Goal: Task Accomplishment & Management: Use online tool/utility

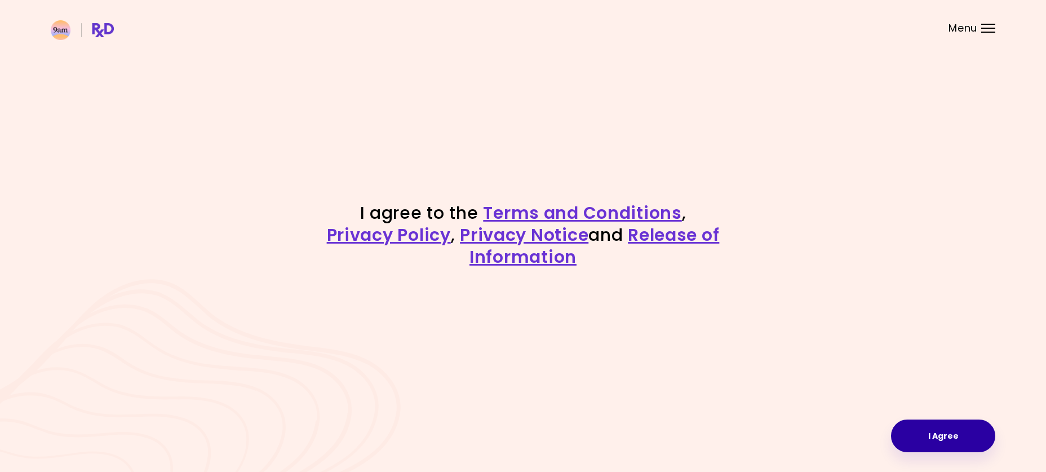
click at [941, 430] on button "I Agree" at bounding box center [943, 435] width 104 height 33
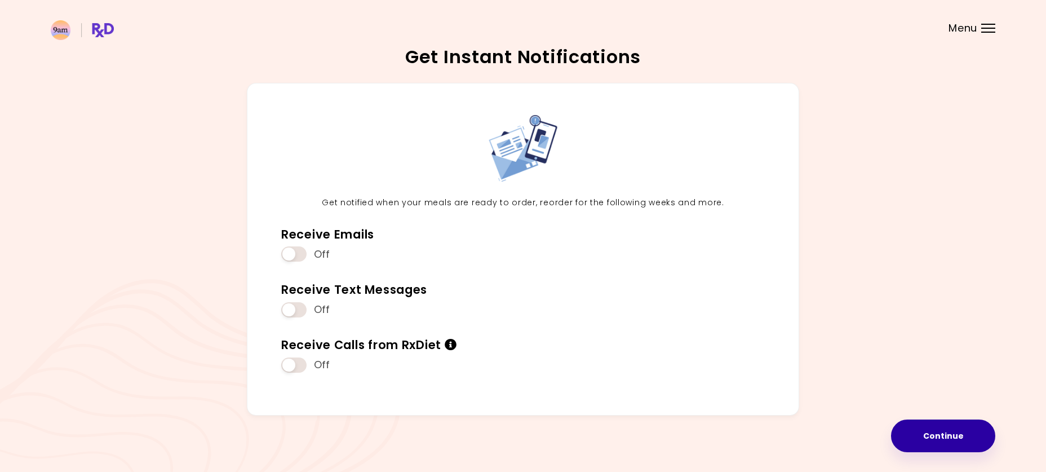
click at [950, 433] on button "Continue" at bounding box center [943, 435] width 104 height 33
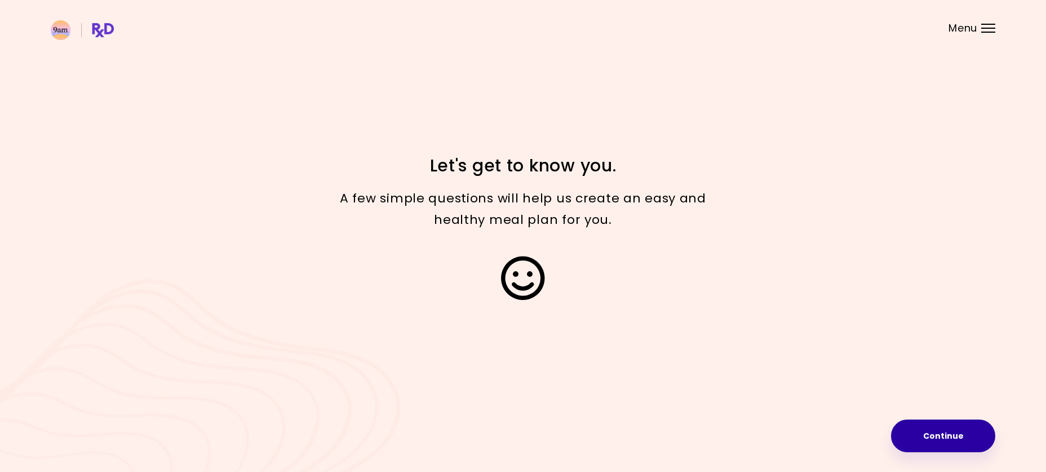
click at [942, 432] on button "Continue" at bounding box center [943, 435] width 104 height 33
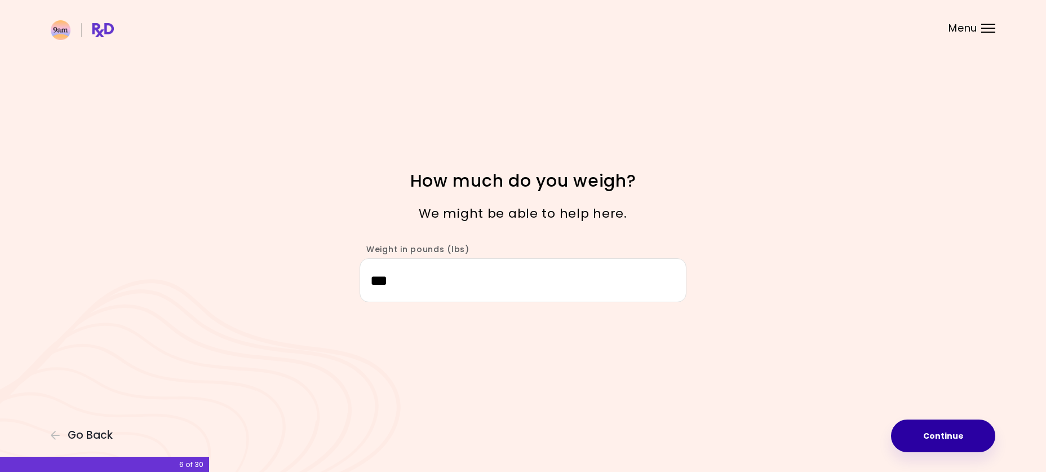
click at [928, 432] on button "Continue" at bounding box center [943, 435] width 104 height 33
select select "****"
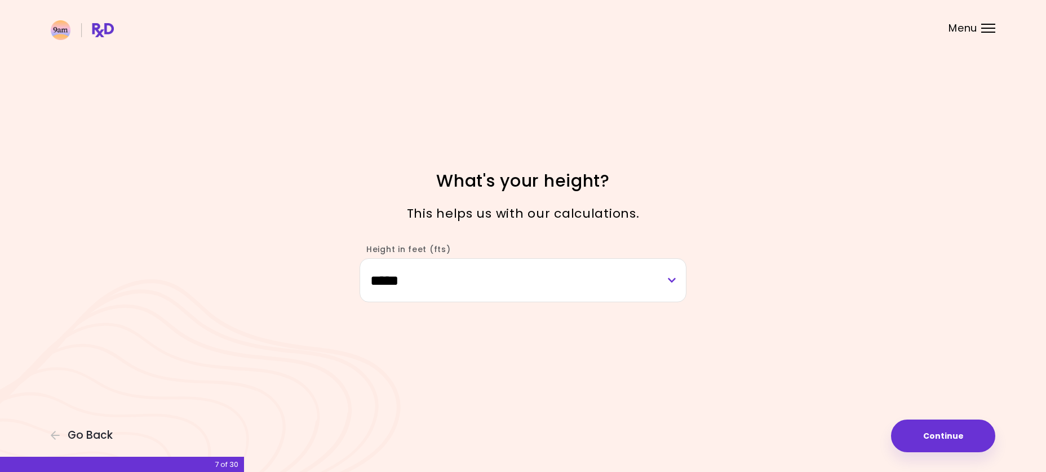
click at [927, 430] on button "Continue" at bounding box center [943, 435] width 104 height 33
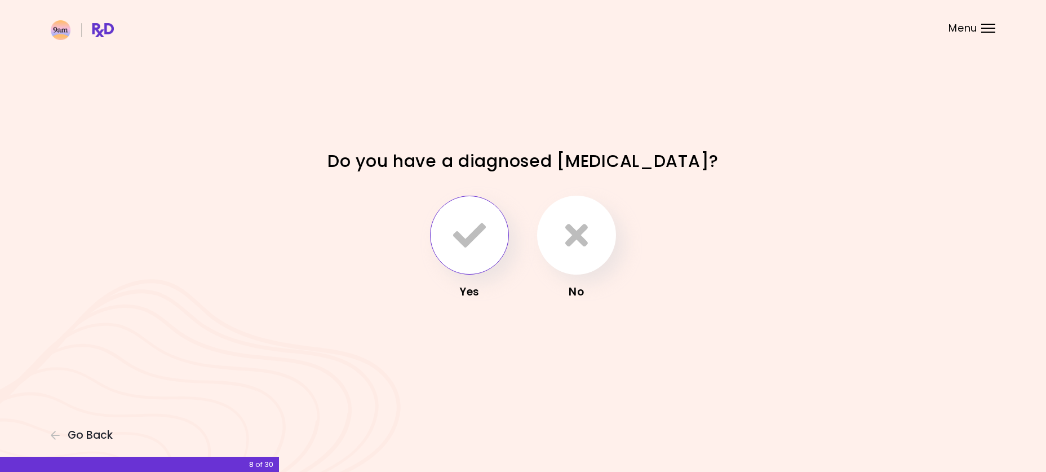
click at [468, 232] on icon "button" at bounding box center [469, 235] width 33 height 33
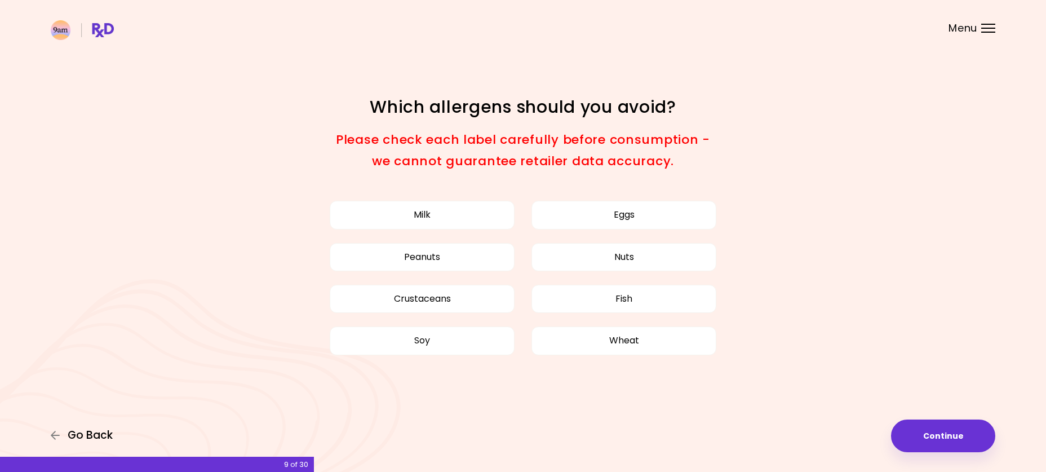
click at [75, 431] on span "Go Back" at bounding box center [90, 435] width 45 height 12
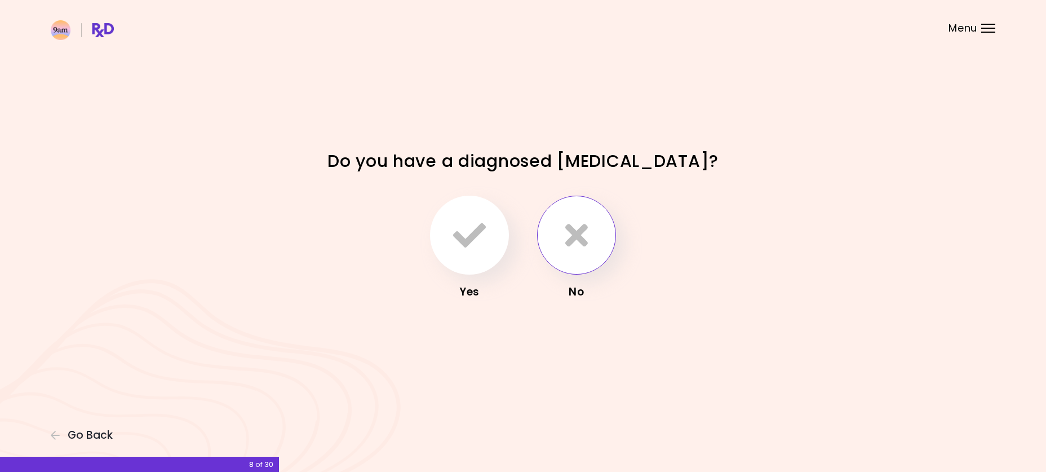
click at [577, 238] on icon "button" at bounding box center [576, 235] width 23 height 33
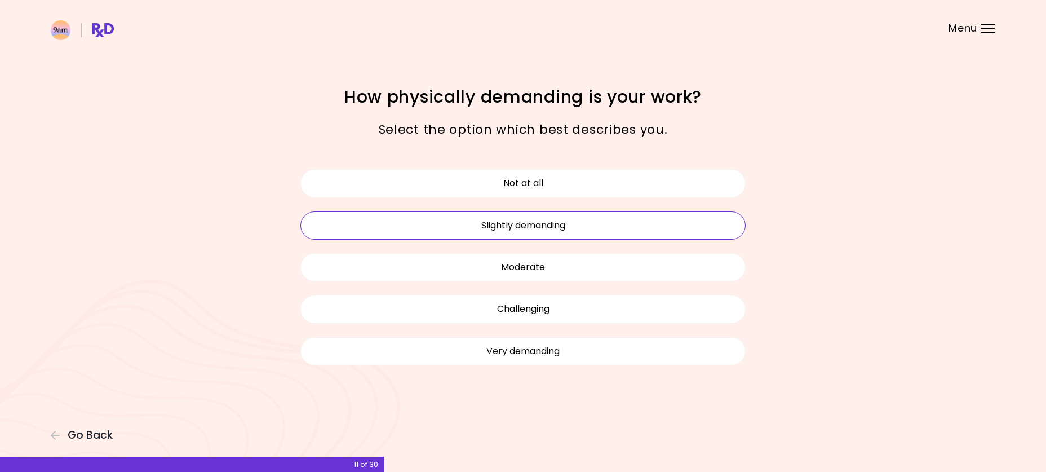
click at [517, 225] on button "Slightly demanding" at bounding box center [522, 225] width 445 height 28
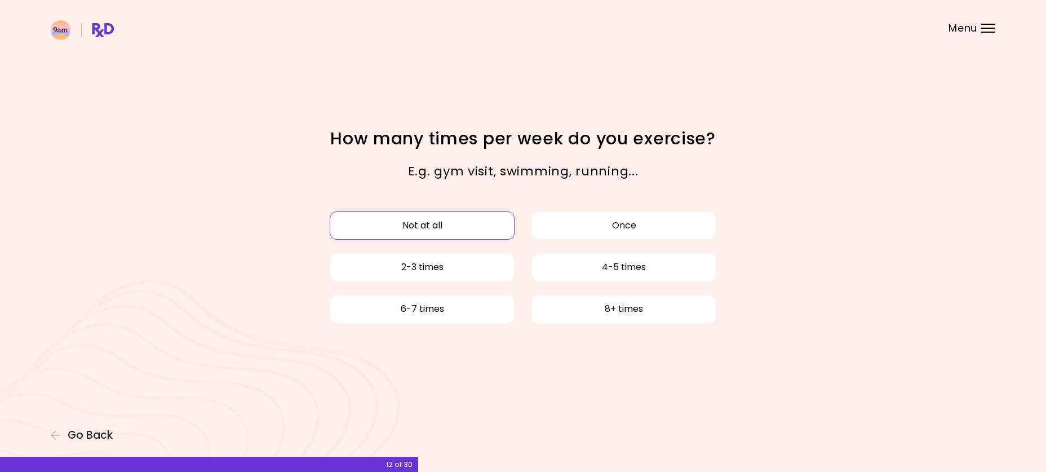
click at [412, 231] on button "Not at all" at bounding box center [422, 225] width 185 height 28
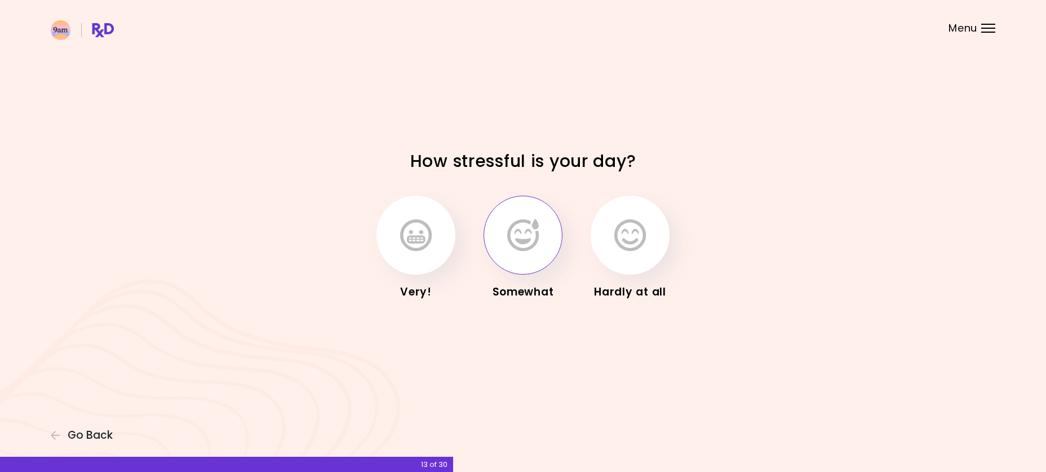
click at [536, 243] on icon "button" at bounding box center [523, 235] width 32 height 33
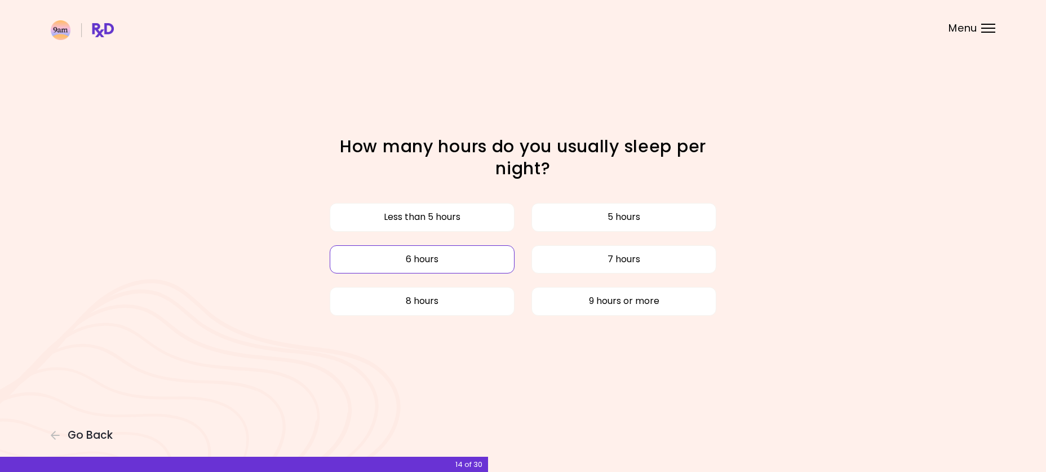
click at [429, 258] on button "6 hours" at bounding box center [422, 259] width 185 height 28
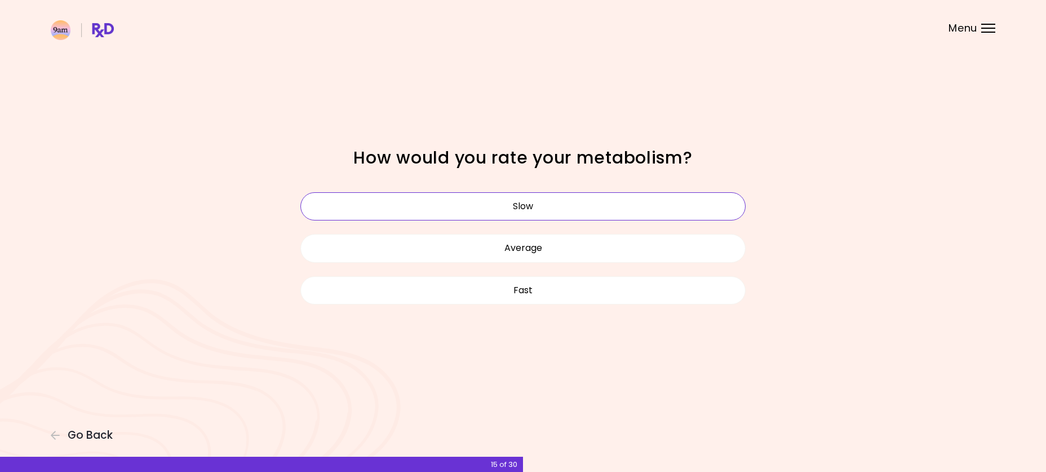
click at [514, 208] on button "Slow" at bounding box center [522, 206] width 445 height 28
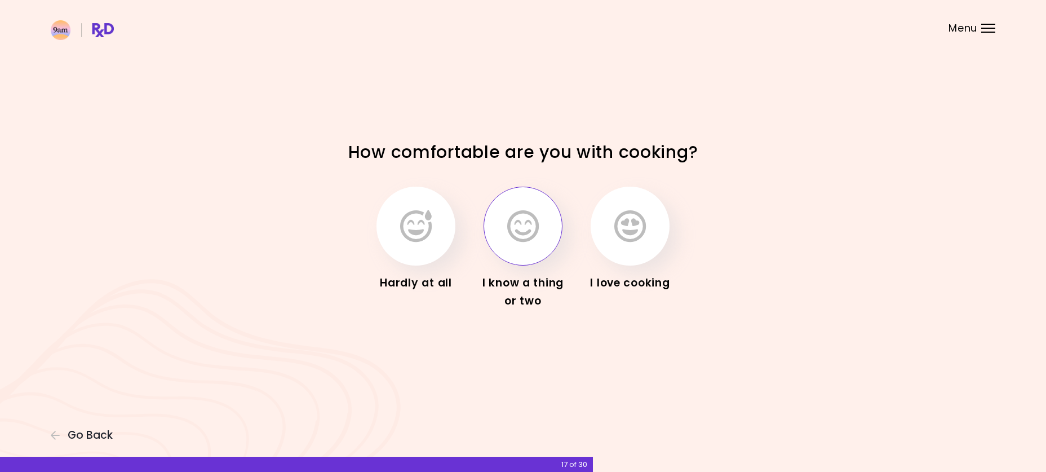
click at [529, 232] on icon "button" at bounding box center [523, 226] width 32 height 33
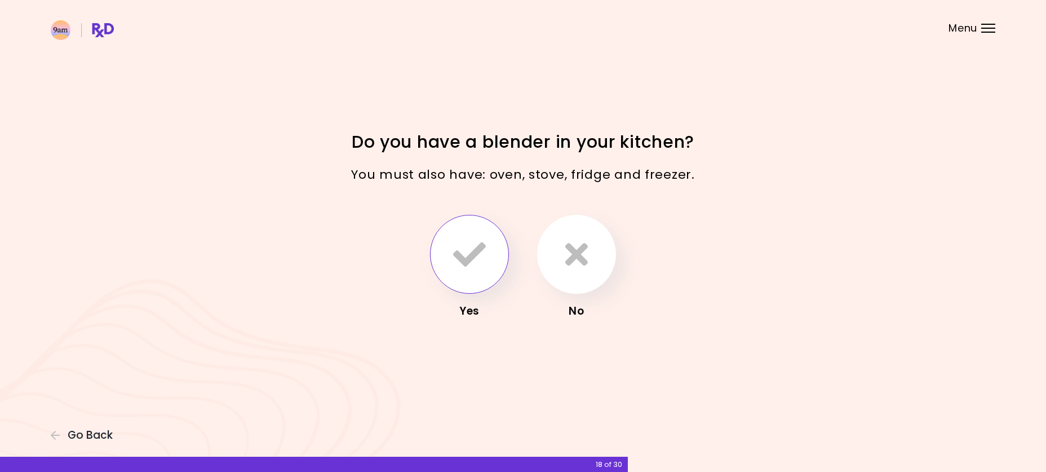
click at [466, 251] on icon "button" at bounding box center [469, 254] width 33 height 33
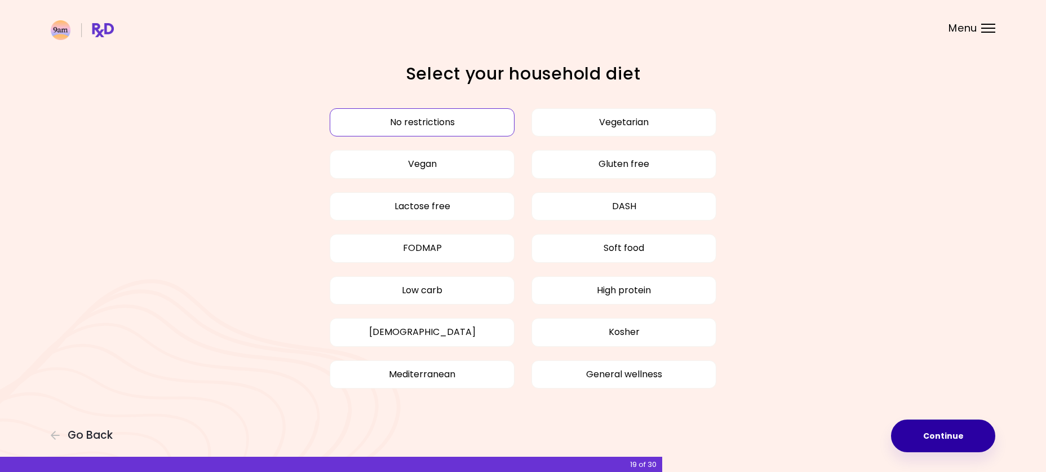
click at [948, 434] on button "Continue" at bounding box center [943, 435] width 104 height 33
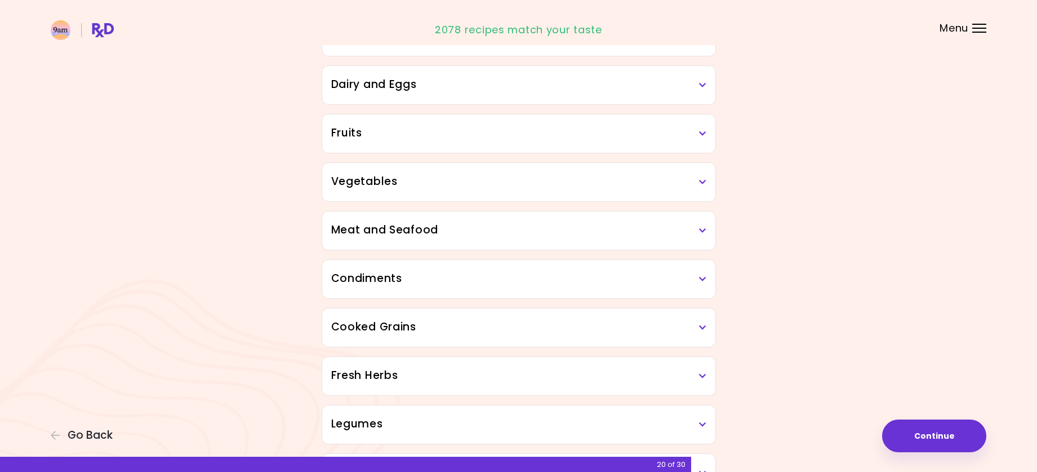
scroll to position [169, 0]
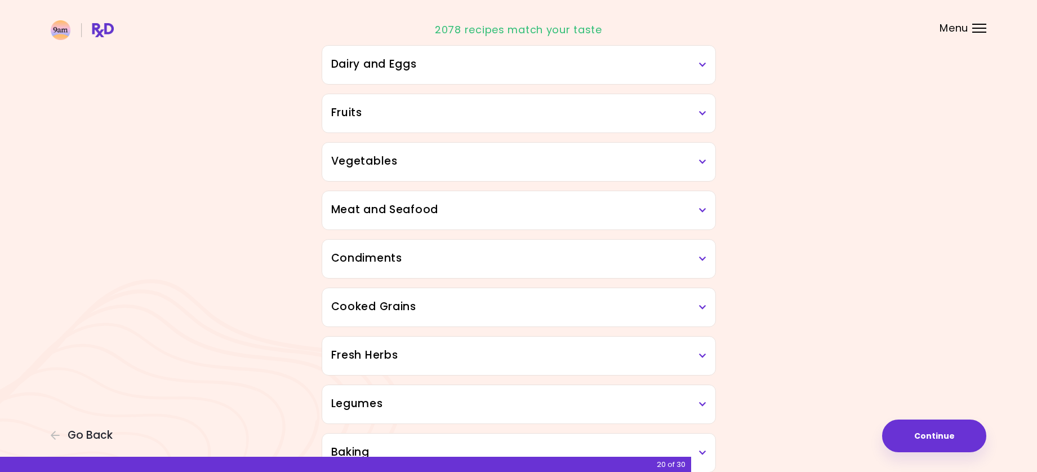
click at [701, 159] on icon at bounding box center [702, 162] width 7 height 8
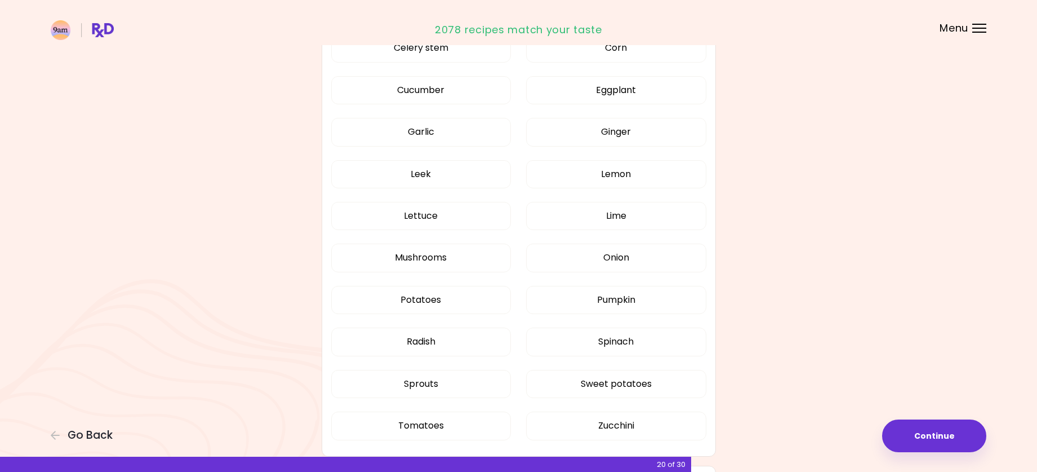
scroll to position [563, 0]
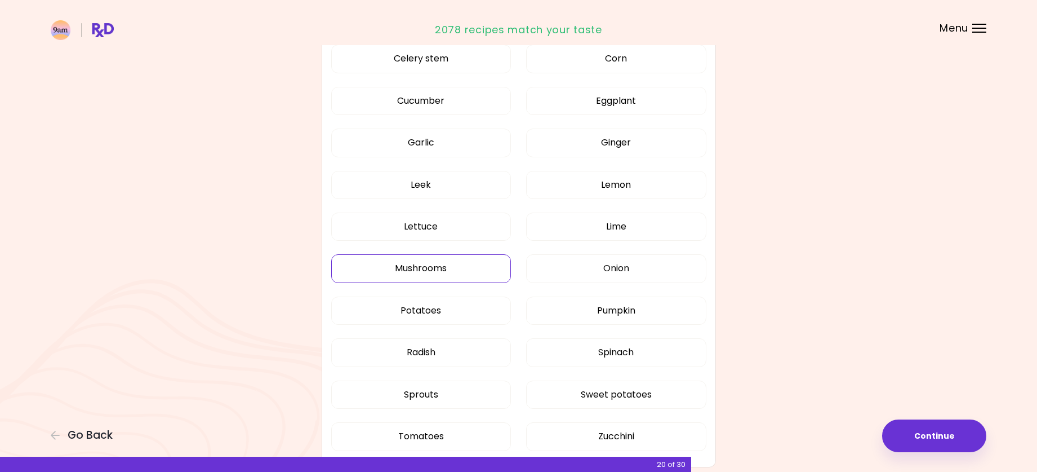
click at [421, 265] on button "Mushrooms" at bounding box center [421, 268] width 180 height 28
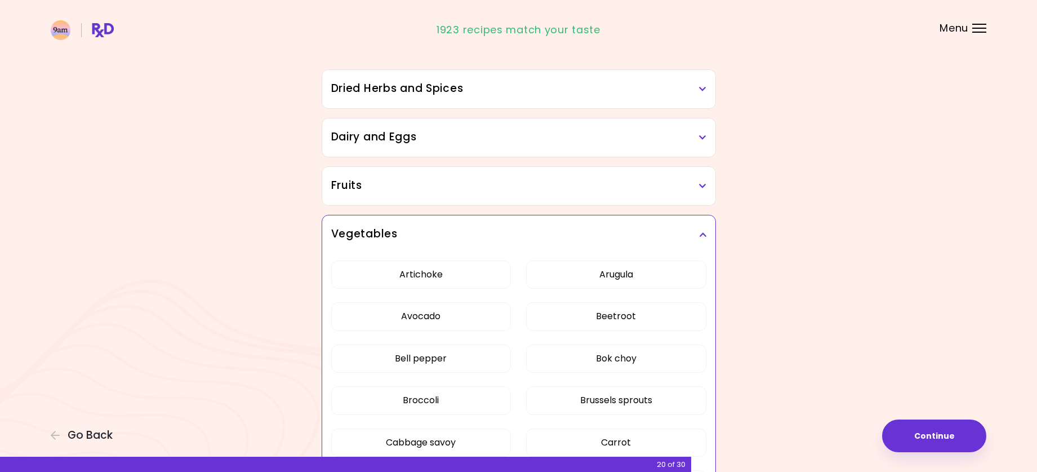
scroll to position [56, 0]
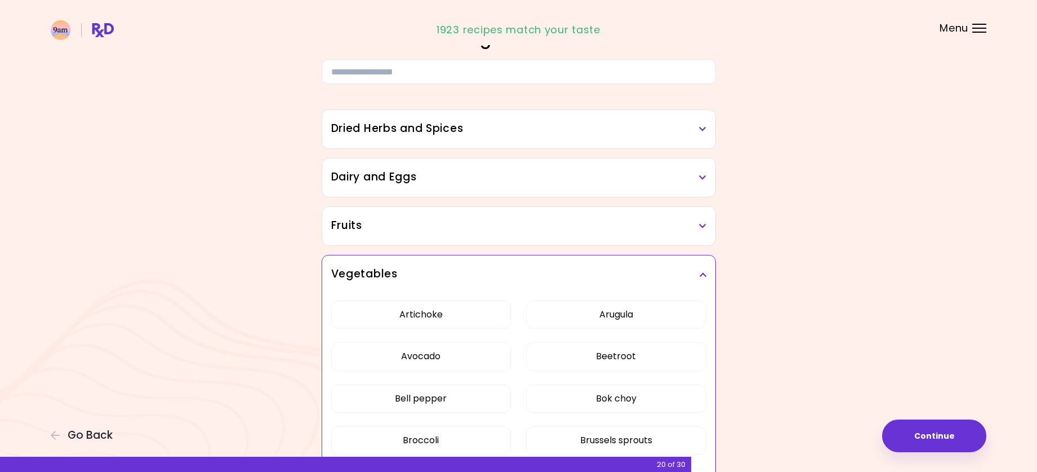
click at [702, 272] on icon at bounding box center [702, 274] width 7 height 8
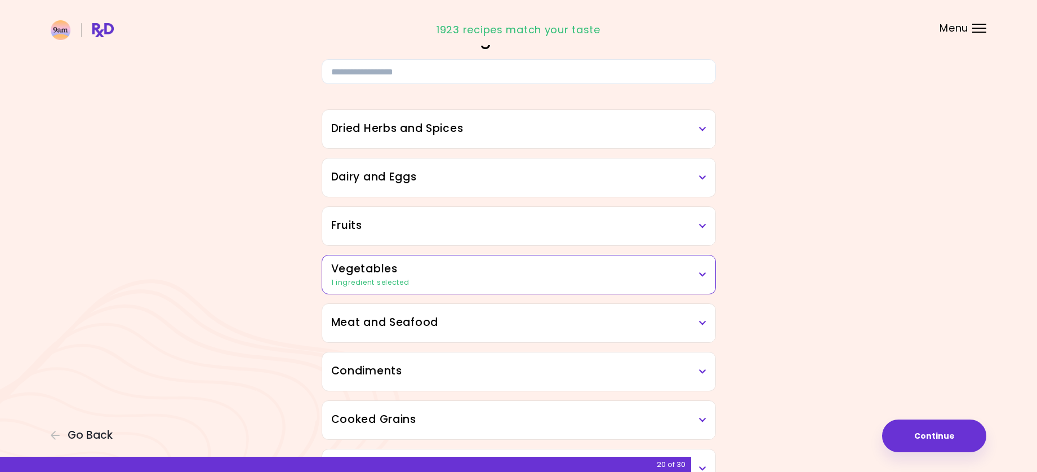
click at [416, 321] on h3 "Meat and Seafood" at bounding box center [518, 322] width 375 height 16
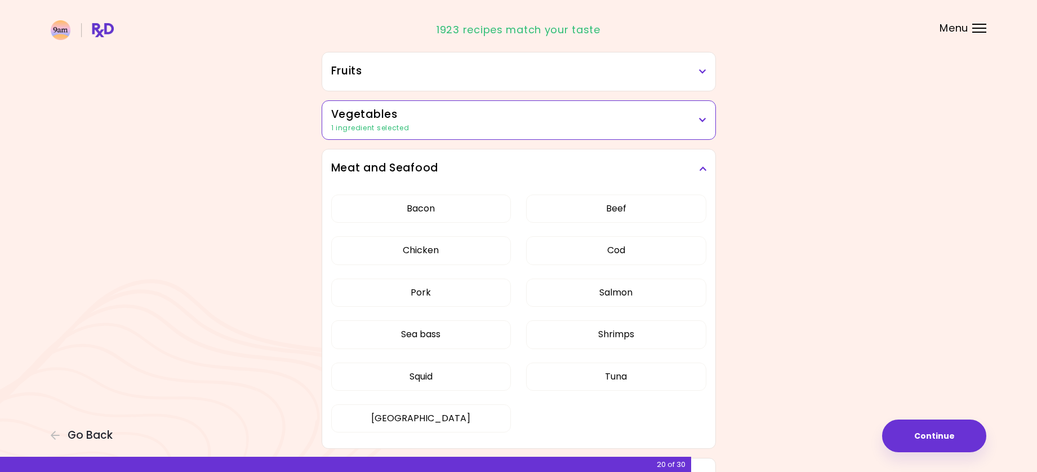
scroll to position [282, 0]
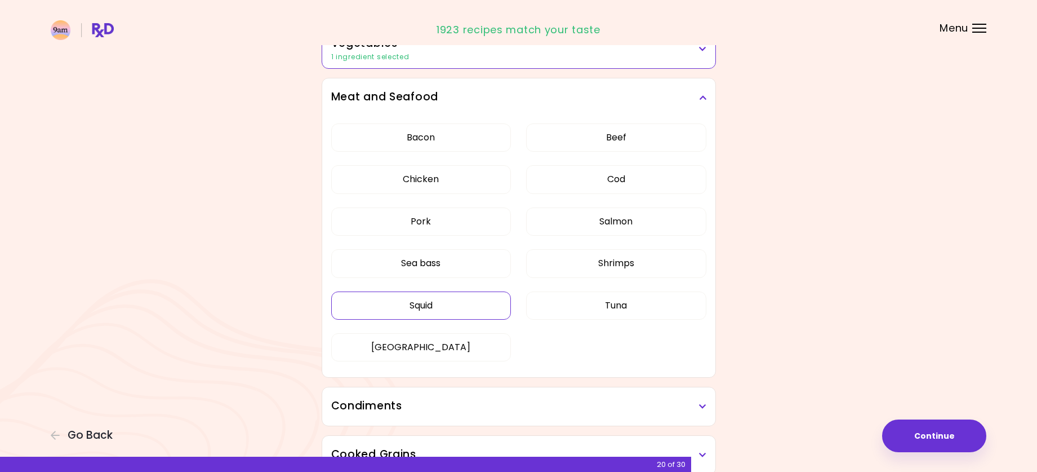
click at [420, 306] on button "Squid" at bounding box center [421, 305] width 180 height 28
click at [701, 93] on h3 "Meat and Seafood" at bounding box center [518, 97] width 375 height 16
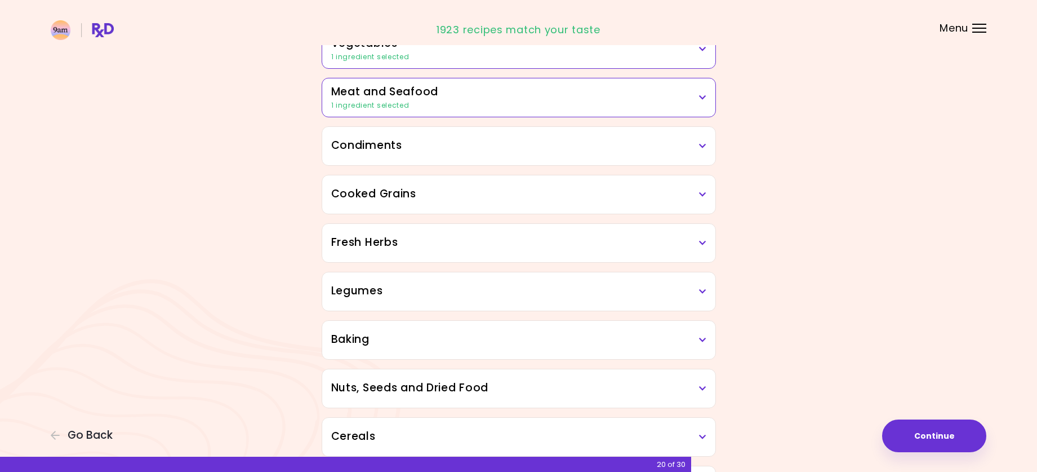
click at [514, 146] on h3 "Condiments" at bounding box center [518, 145] width 375 height 16
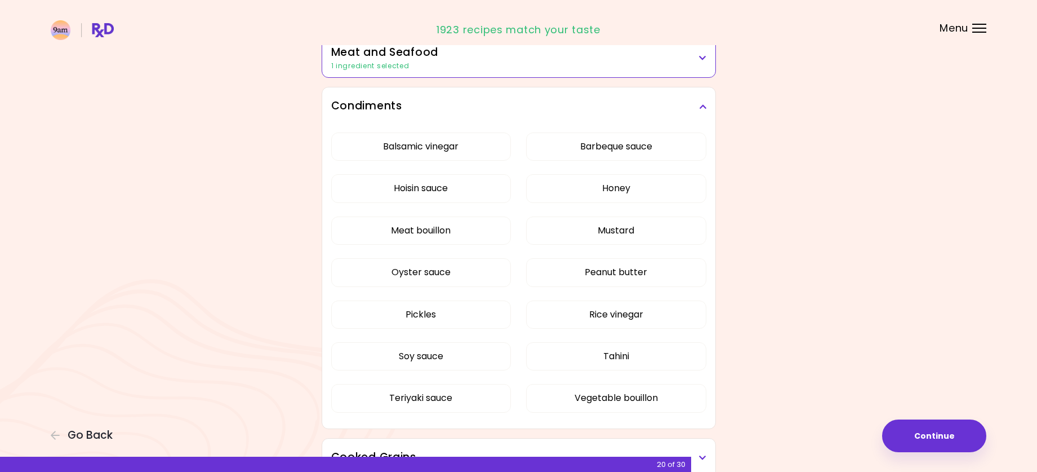
scroll to position [338, 0]
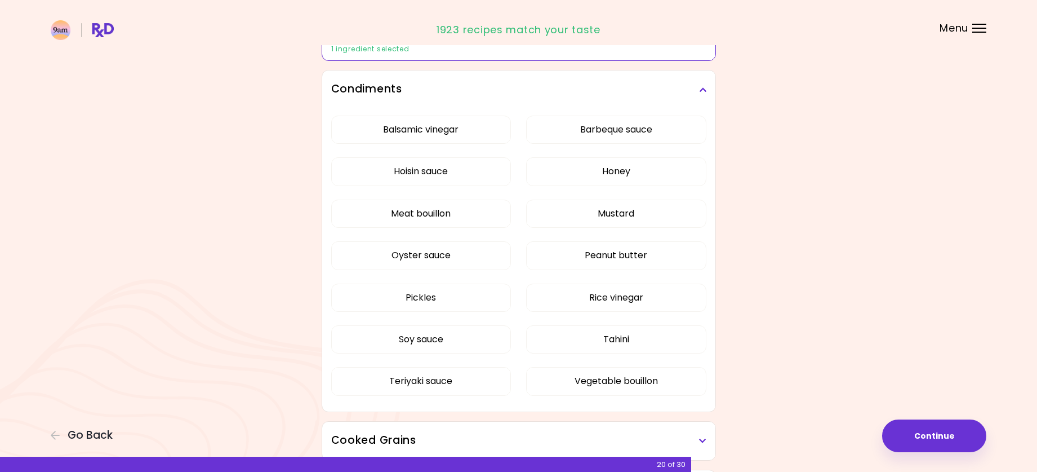
click at [702, 90] on icon at bounding box center [702, 90] width 7 height 8
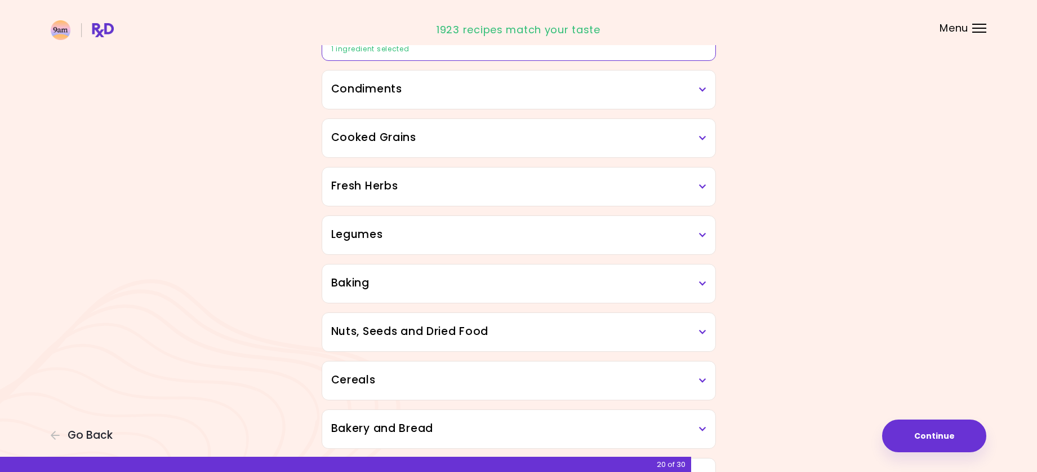
click at [562, 139] on h3 "Cooked Grains" at bounding box center [518, 138] width 375 height 16
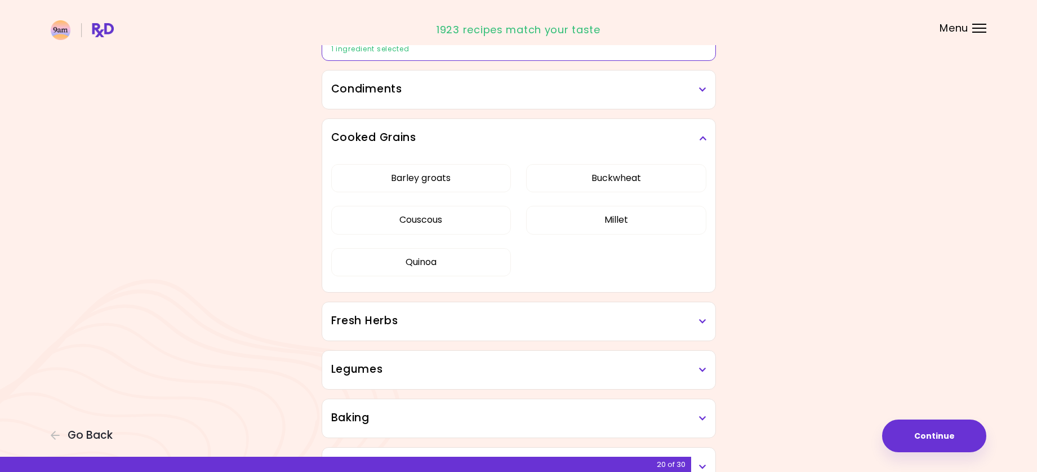
click at [562, 139] on h3 "Cooked Grains" at bounding box center [518, 138] width 375 height 16
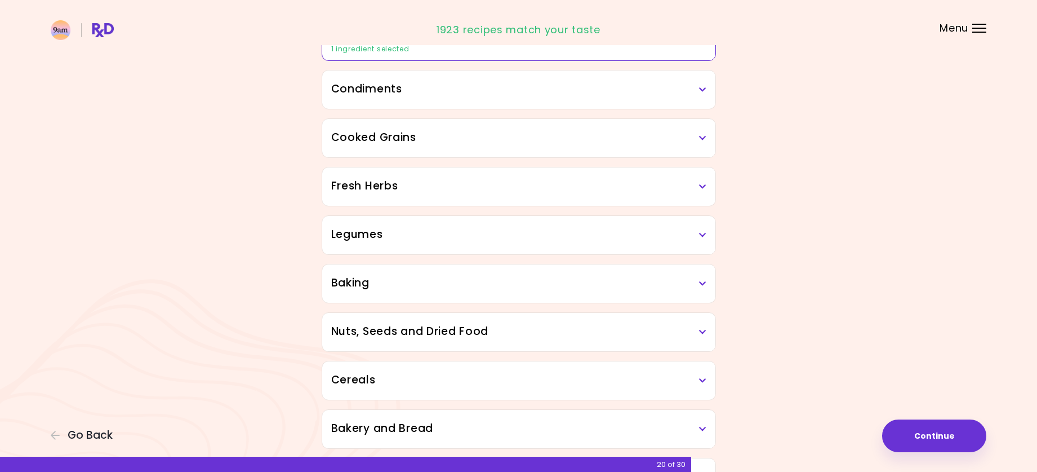
click at [553, 183] on h3 "Fresh Herbs" at bounding box center [518, 186] width 375 height 16
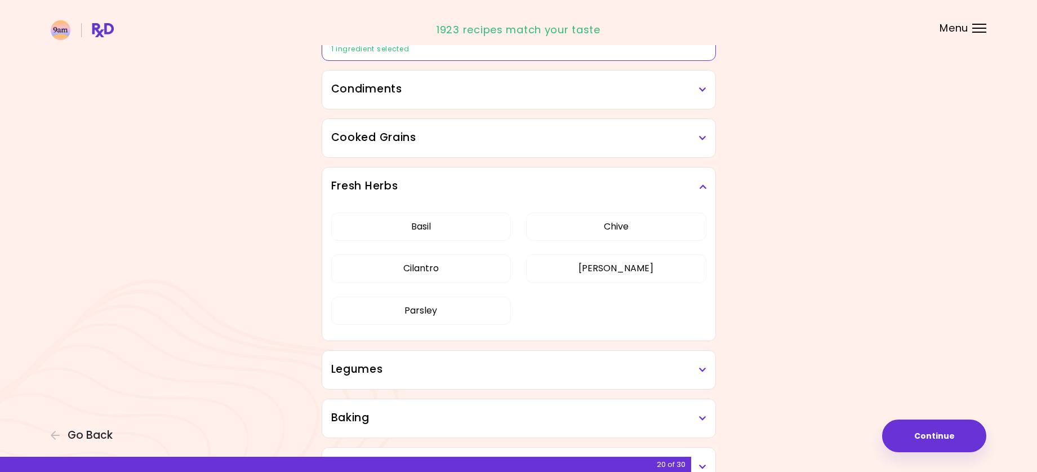
click at [553, 183] on h3 "Fresh Herbs" at bounding box center [518, 186] width 375 height 16
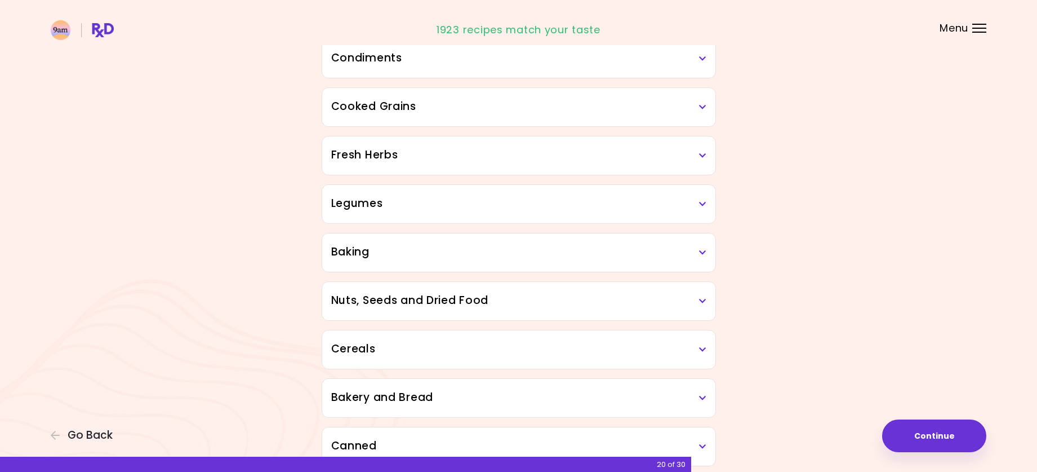
scroll to position [394, 0]
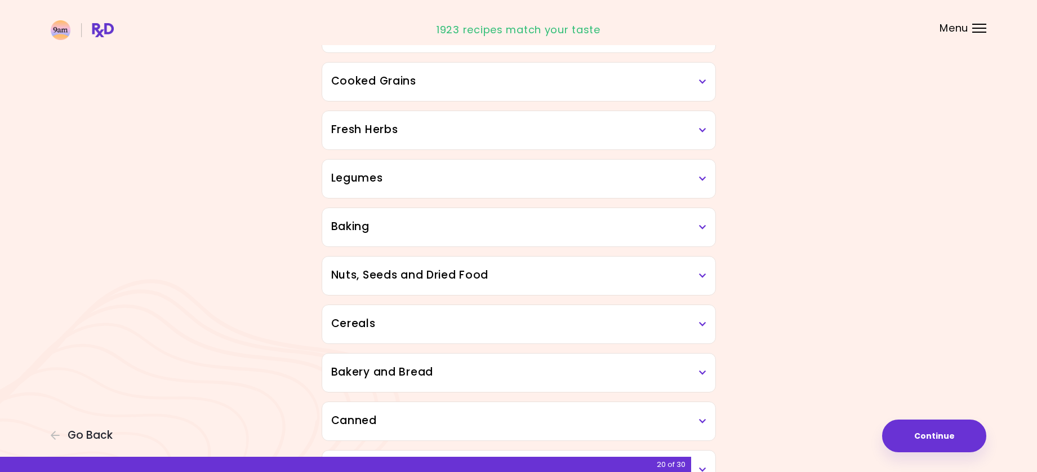
click at [541, 231] on h3 "Baking" at bounding box center [518, 227] width 375 height 16
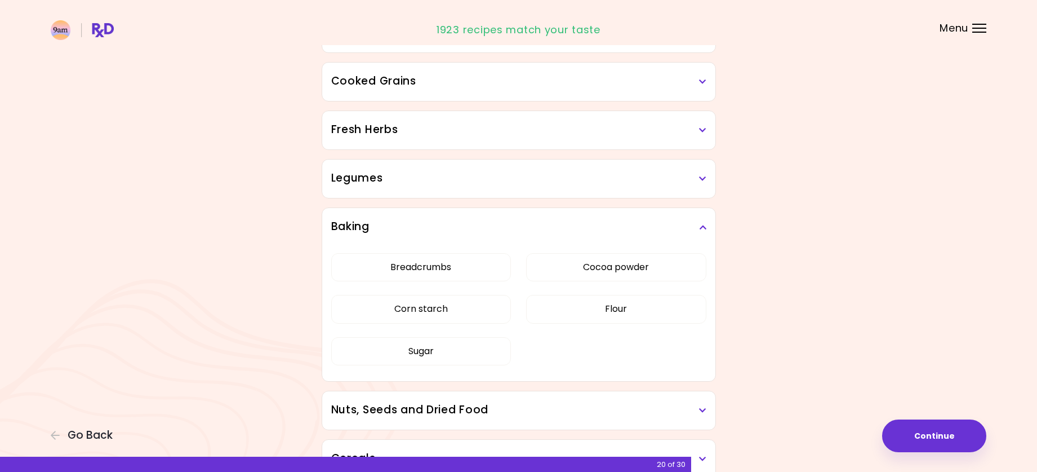
click at [706, 225] on div "Baking" at bounding box center [518, 227] width 393 height 38
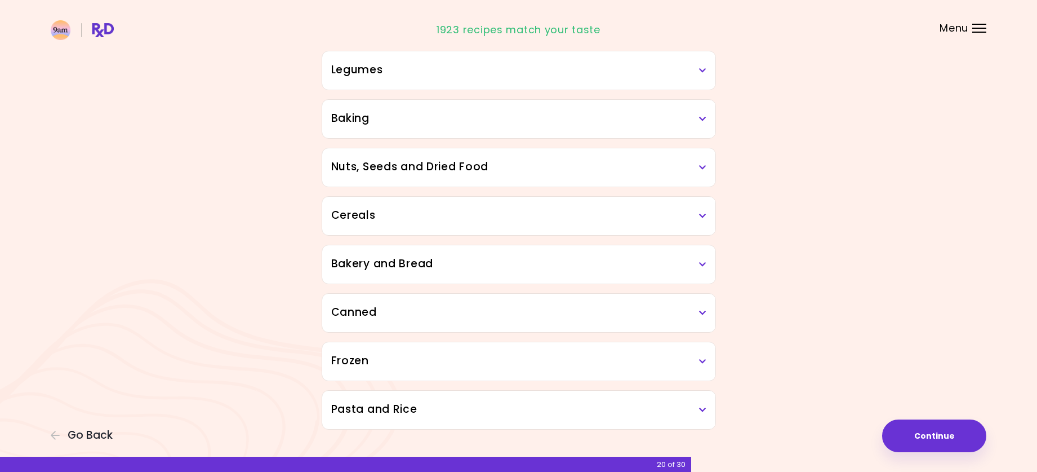
scroll to position [507, 0]
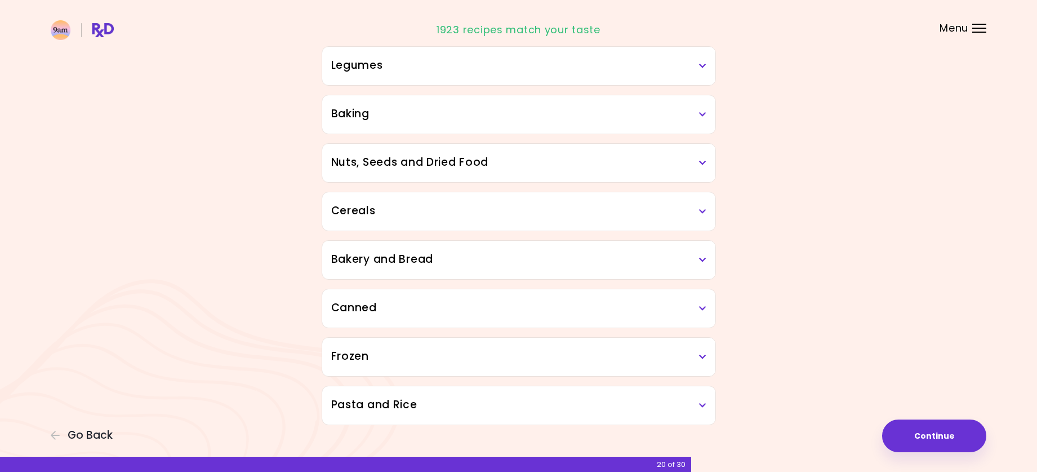
click at [699, 163] on icon at bounding box center [702, 163] width 7 height 8
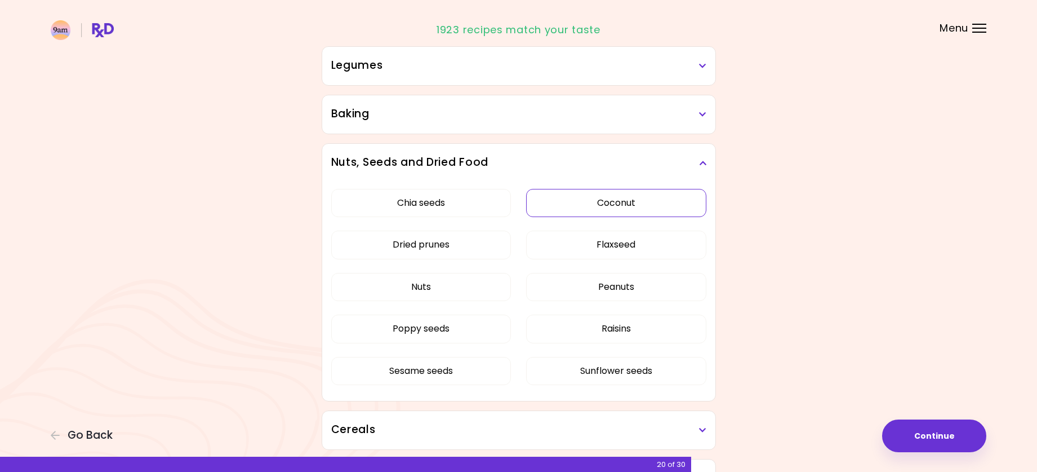
click at [626, 202] on button "Coconut" at bounding box center [616, 203] width 180 height 28
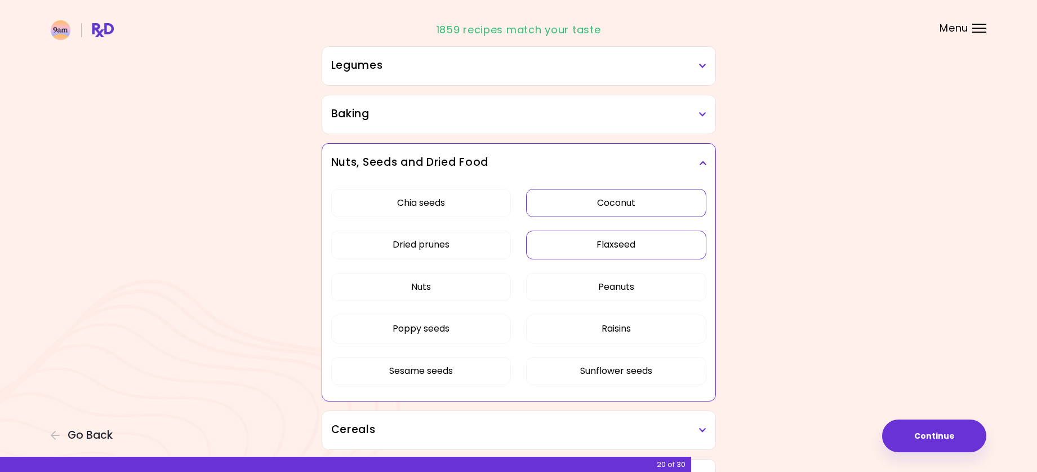
click at [610, 246] on button "Flaxseed" at bounding box center [616, 244] width 180 height 28
click at [420, 210] on button "Chia seeds" at bounding box center [421, 203] width 180 height 28
click at [420, 334] on button "Poppy seeds" at bounding box center [421, 328] width 180 height 28
click at [702, 158] on h3 "Nuts, Seeds and Dried Food" at bounding box center [518, 162] width 375 height 16
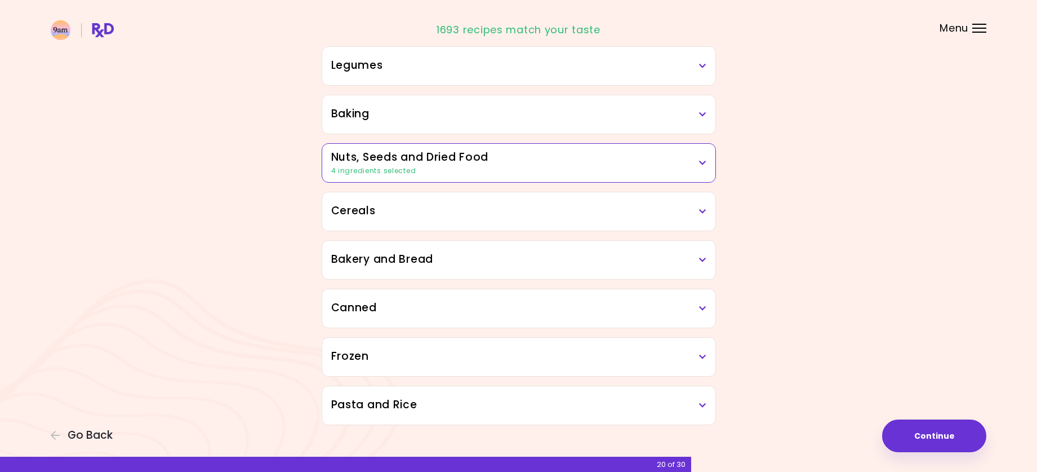
click at [703, 210] on icon at bounding box center [702, 211] width 7 height 8
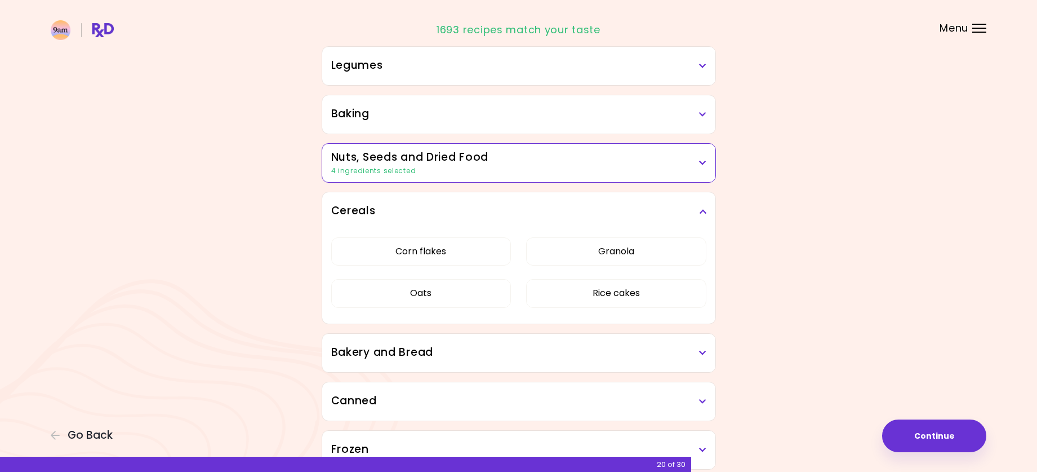
click at [703, 210] on icon at bounding box center [702, 211] width 7 height 8
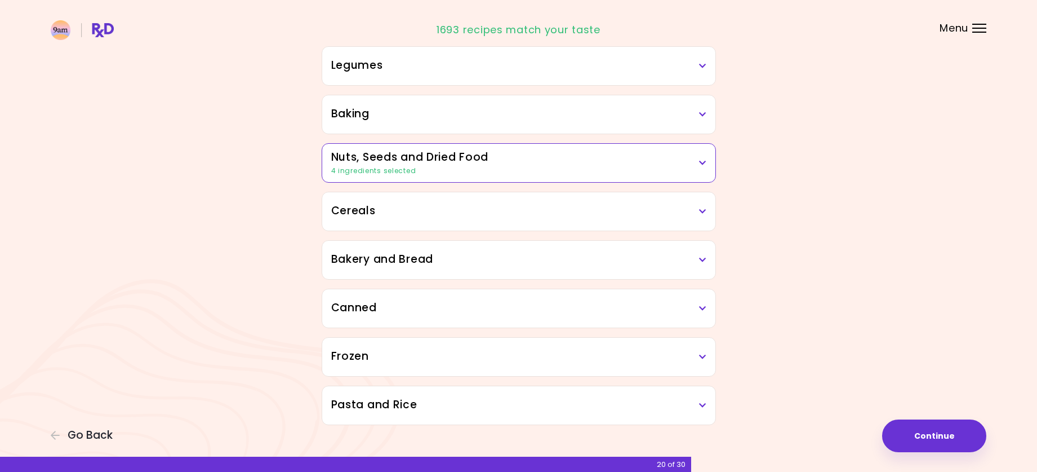
click at [705, 260] on icon at bounding box center [702, 260] width 7 height 8
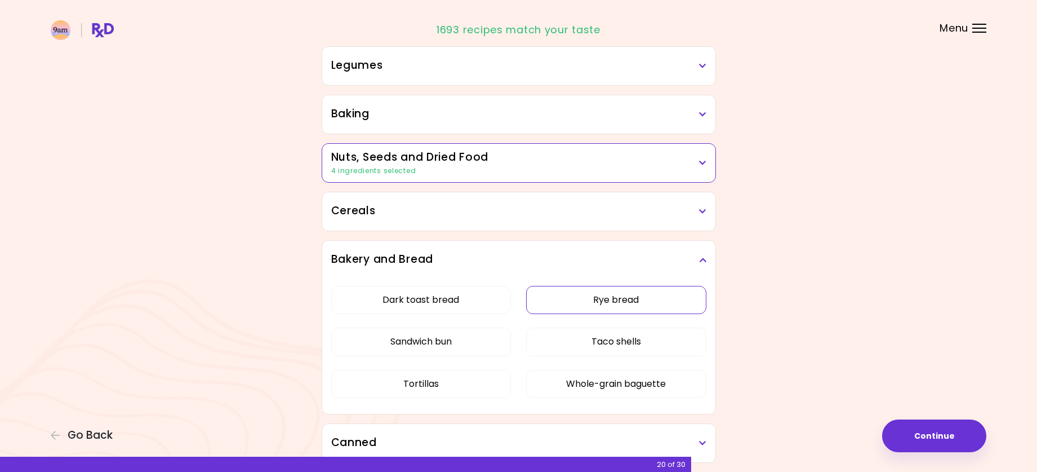
click at [611, 300] on button "Rye bread" at bounding box center [616, 300] width 180 height 28
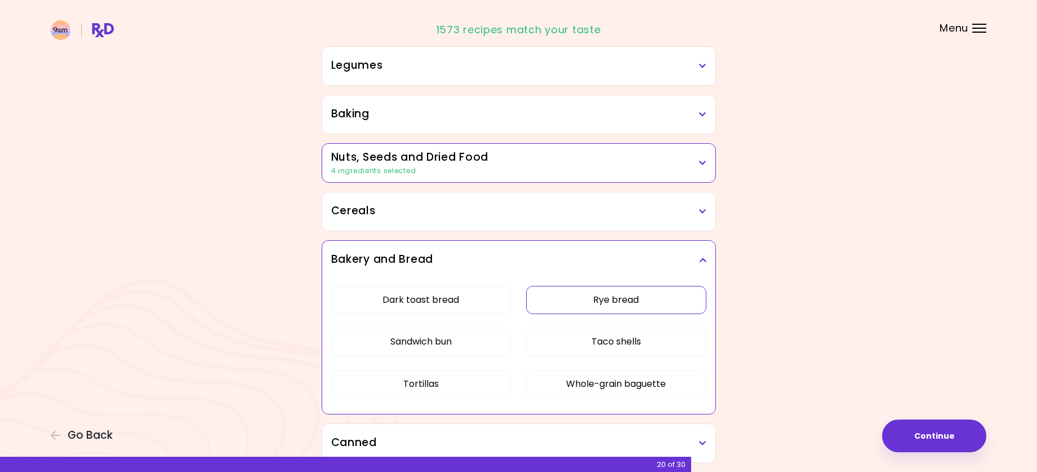
click at [706, 259] on div "Bakery and Bread" at bounding box center [518, 260] width 393 height 38
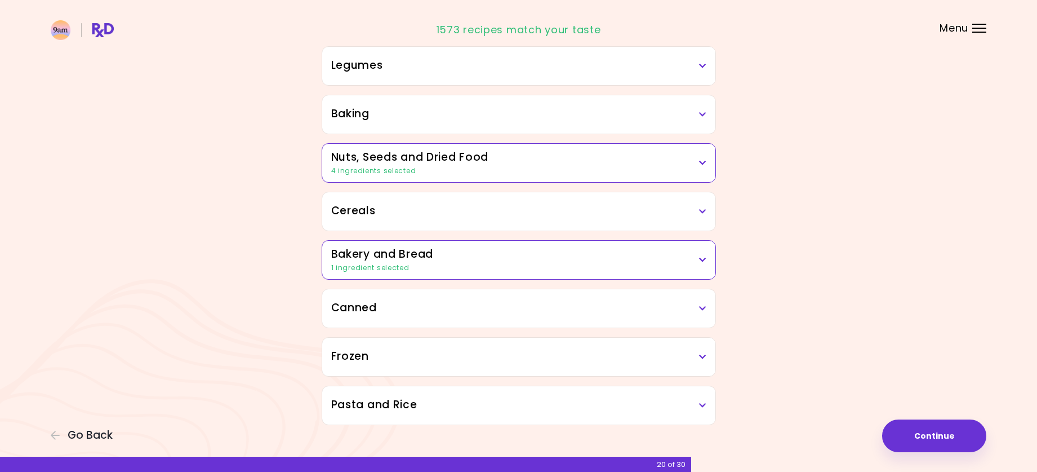
click at [708, 308] on div "Canned" at bounding box center [518, 308] width 393 height 38
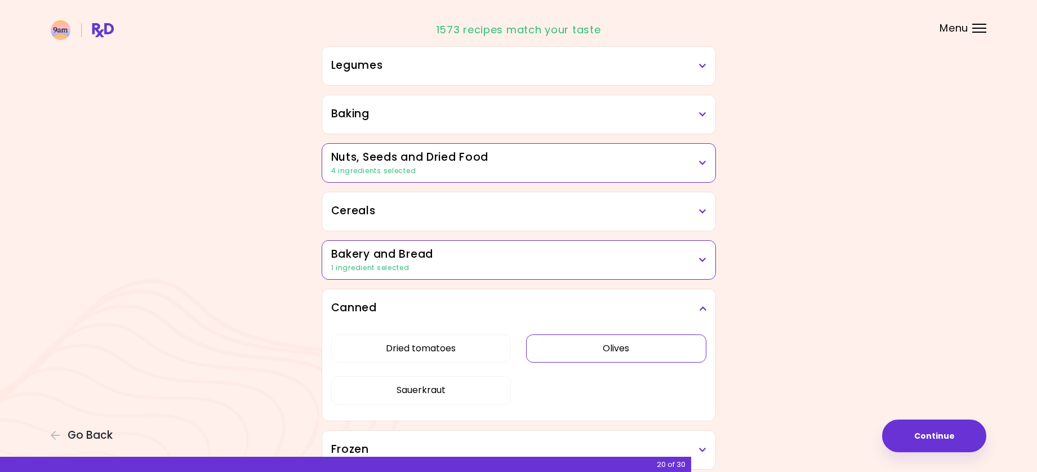
click at [623, 356] on button "Olives" at bounding box center [616, 348] width 180 height 28
click at [442, 386] on button "Sauerkraut" at bounding box center [421, 390] width 180 height 28
click at [705, 309] on icon at bounding box center [702, 308] width 7 height 8
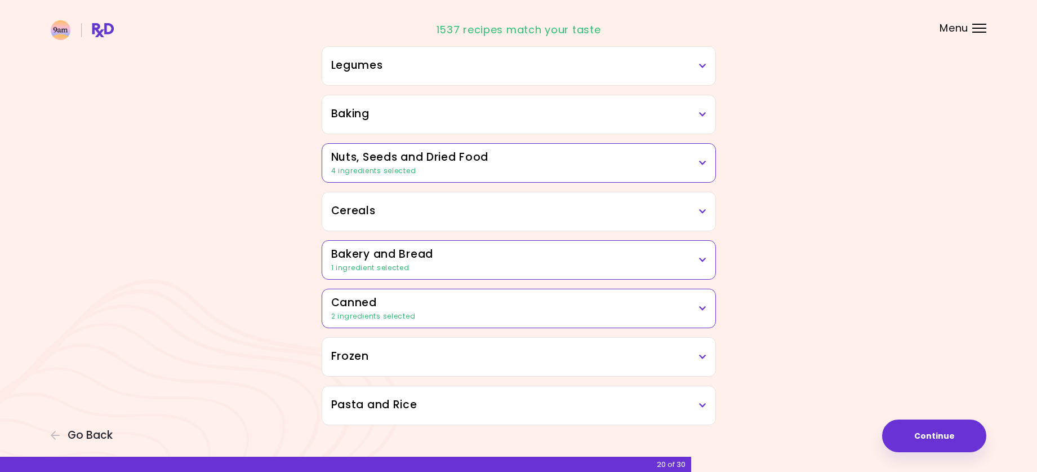
scroll to position [522, 0]
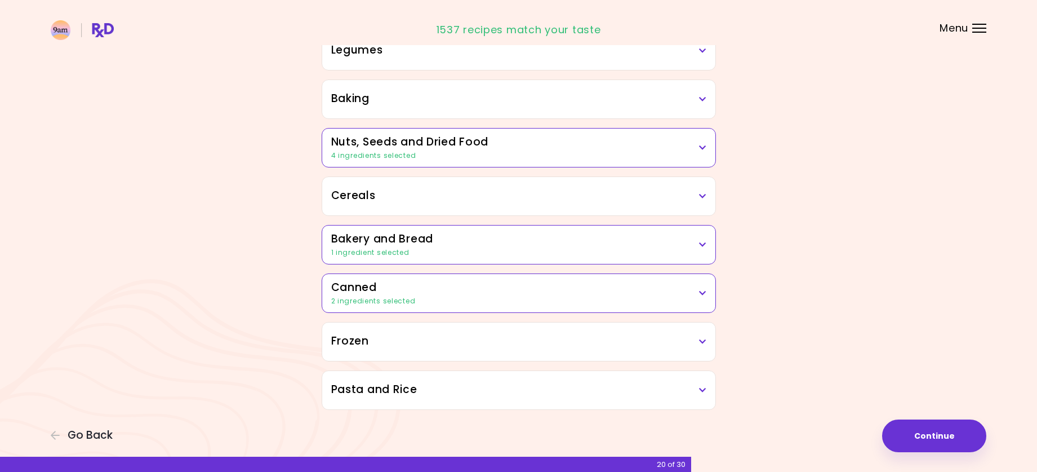
click at [705, 340] on icon at bounding box center [702, 341] width 7 height 8
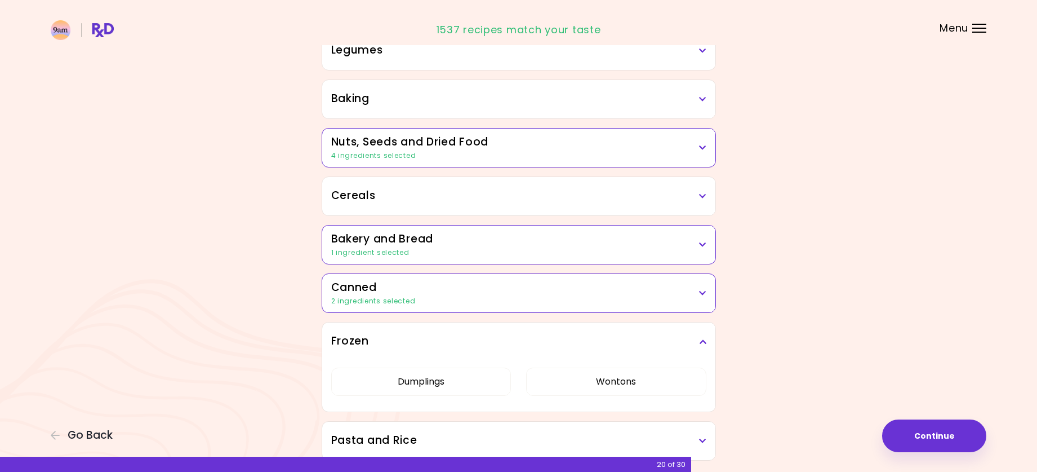
click at [705, 340] on icon at bounding box center [702, 341] width 7 height 8
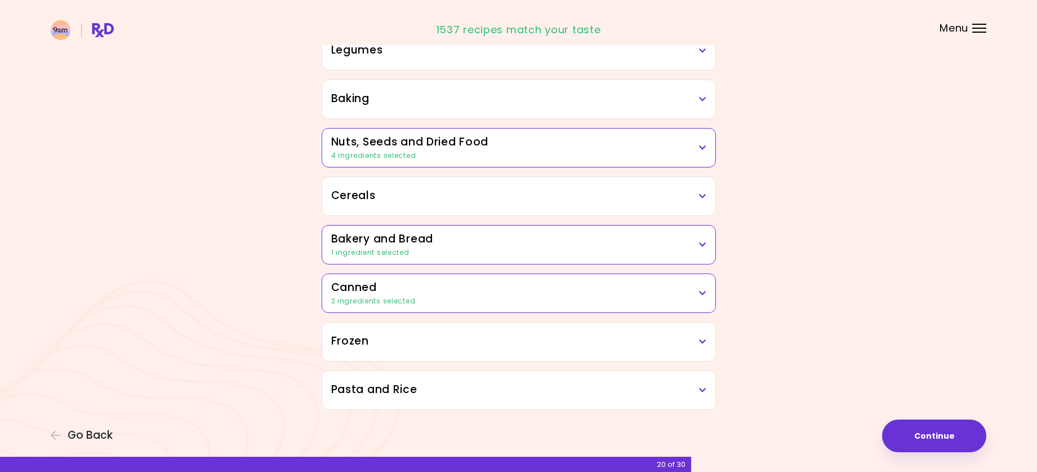
click at [703, 391] on icon at bounding box center [702, 390] width 7 height 8
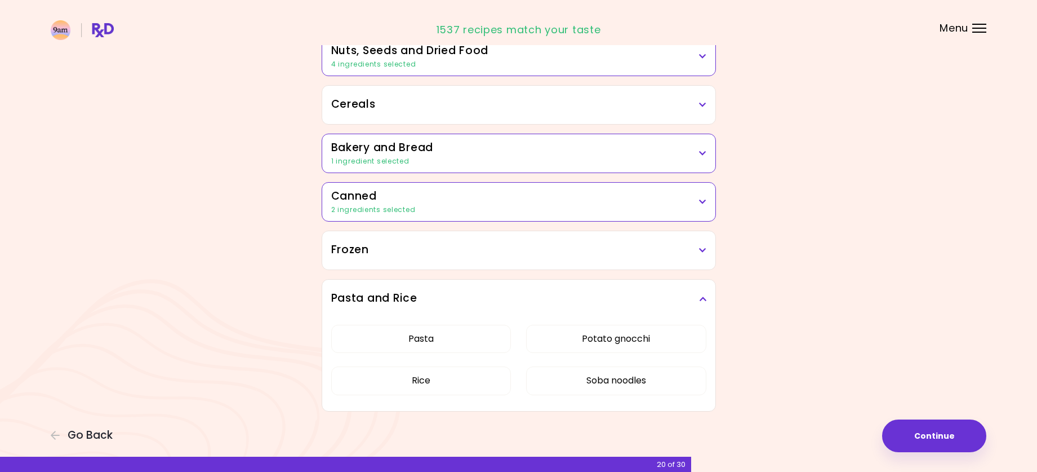
scroll to position [615, 0]
click at [705, 295] on icon at bounding box center [702, 297] width 7 height 8
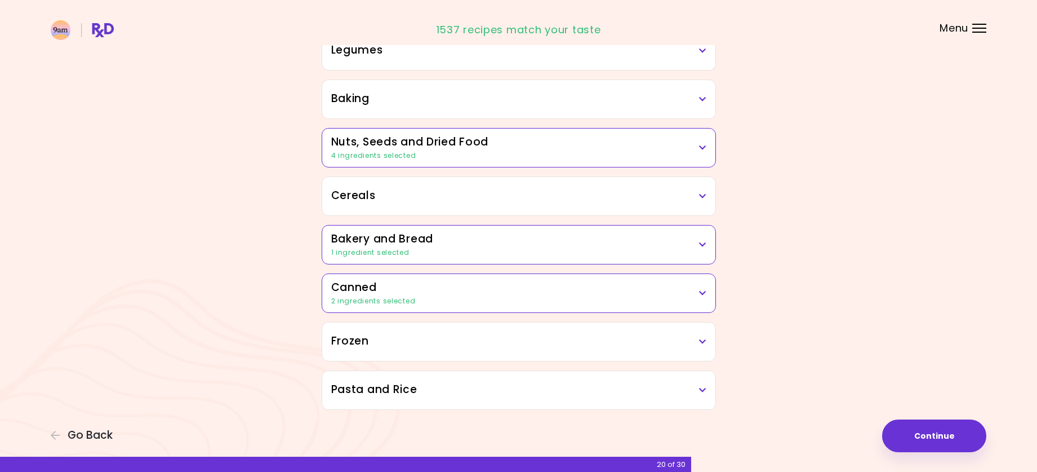
scroll to position [522, 0]
click at [931, 440] on button "Continue" at bounding box center [934, 435] width 104 height 33
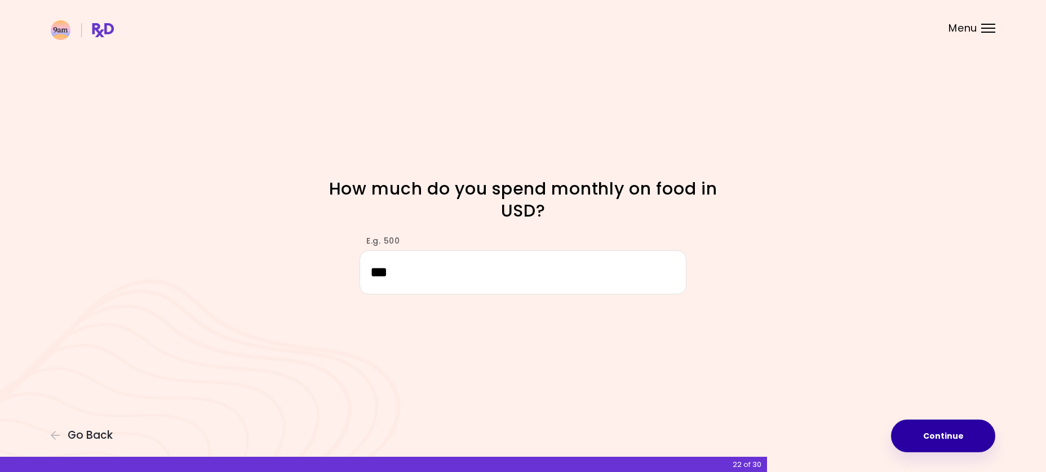
type input "***"
click at [935, 437] on button "Continue" at bounding box center [943, 435] width 104 height 33
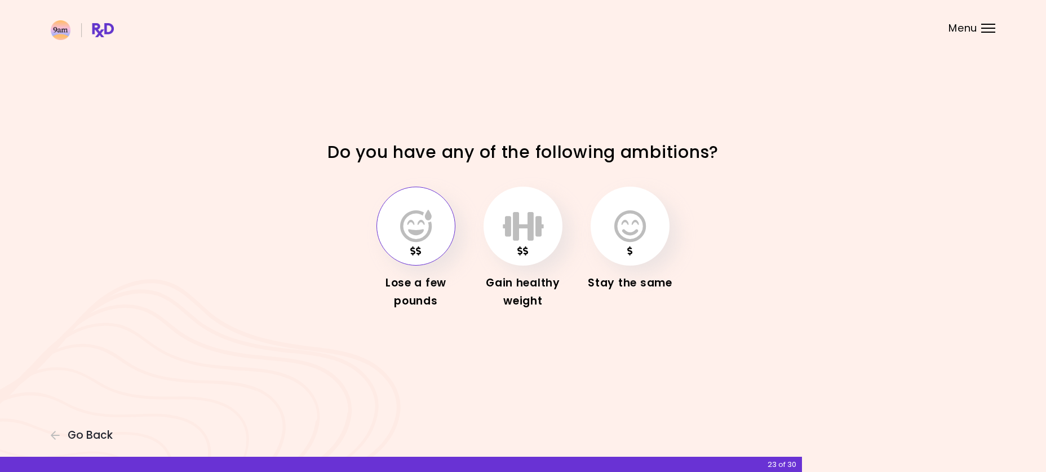
click at [426, 228] on icon "button" at bounding box center [416, 226] width 32 height 33
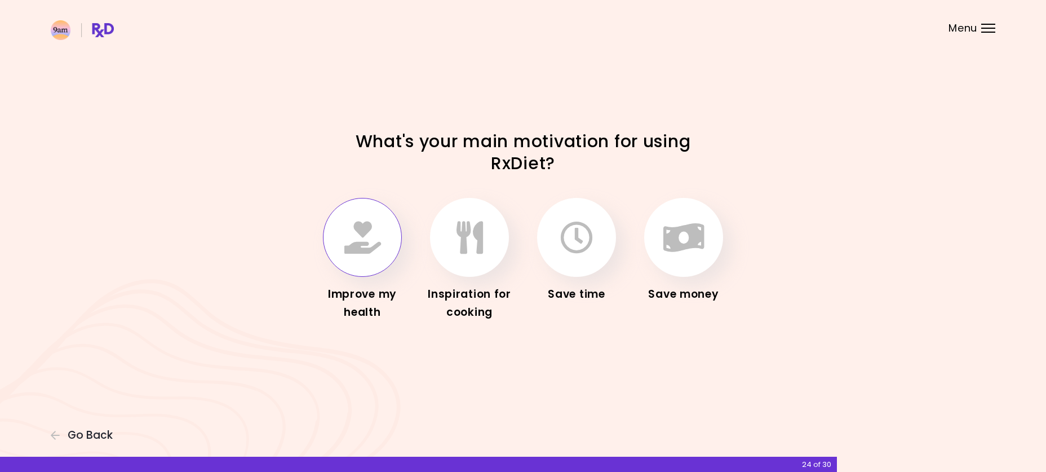
click at [371, 242] on icon "button" at bounding box center [362, 237] width 37 height 33
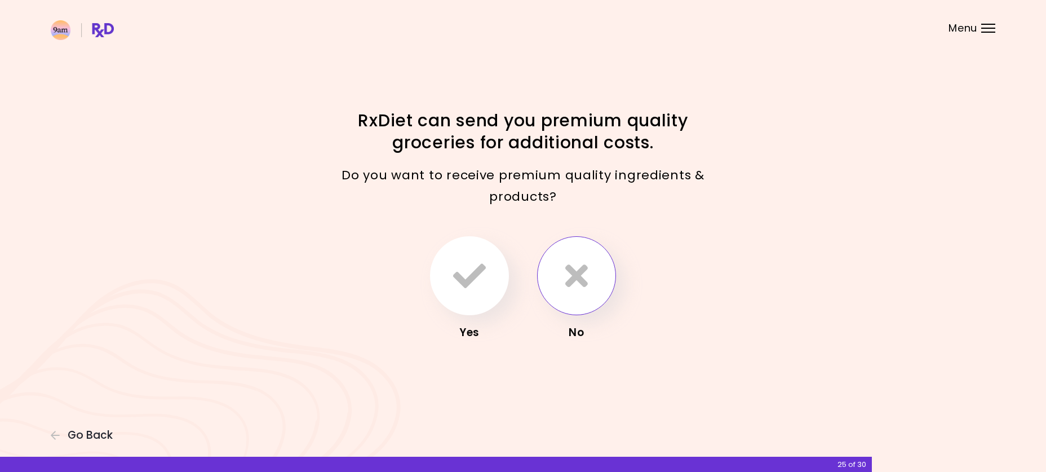
click at [589, 282] on button "button" at bounding box center [576, 275] width 79 height 79
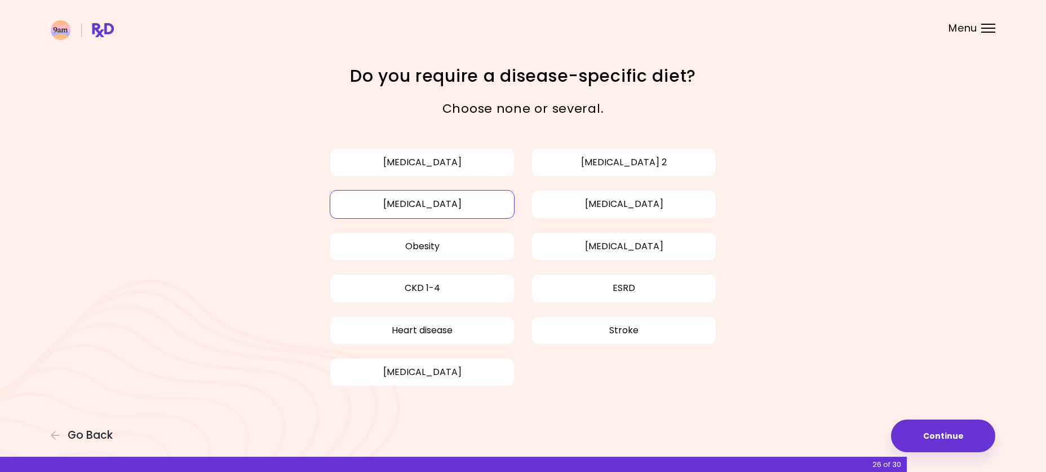
click at [425, 205] on button "High blood pressure" at bounding box center [422, 204] width 185 height 28
click at [936, 434] on button "Continue" at bounding box center [943, 435] width 104 height 33
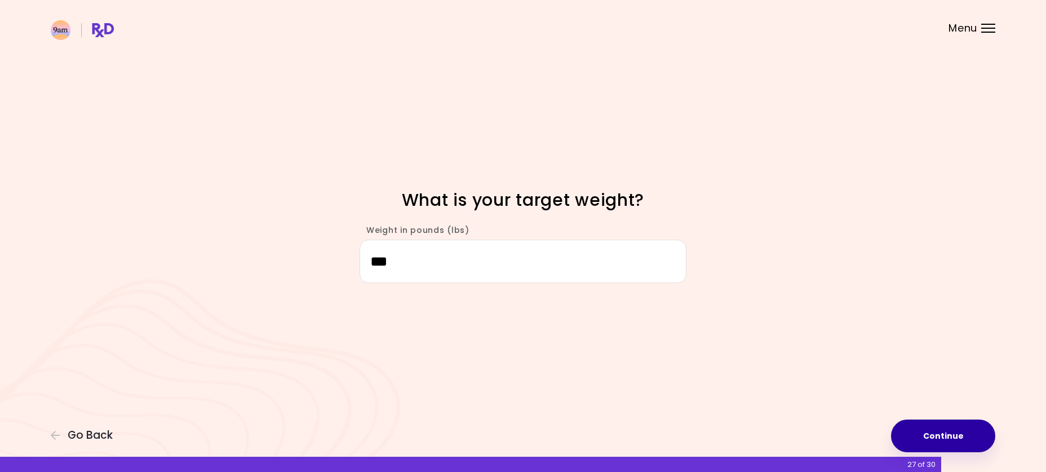
type input "***"
click at [936, 435] on button "Continue" at bounding box center [943, 435] width 104 height 33
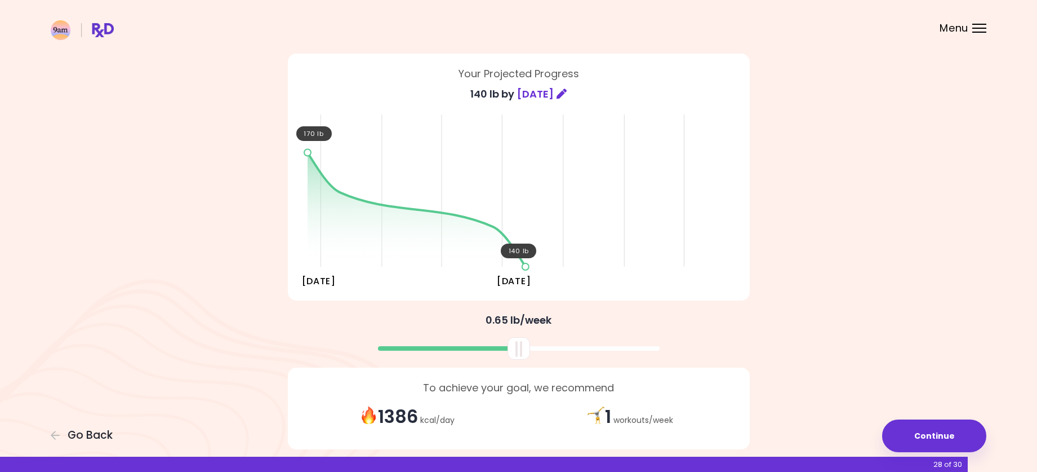
scroll to position [112, 0]
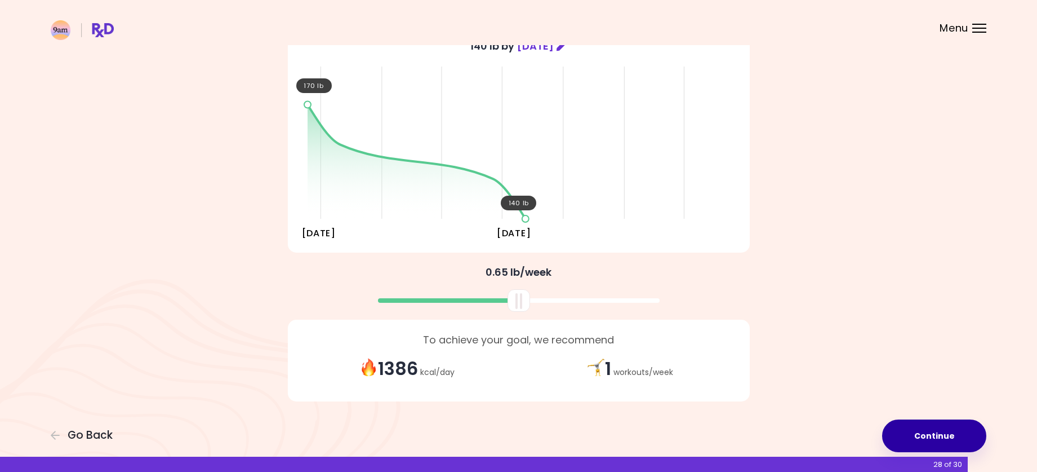
click at [932, 436] on button "Continue" at bounding box center [934, 435] width 104 height 33
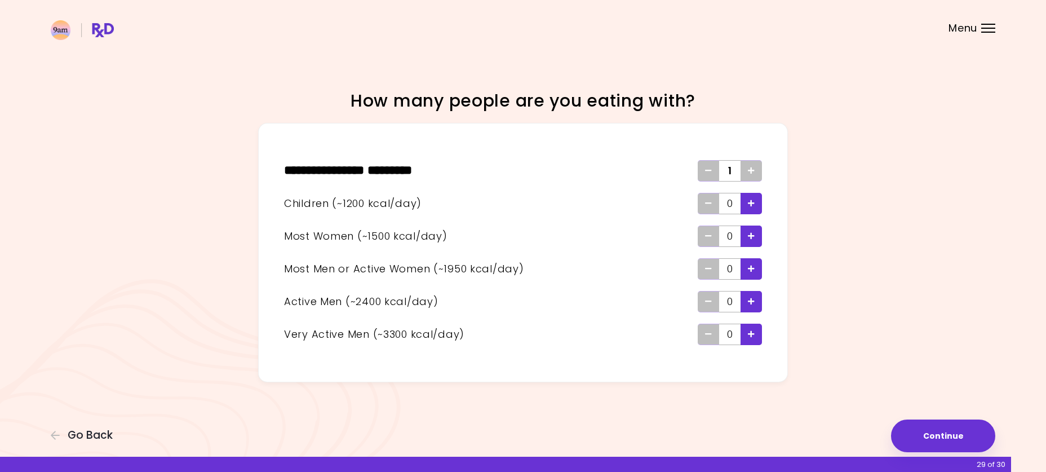
click at [748, 300] on icon "Add - Active Man" at bounding box center [751, 300] width 7 height 7
click at [949, 435] on button "Continue" at bounding box center [943, 435] width 104 height 33
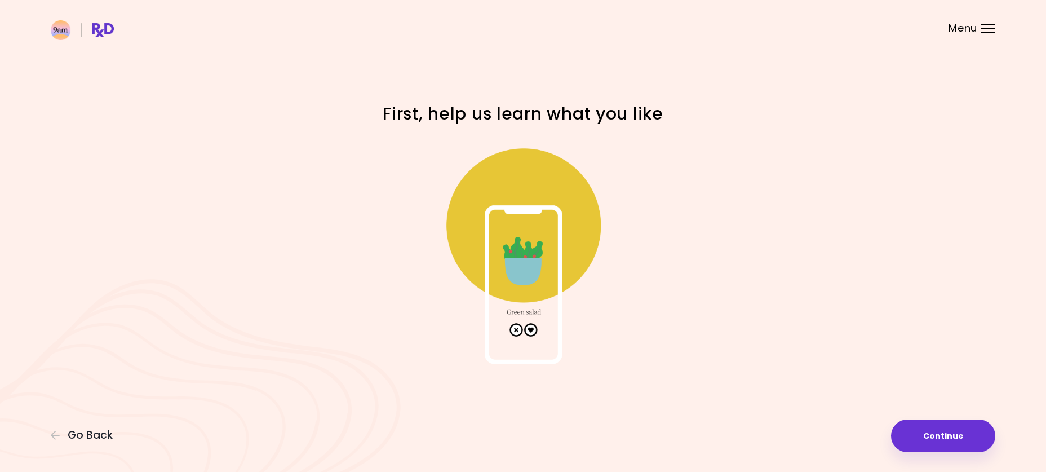
click at [532, 327] on img at bounding box center [522, 251] width 225 height 225
click at [527, 326] on img at bounding box center [522, 251] width 225 height 225
click at [525, 265] on img at bounding box center [522, 251] width 225 height 225
click at [925, 436] on button "Continue" at bounding box center [943, 435] width 104 height 33
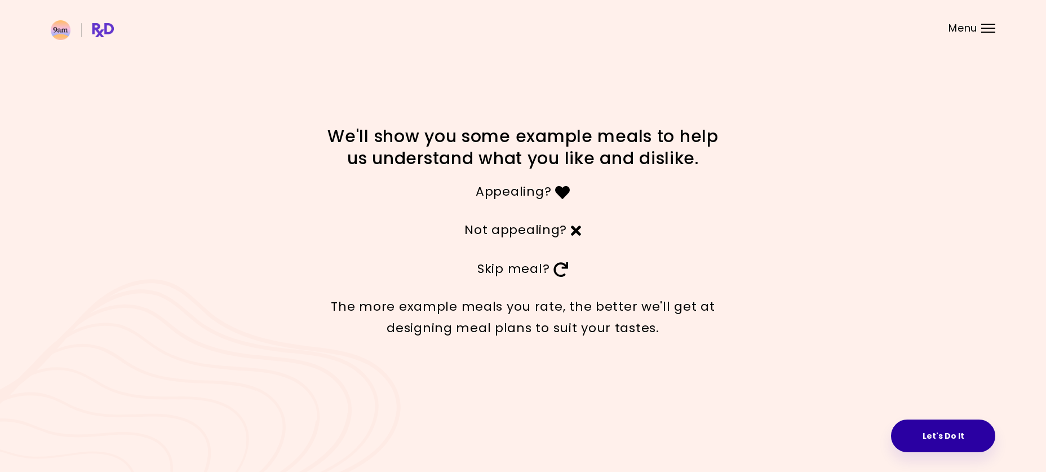
click at [938, 431] on button "Let's Do It" at bounding box center [943, 435] width 104 height 33
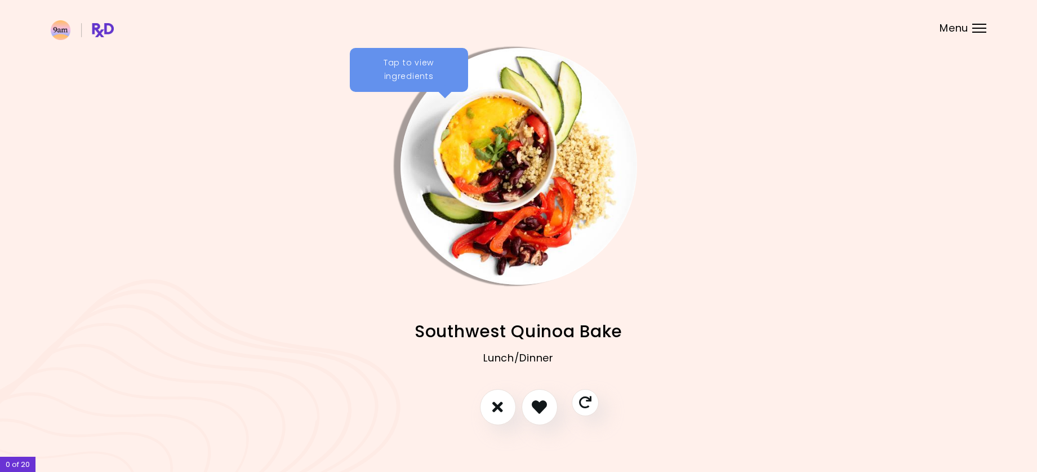
click at [428, 75] on div "Tap to view ingredients" at bounding box center [409, 70] width 118 height 44
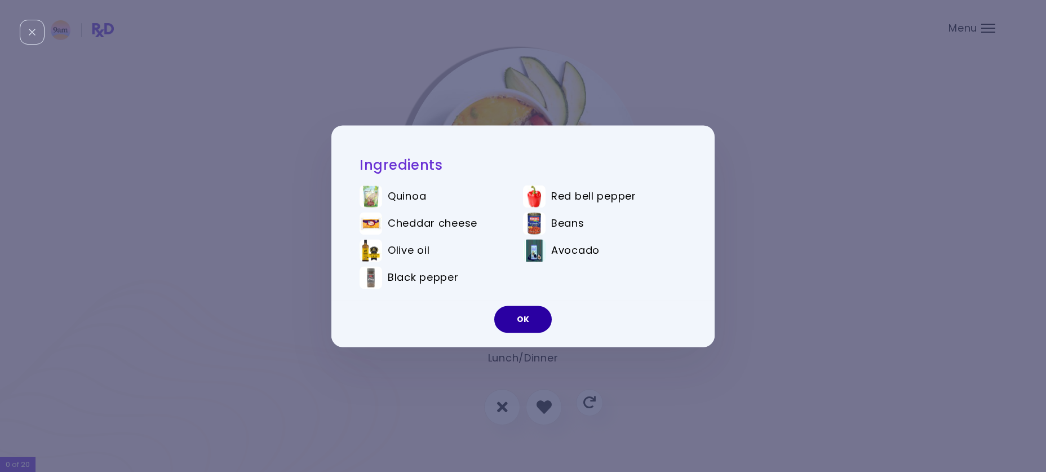
click at [517, 321] on button "OK" at bounding box center [522, 318] width 57 height 27
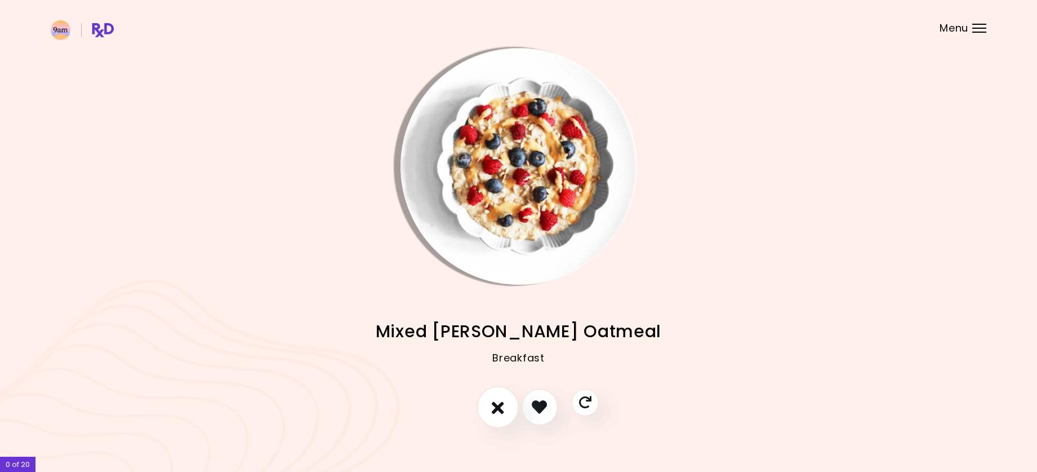
click at [496, 402] on icon "I don't like this recipe" at bounding box center [498, 406] width 12 height 17
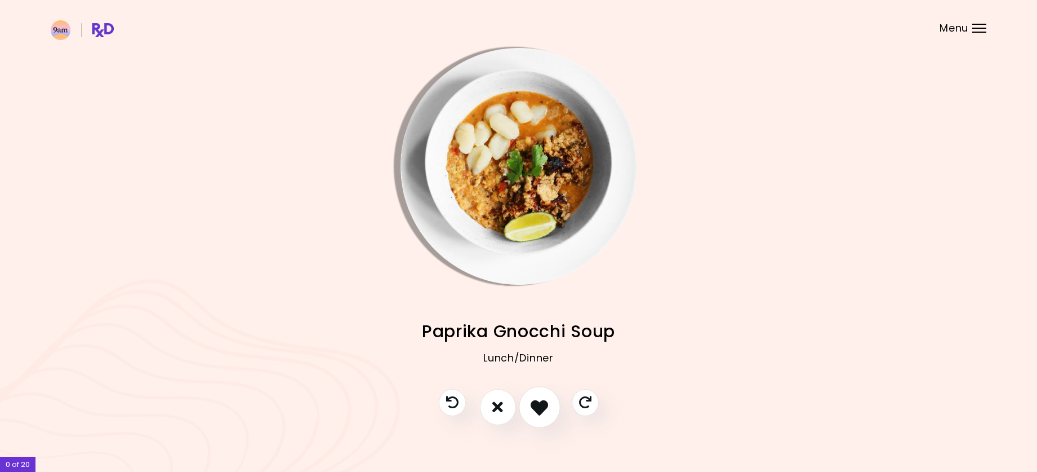
click at [545, 407] on icon "I like this recipe" at bounding box center [539, 406] width 17 height 17
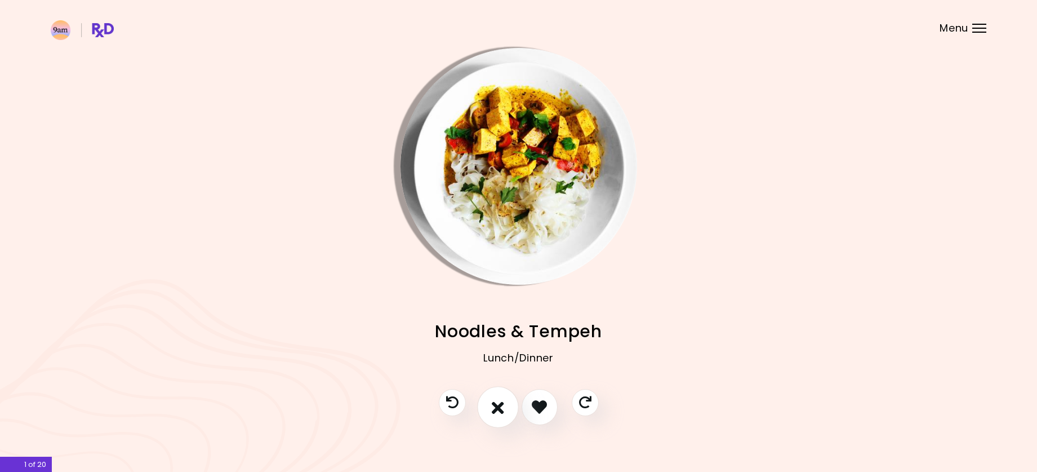
click at [500, 402] on icon "I don't like this recipe" at bounding box center [498, 406] width 12 height 17
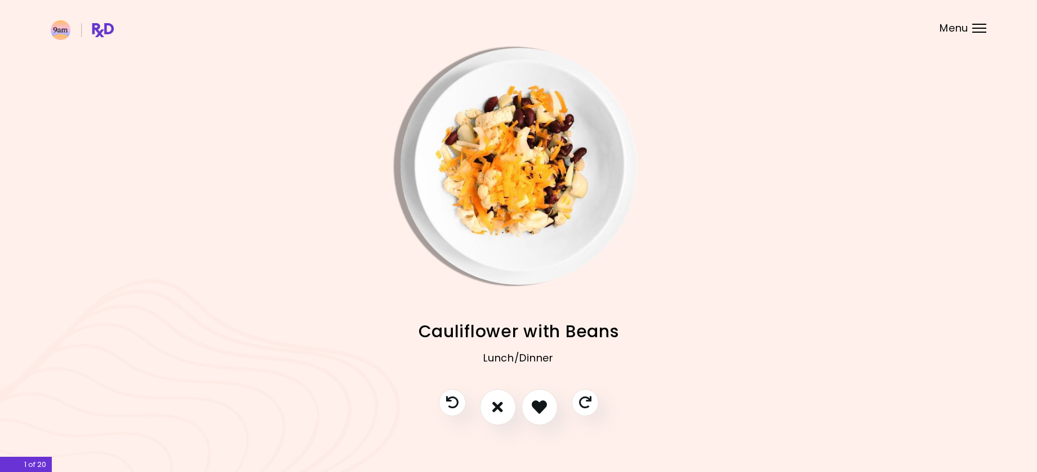
click at [984, 25] on div "Menu" at bounding box center [979, 28] width 14 height 9
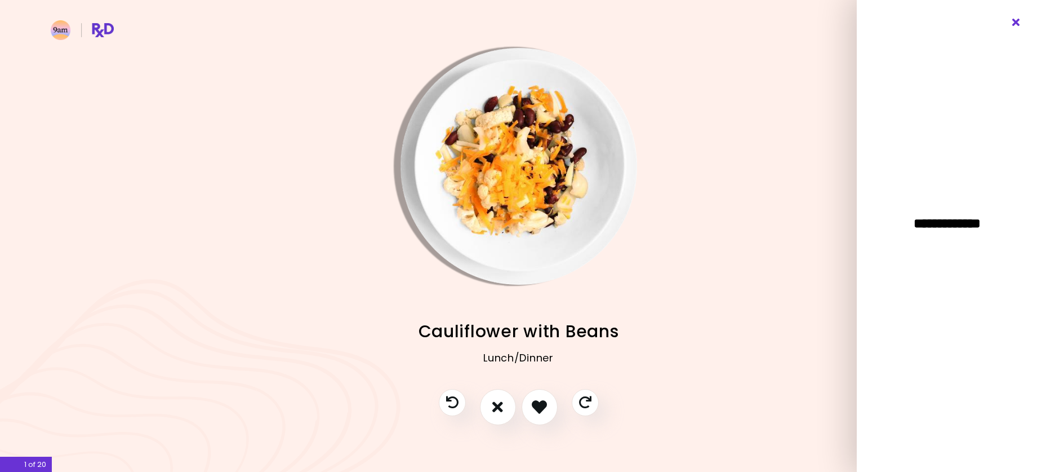
click at [1012, 20] on icon "Close" at bounding box center [1016, 23] width 11 height 8
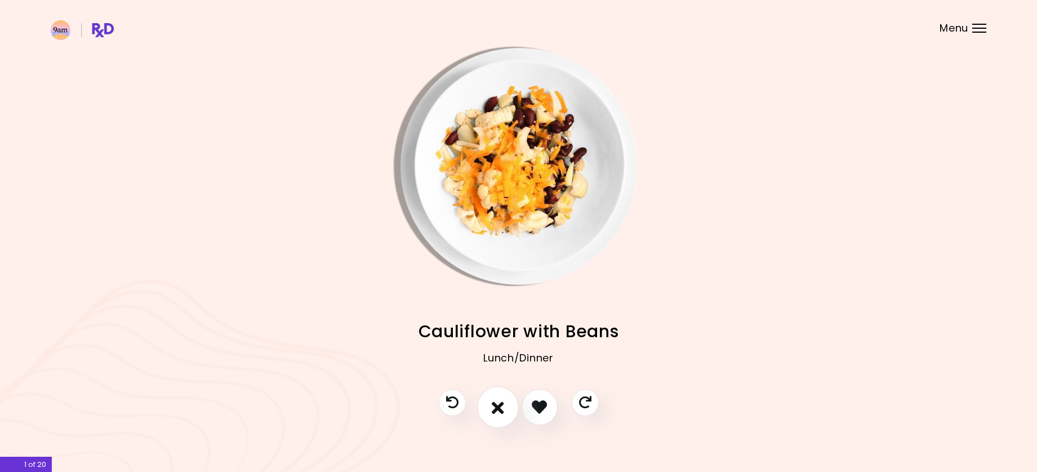
click at [506, 408] on button "I don't like this recipe" at bounding box center [498, 407] width 42 height 42
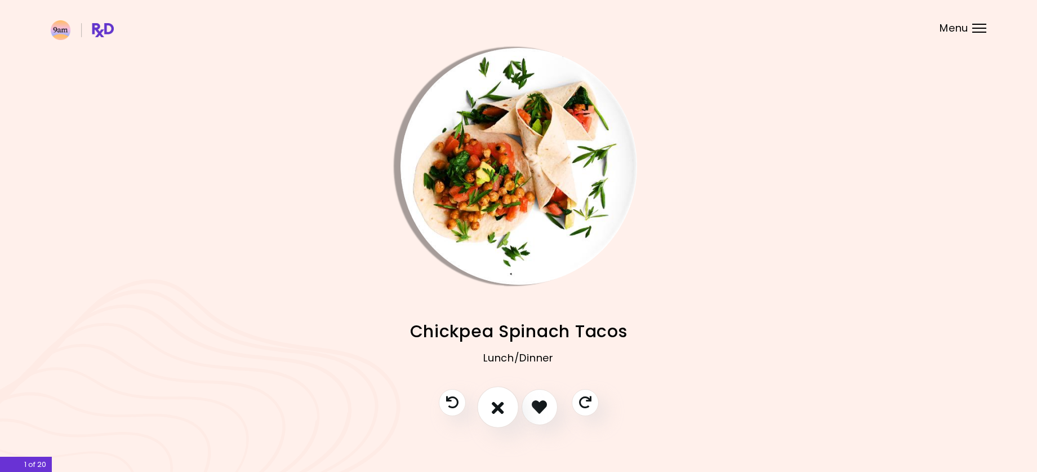
click at [506, 408] on button "I don't like this recipe" at bounding box center [498, 407] width 42 height 42
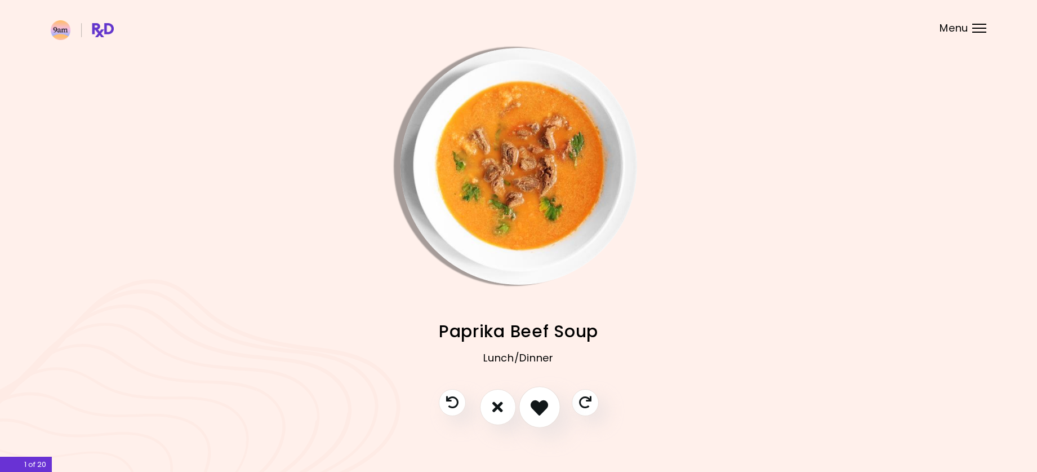
click at [538, 407] on icon "I like this recipe" at bounding box center [539, 406] width 17 height 17
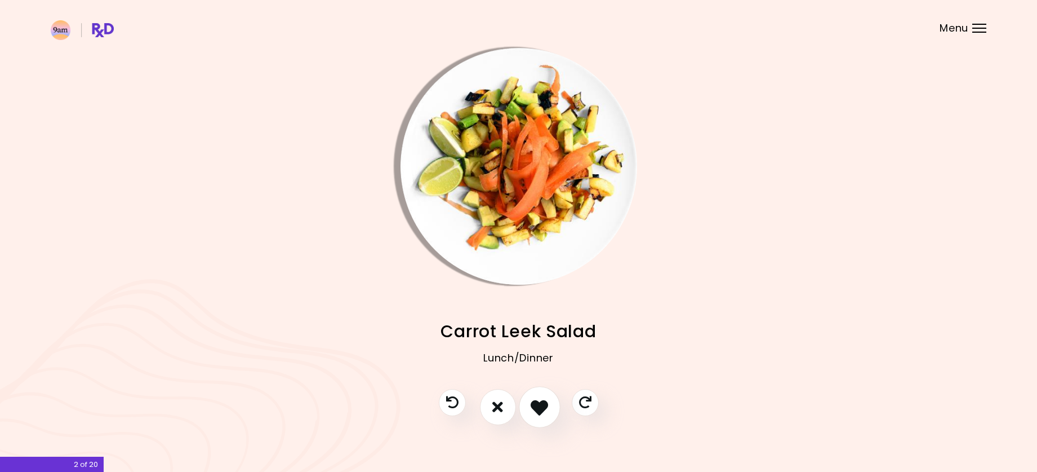
click at [538, 407] on icon "I like this recipe" at bounding box center [539, 406] width 17 height 17
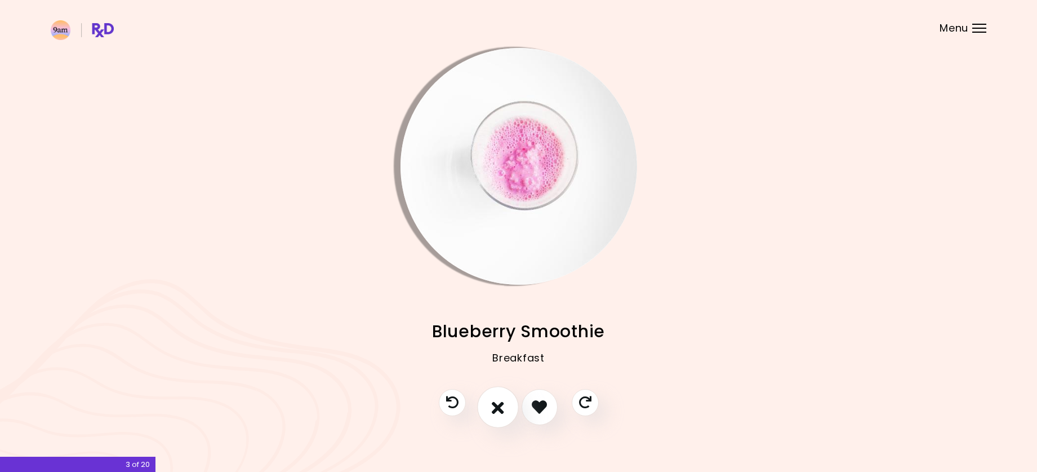
click at [499, 406] on icon "I don't like this recipe" at bounding box center [498, 406] width 12 height 17
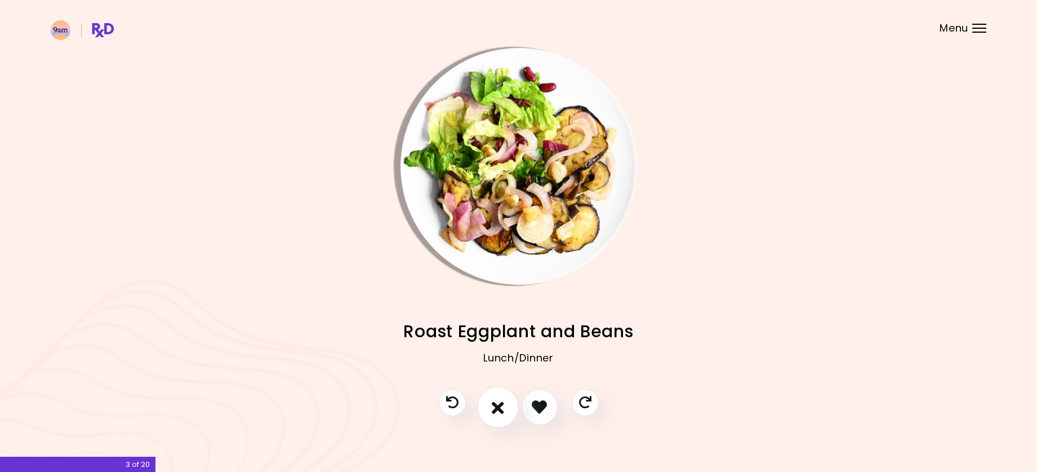
click at [499, 406] on icon "I don't like this recipe" at bounding box center [498, 406] width 12 height 17
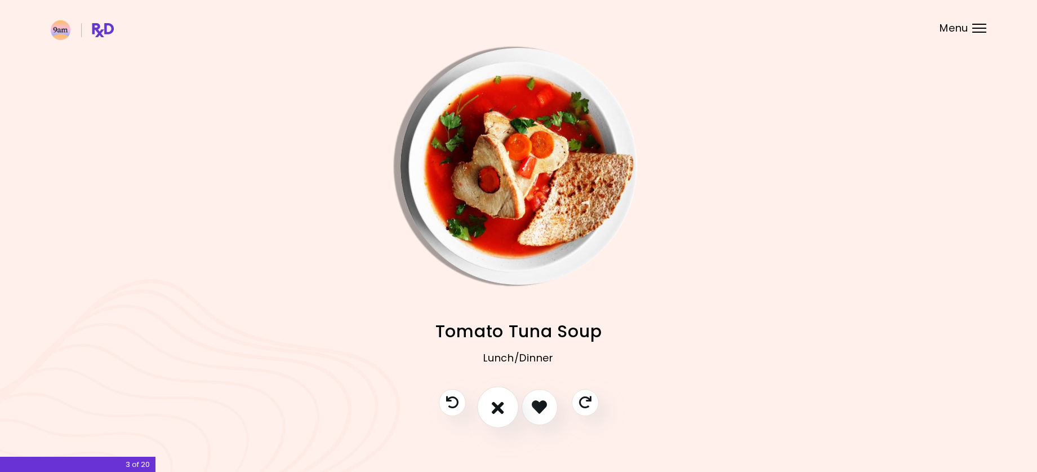
click at [499, 406] on icon "I don't like this recipe" at bounding box center [498, 406] width 12 height 17
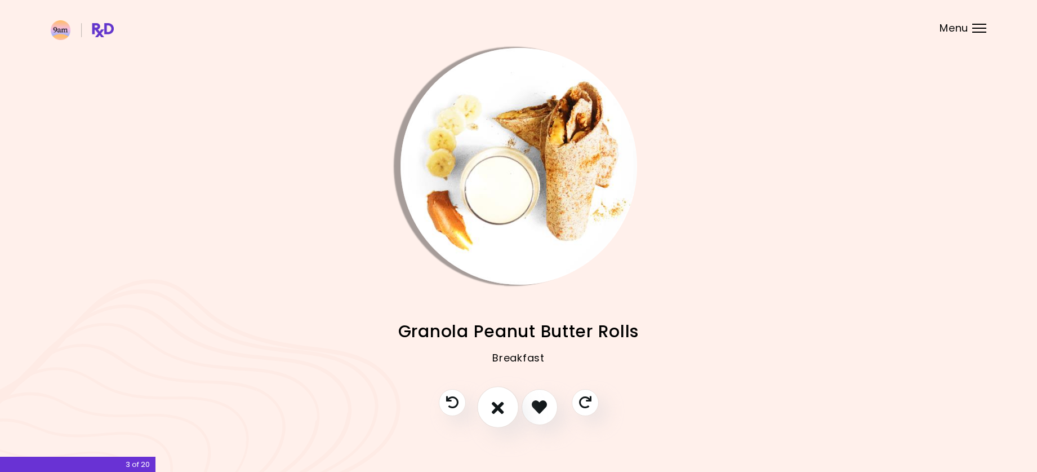
click at [499, 406] on icon "I don't like this recipe" at bounding box center [498, 406] width 12 height 17
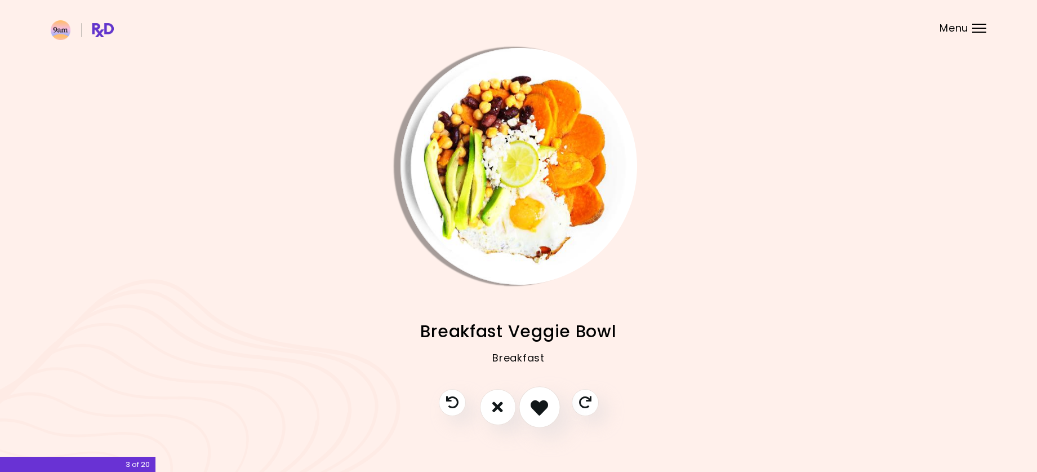
click at [550, 411] on button "I like this recipe" at bounding box center [540, 407] width 42 height 42
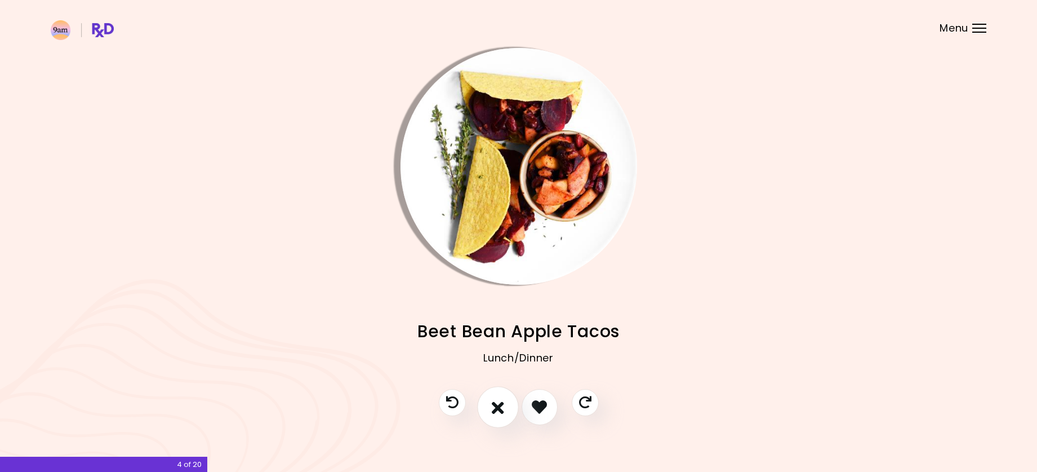
click at [498, 407] on icon "I don't like this recipe" at bounding box center [498, 406] width 12 height 17
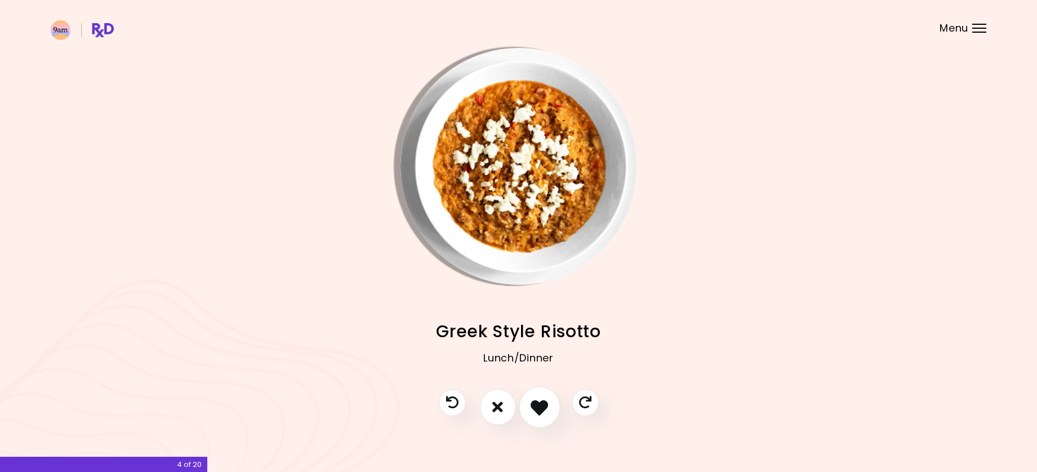
click at [541, 405] on icon "I like this recipe" at bounding box center [539, 406] width 17 height 17
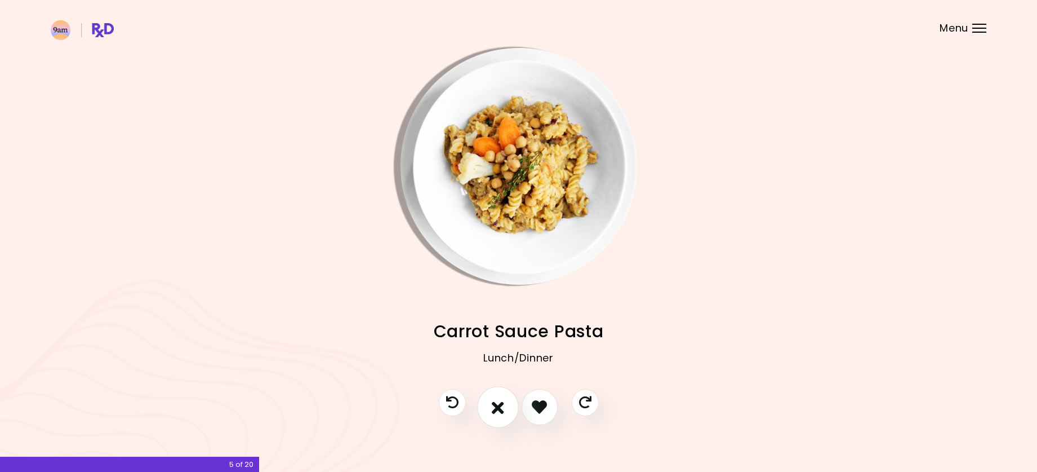
click at [504, 404] on button "I don't like this recipe" at bounding box center [498, 407] width 42 height 42
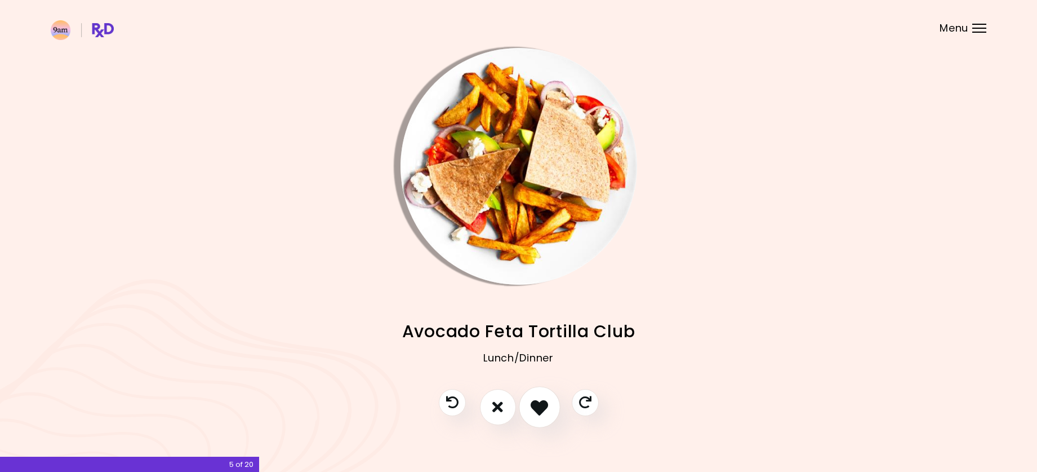
click at [535, 404] on icon "I like this recipe" at bounding box center [539, 406] width 17 height 17
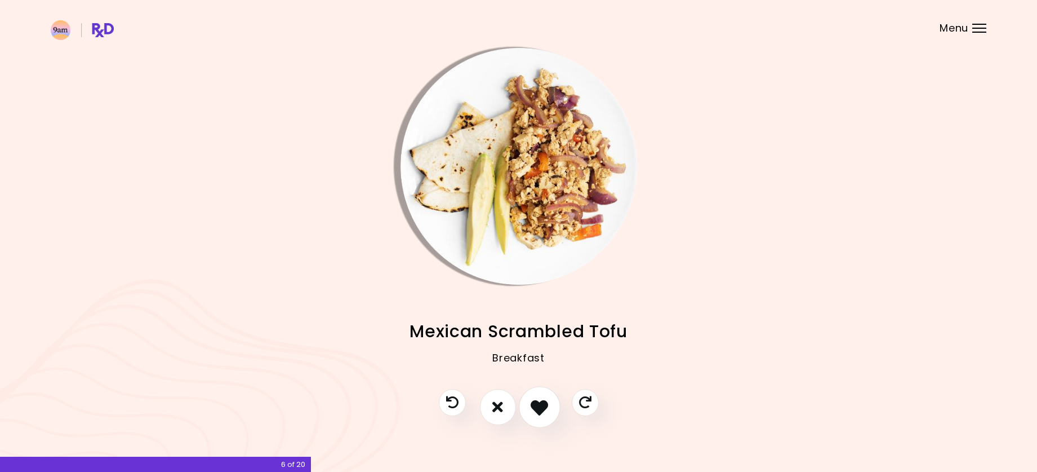
click at [535, 404] on icon "I like this recipe" at bounding box center [539, 406] width 17 height 17
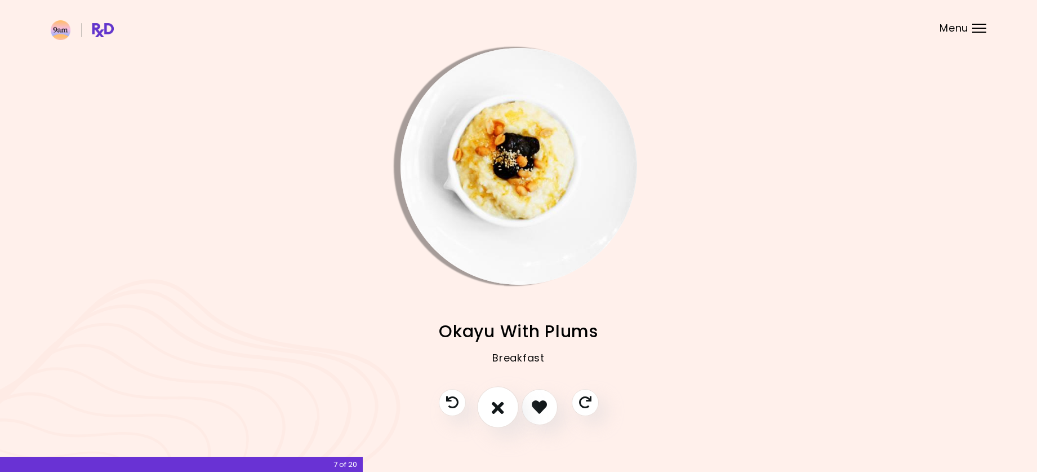
click at [500, 403] on icon "I don't like this recipe" at bounding box center [498, 406] width 12 height 17
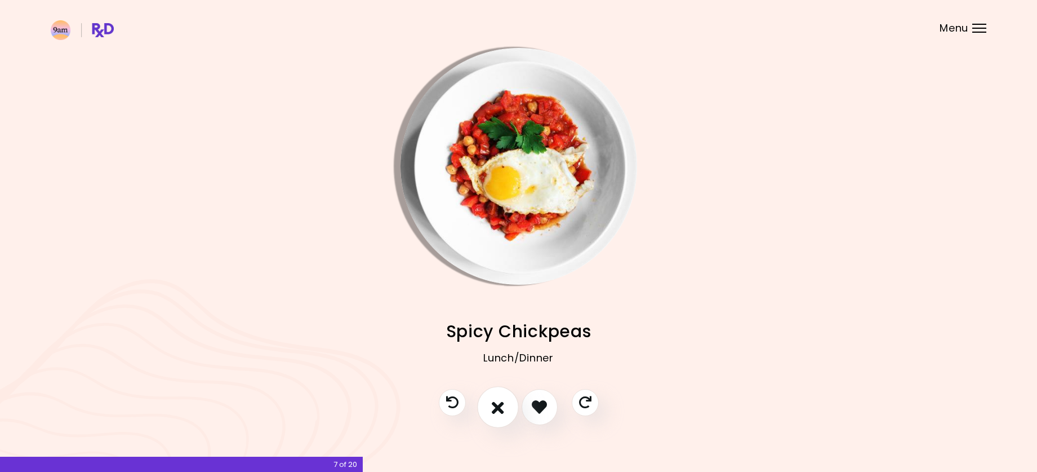
click at [501, 403] on icon "I don't like this recipe" at bounding box center [498, 406] width 12 height 17
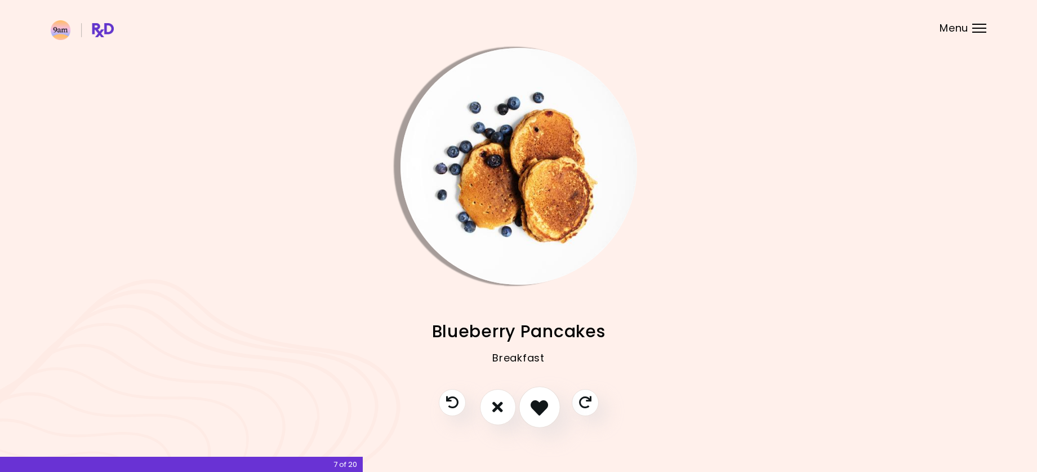
click at [541, 403] on icon "I like this recipe" at bounding box center [539, 406] width 17 height 17
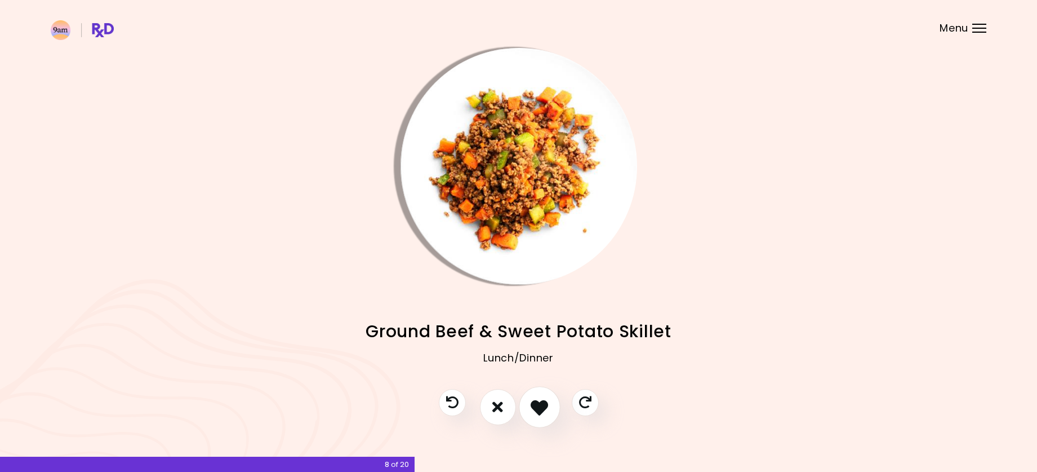
click at [545, 413] on icon "I like this recipe" at bounding box center [539, 406] width 17 height 17
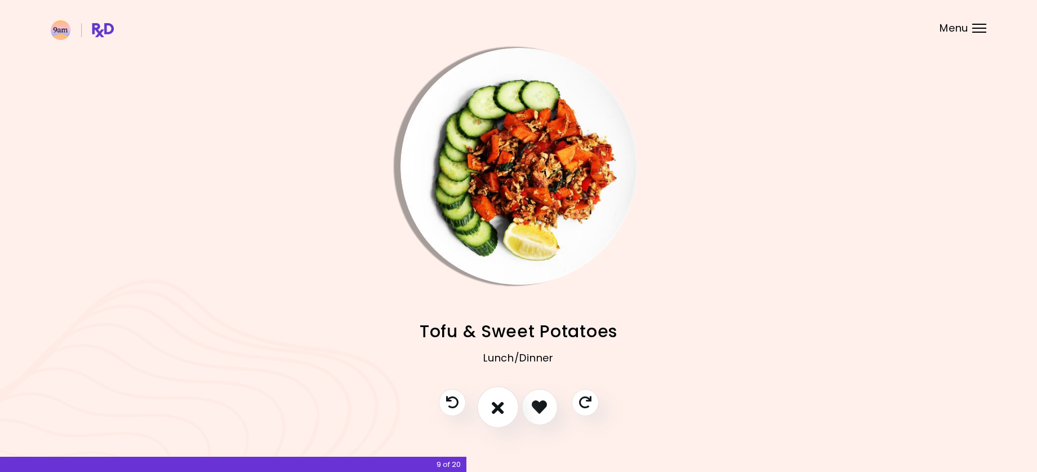
click at [495, 410] on icon "I don't like this recipe" at bounding box center [498, 406] width 12 height 17
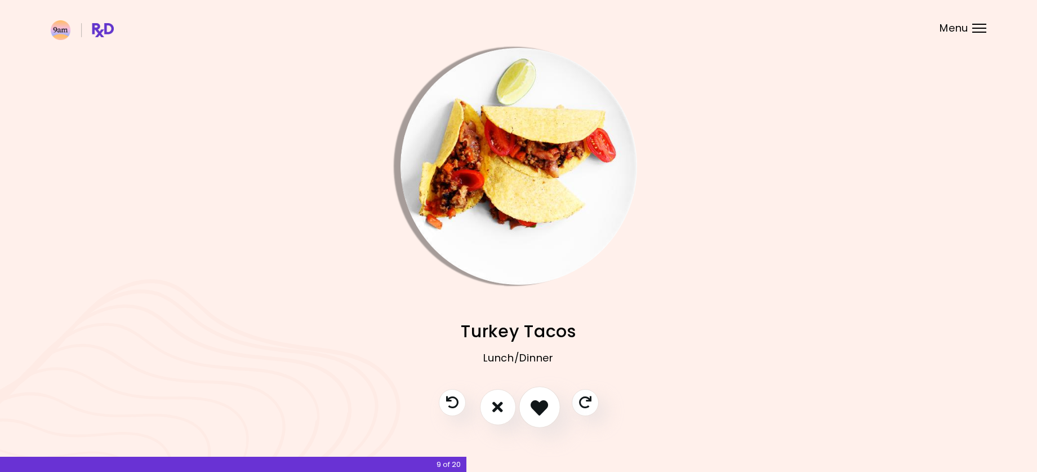
click at [544, 406] on icon "I like this recipe" at bounding box center [539, 406] width 17 height 17
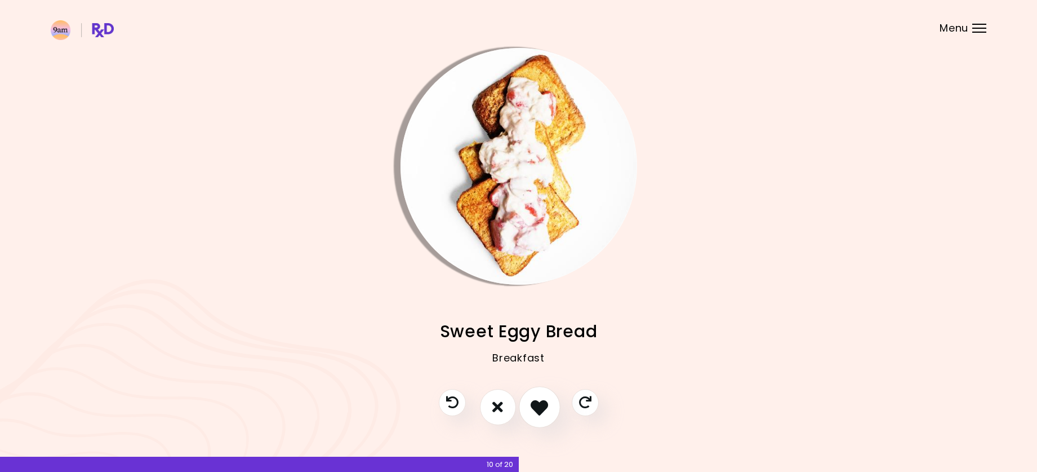
click at [542, 408] on icon "I like this recipe" at bounding box center [539, 406] width 17 height 17
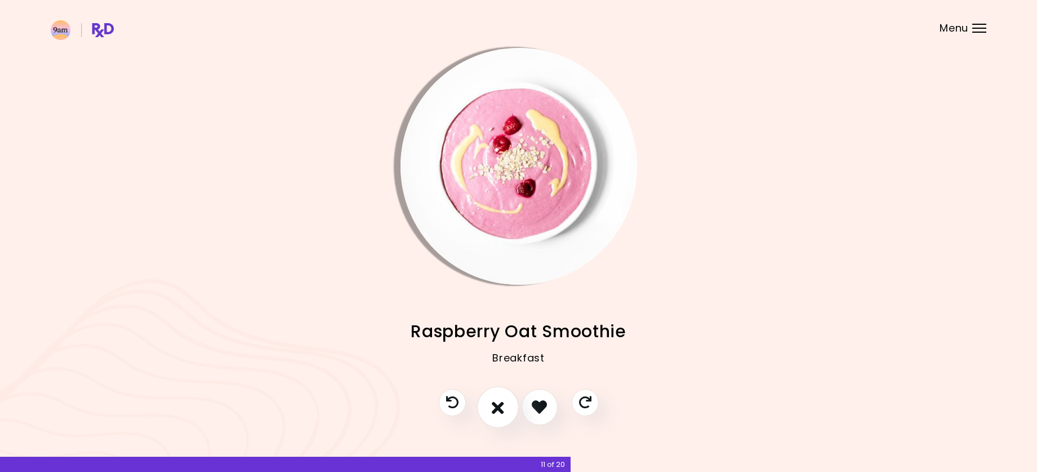
click at [495, 407] on icon "I don't like this recipe" at bounding box center [498, 406] width 12 height 17
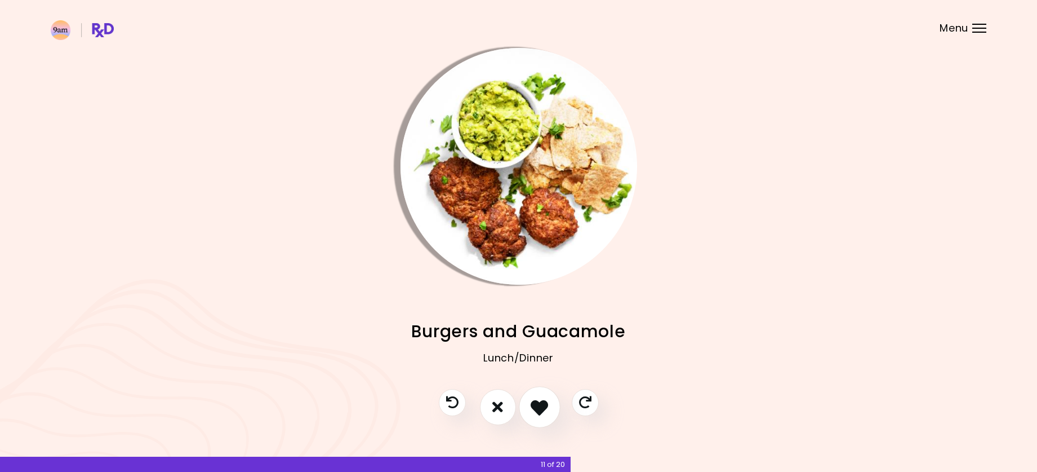
click at [550, 408] on button "I like this recipe" at bounding box center [540, 407] width 42 height 42
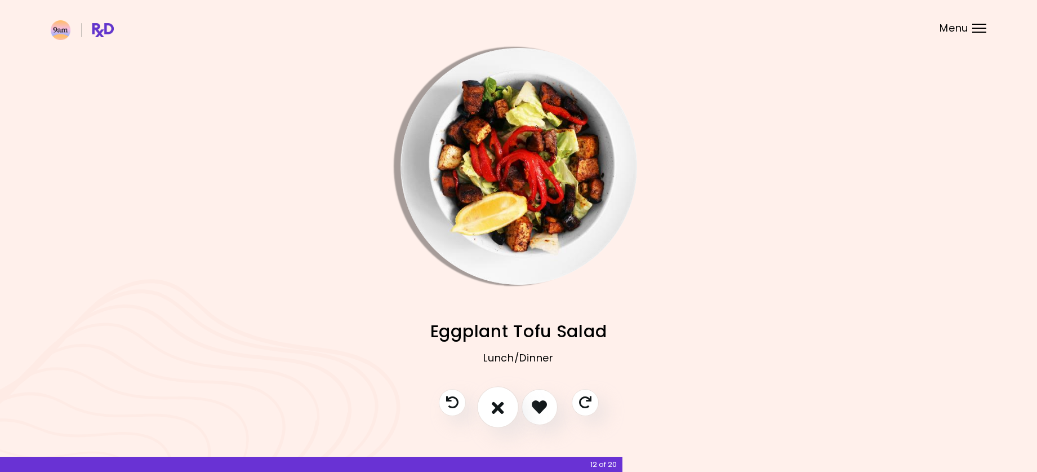
click at [497, 412] on icon "I don't like this recipe" at bounding box center [498, 406] width 12 height 17
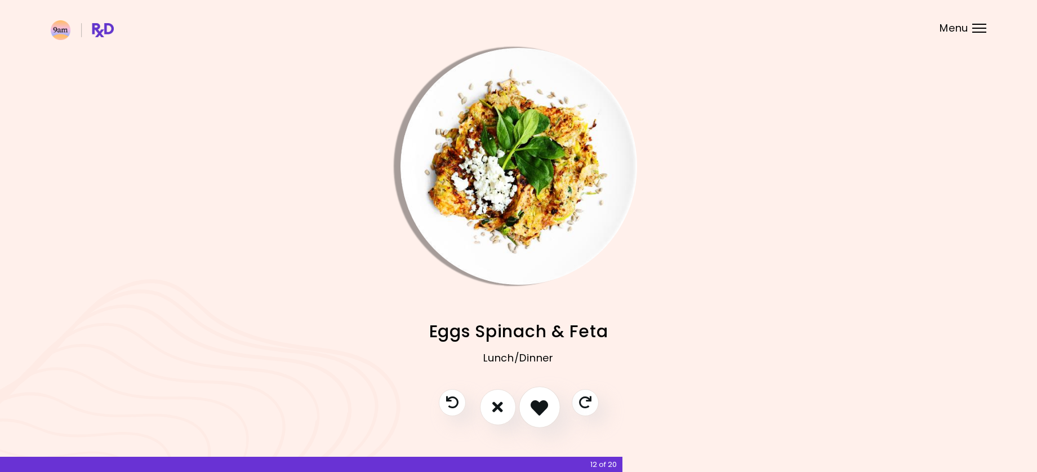
click at [543, 406] on icon "I like this recipe" at bounding box center [539, 406] width 17 height 17
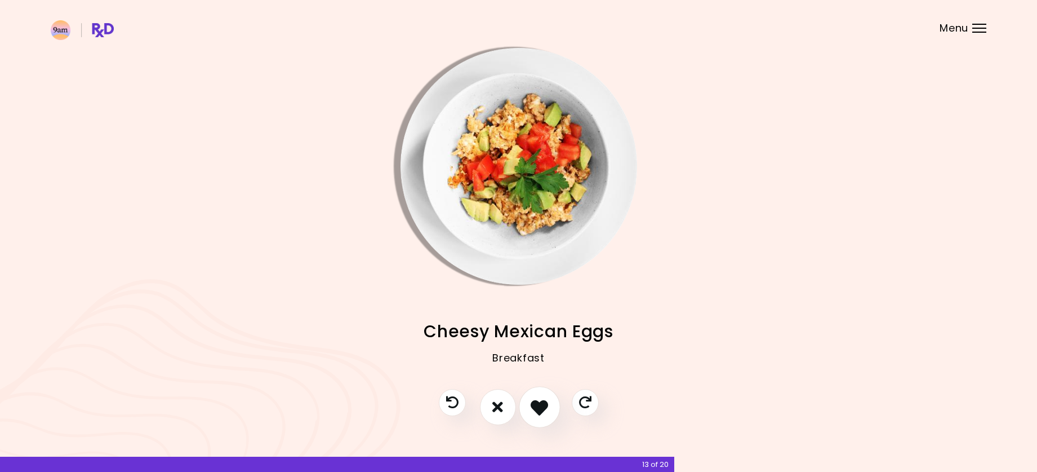
click at [546, 396] on button "I like this recipe" at bounding box center [540, 407] width 42 height 42
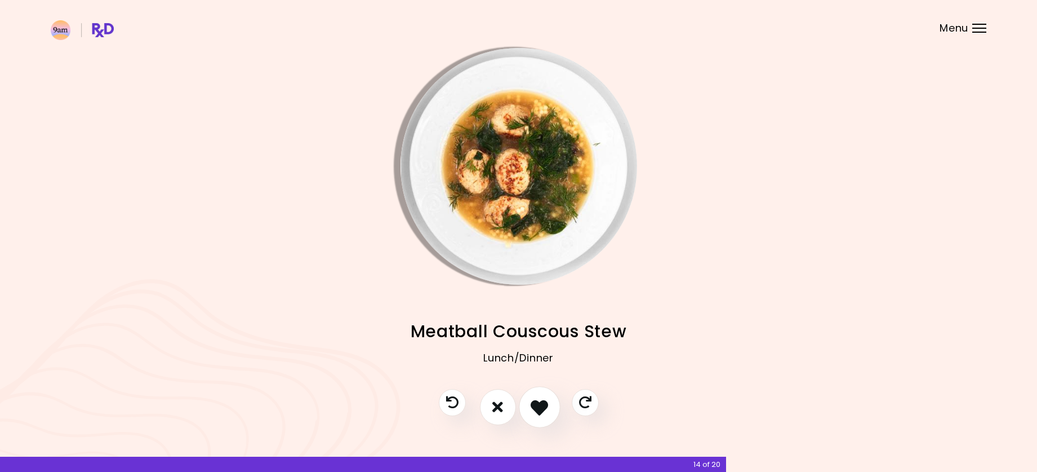
click at [545, 396] on button "I like this recipe" at bounding box center [540, 407] width 42 height 42
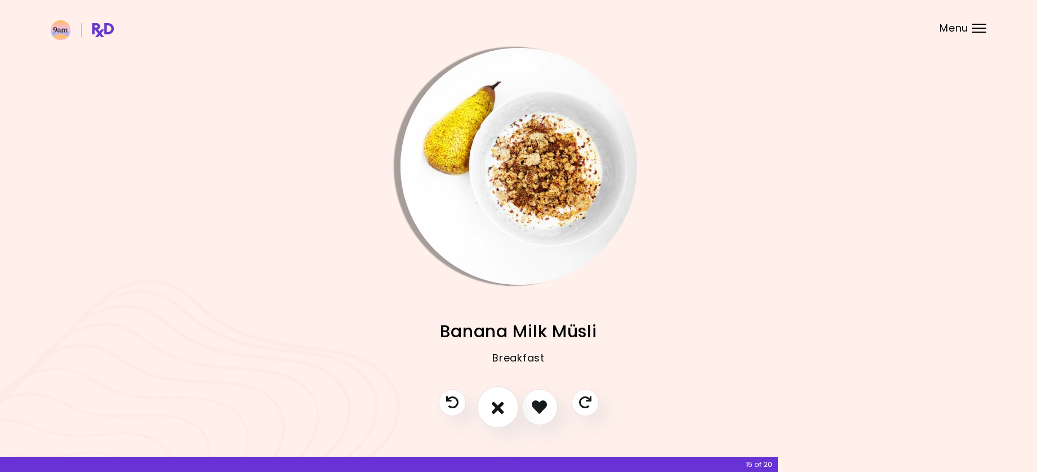
click at [499, 401] on icon "I don't like this recipe" at bounding box center [498, 406] width 12 height 17
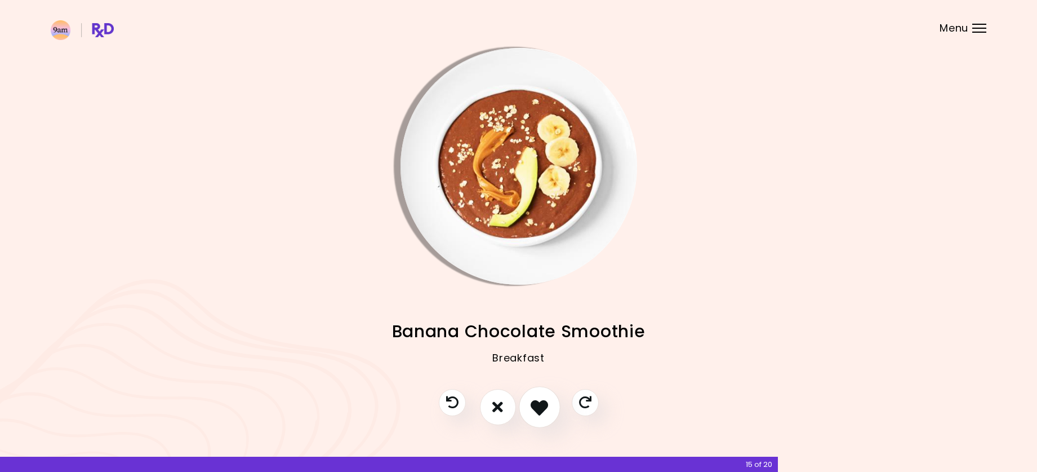
click at [540, 406] on icon "I like this recipe" at bounding box center [539, 406] width 17 height 17
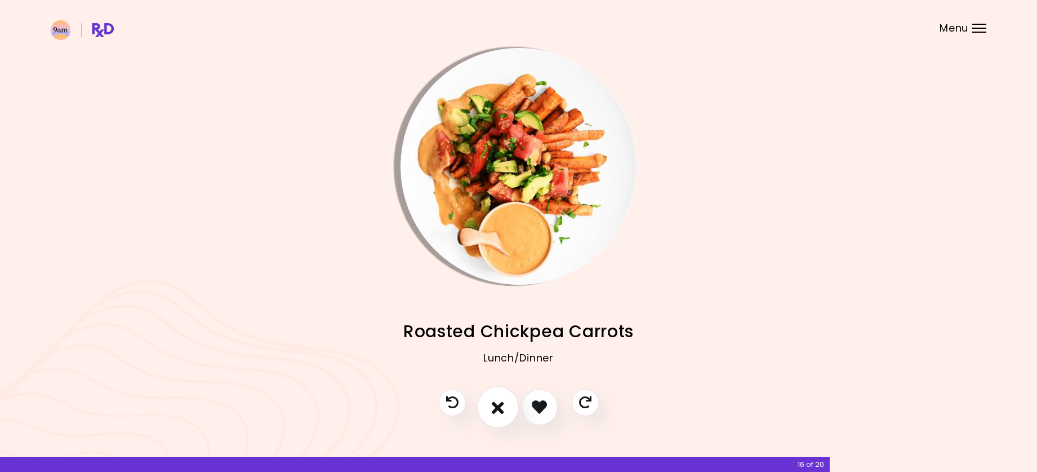
click at [498, 407] on icon "I don't like this recipe" at bounding box center [498, 406] width 12 height 17
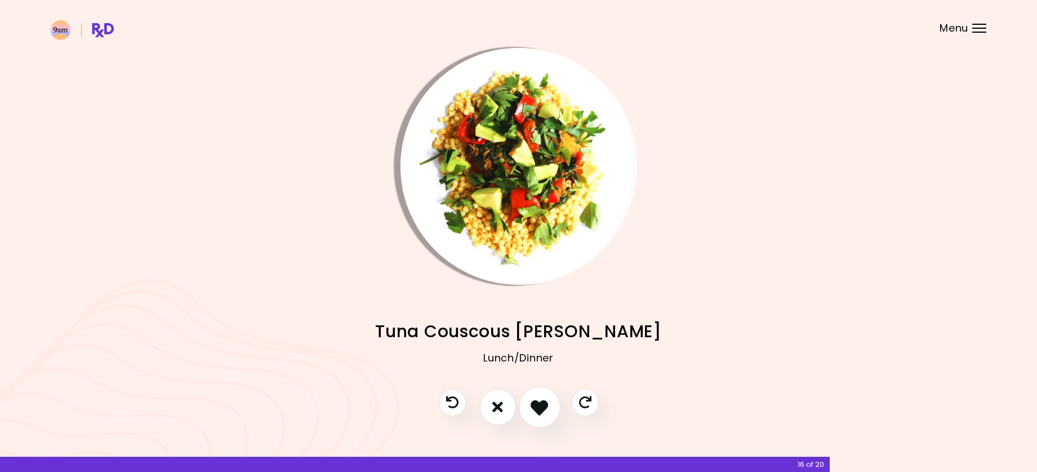
click at [544, 407] on icon "I like this recipe" at bounding box center [539, 406] width 17 height 17
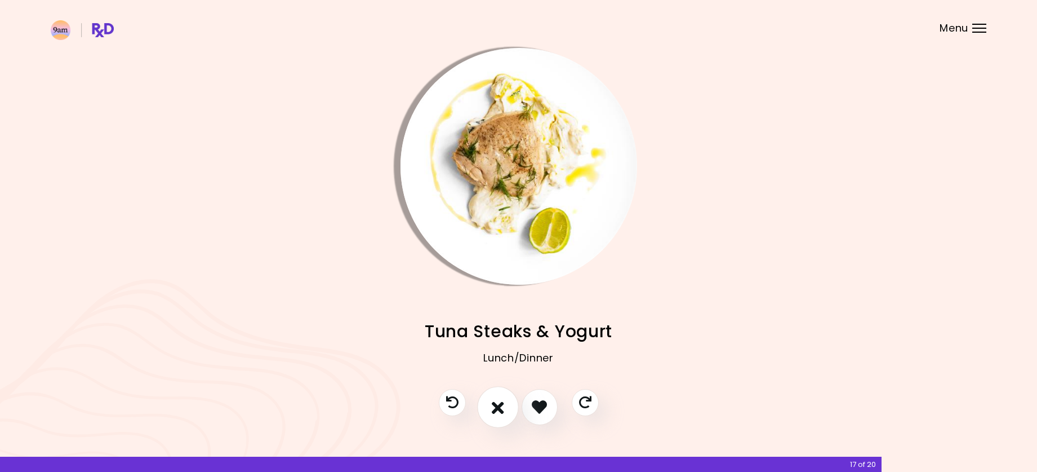
click at [503, 411] on icon "I don't like this recipe" at bounding box center [498, 406] width 12 height 17
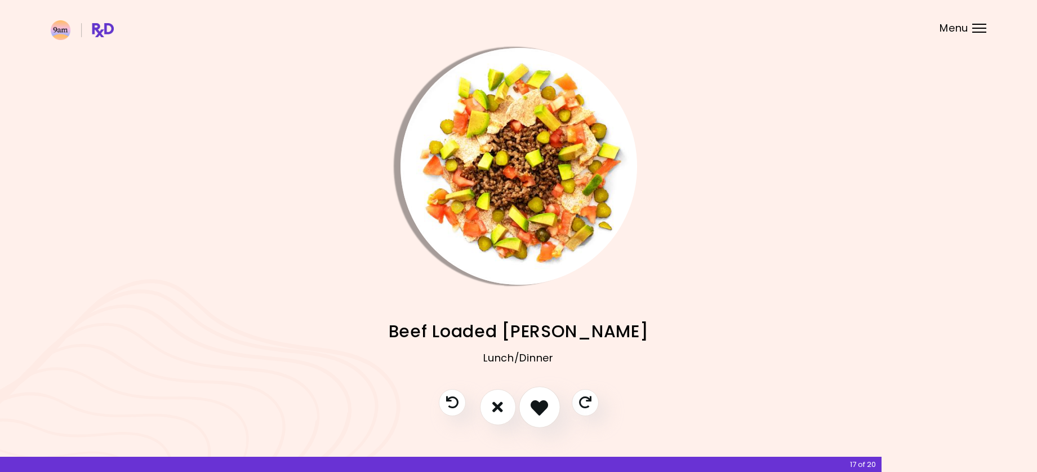
click at [544, 411] on icon "I like this recipe" at bounding box center [539, 406] width 17 height 17
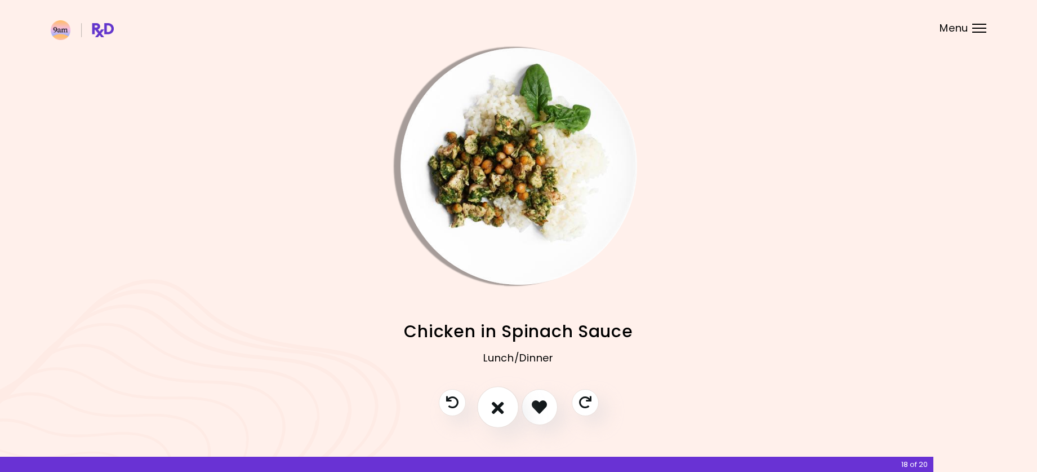
click at [500, 410] on icon "I don't like this recipe" at bounding box center [498, 406] width 12 height 17
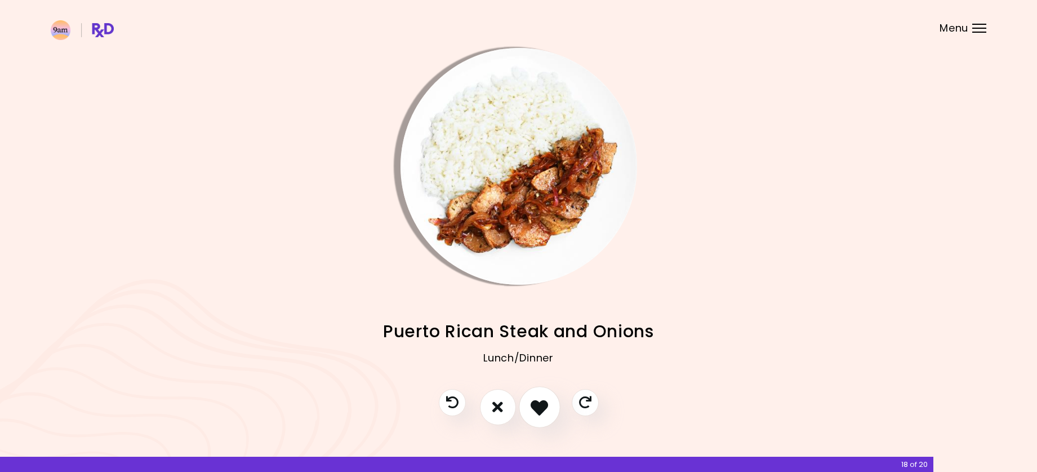
click at [538, 408] on icon "I like this recipe" at bounding box center [539, 406] width 17 height 17
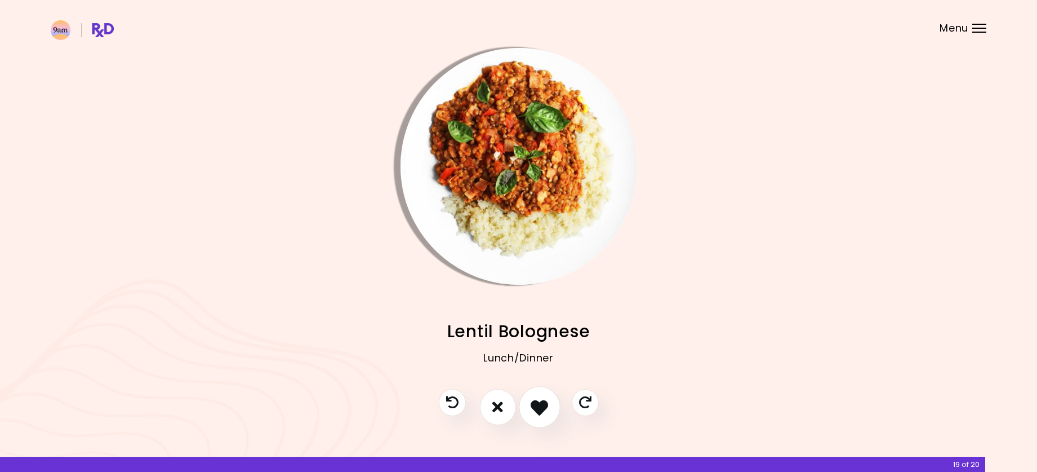
click at [538, 408] on icon "I like this recipe" at bounding box center [539, 406] width 17 height 17
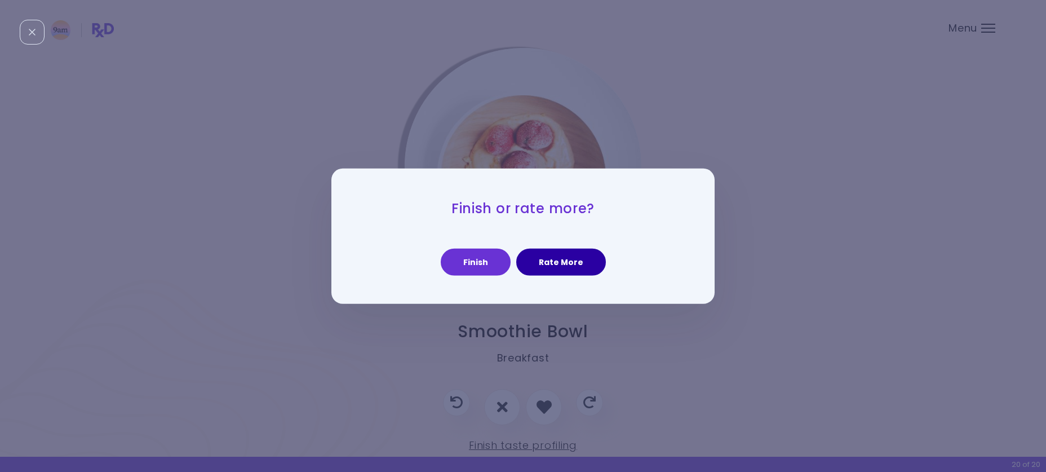
click at [570, 259] on button "Rate More" at bounding box center [561, 261] width 90 height 27
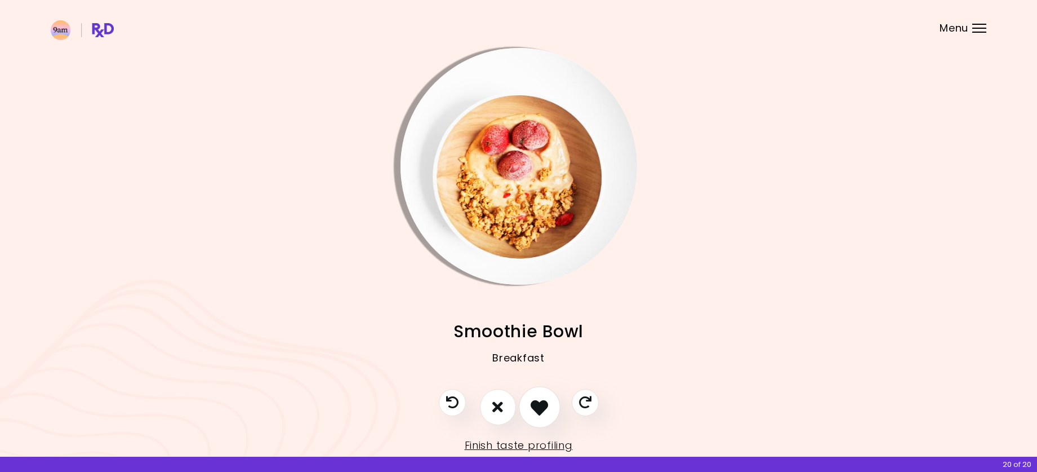
click at [541, 404] on icon "I like this recipe" at bounding box center [539, 406] width 17 height 17
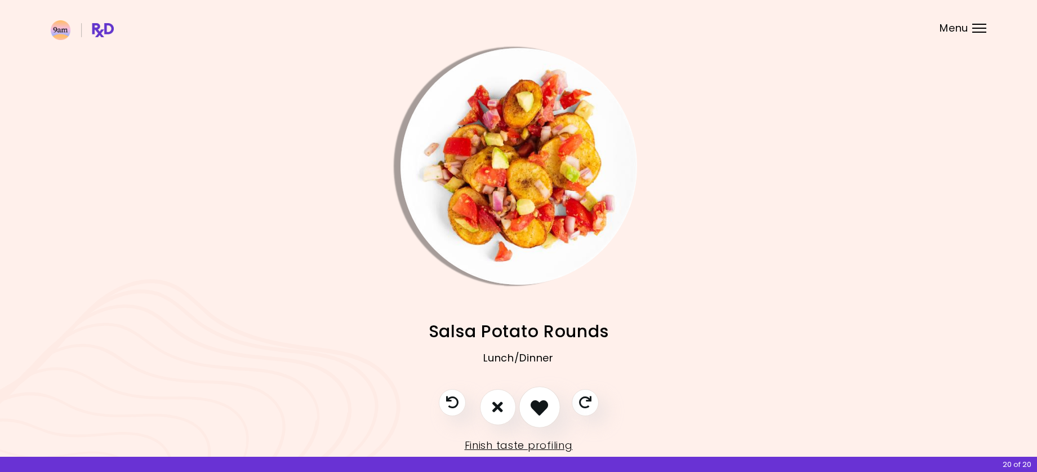
click at [546, 408] on icon "I like this recipe" at bounding box center [539, 406] width 17 height 17
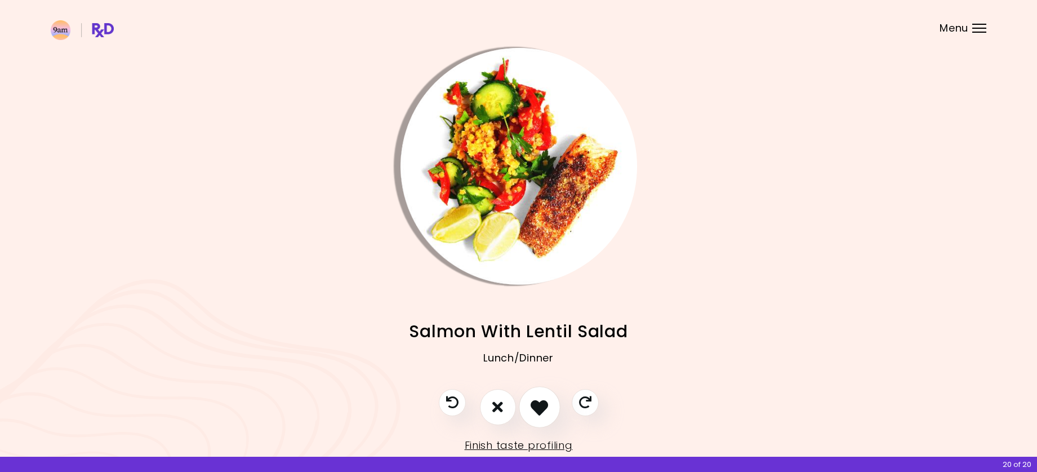
click at [546, 408] on icon "I like this recipe" at bounding box center [539, 406] width 17 height 17
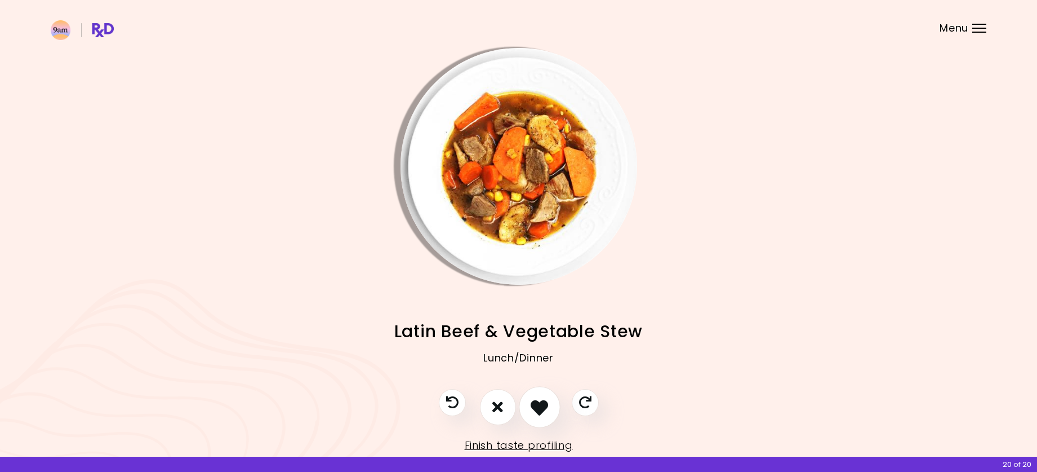
click at [546, 408] on icon "I like this recipe" at bounding box center [539, 406] width 17 height 17
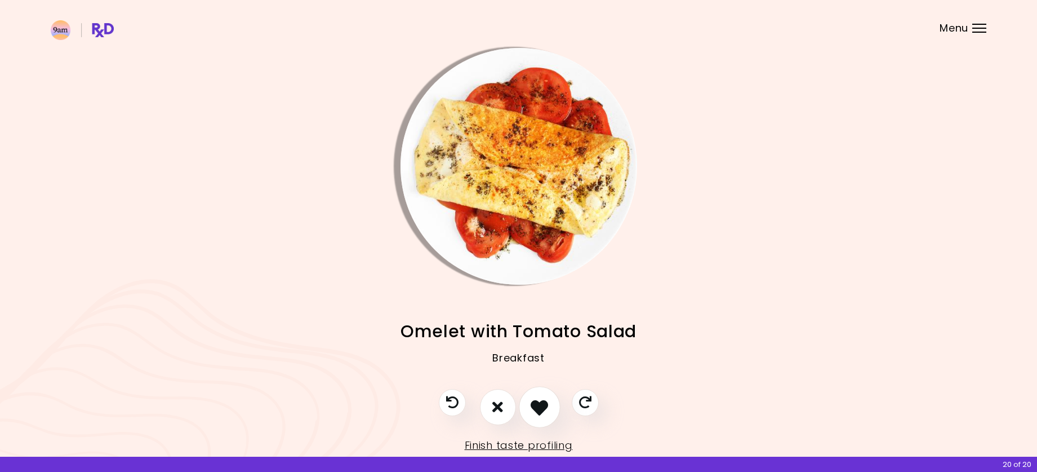
click at [535, 401] on icon "I like this recipe" at bounding box center [539, 406] width 17 height 17
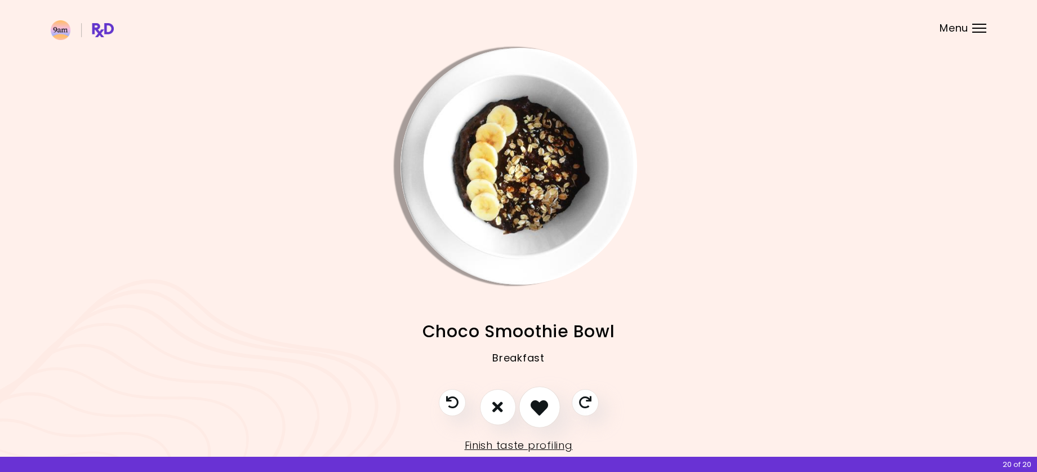
click at [544, 402] on icon "I like this recipe" at bounding box center [539, 406] width 17 height 17
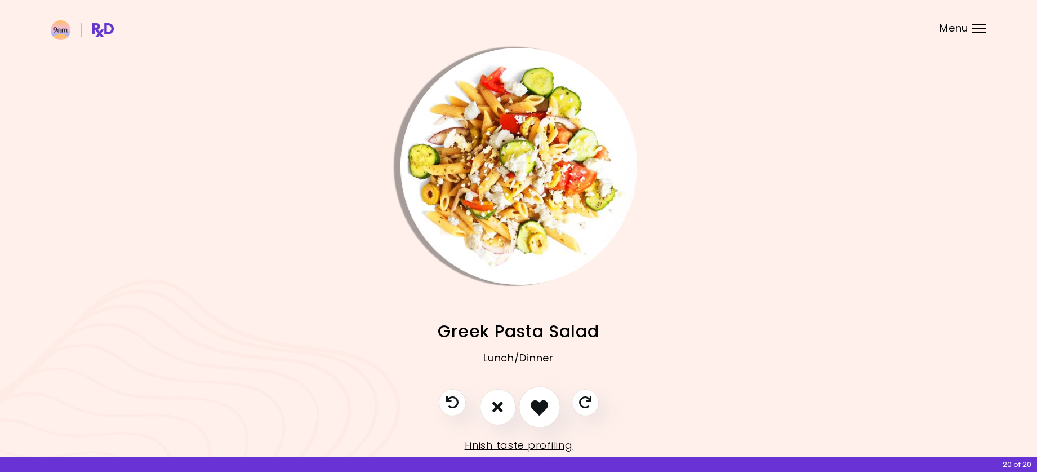
click at [544, 402] on icon "I like this recipe" at bounding box center [539, 406] width 17 height 17
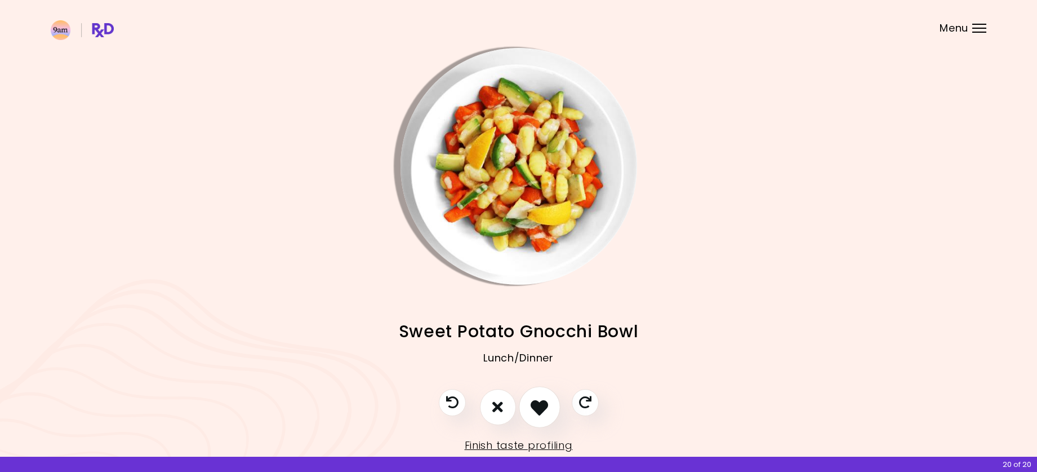
click at [544, 402] on icon "I like this recipe" at bounding box center [539, 406] width 17 height 17
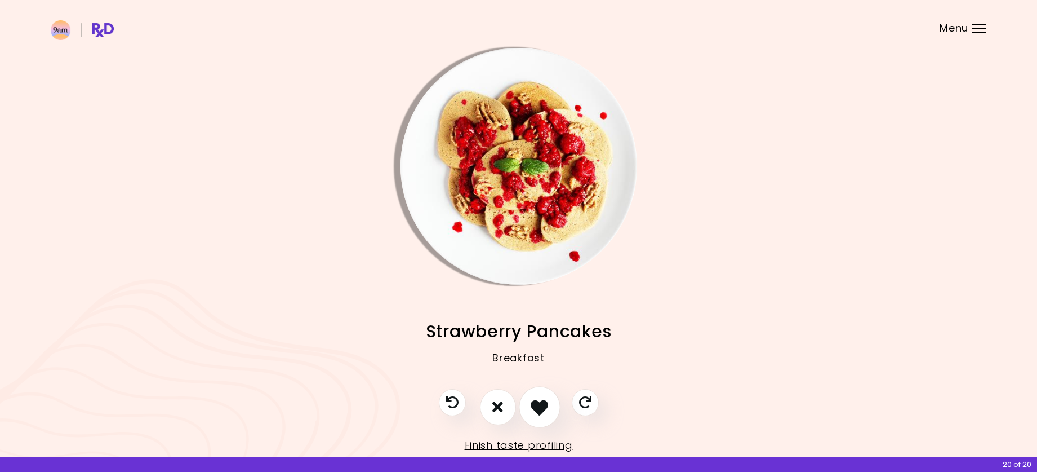
click at [546, 402] on icon "I like this recipe" at bounding box center [539, 406] width 17 height 17
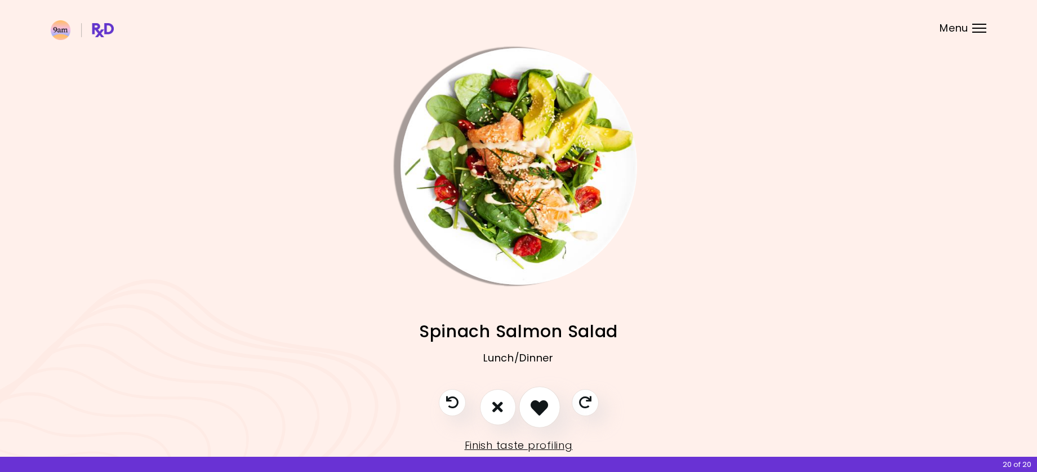
click at [546, 402] on icon "I like this recipe" at bounding box center [539, 406] width 17 height 17
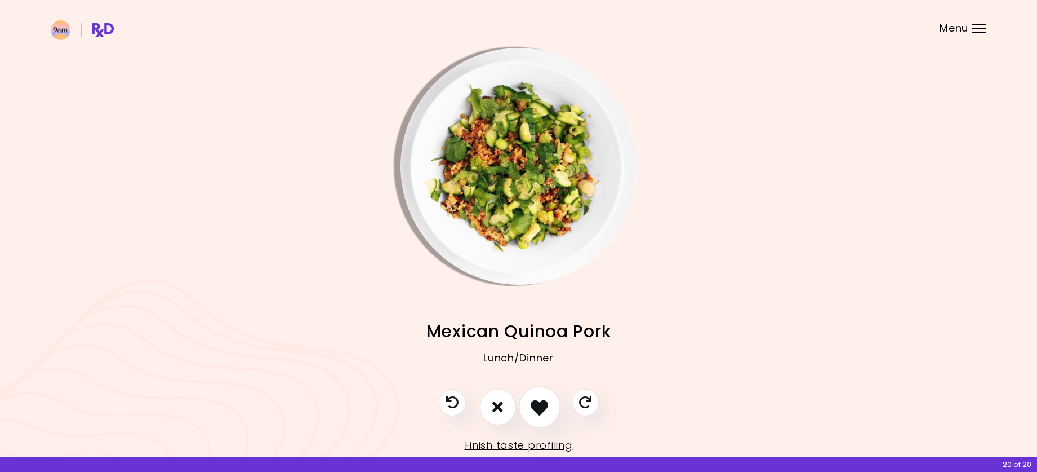
click at [546, 402] on icon "I like this recipe" at bounding box center [539, 406] width 17 height 17
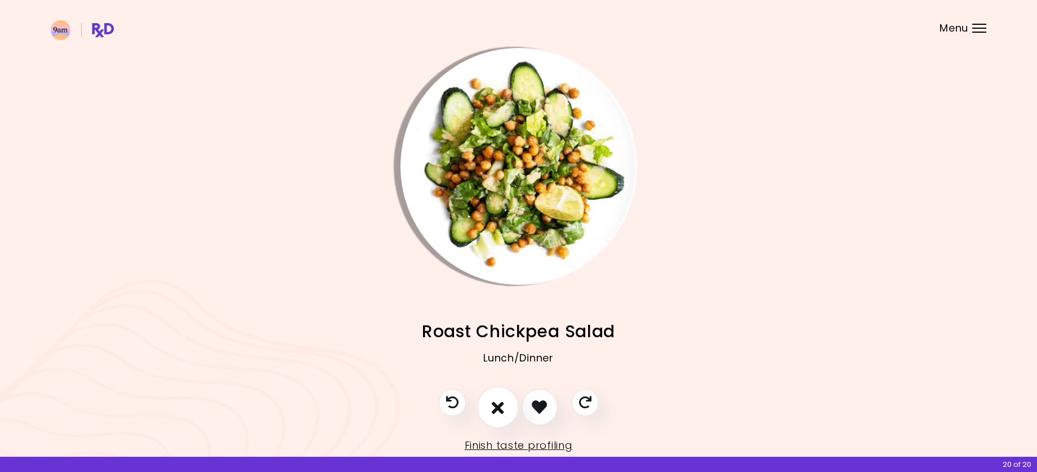
click at [502, 406] on icon "I don't like this recipe" at bounding box center [498, 406] width 12 height 17
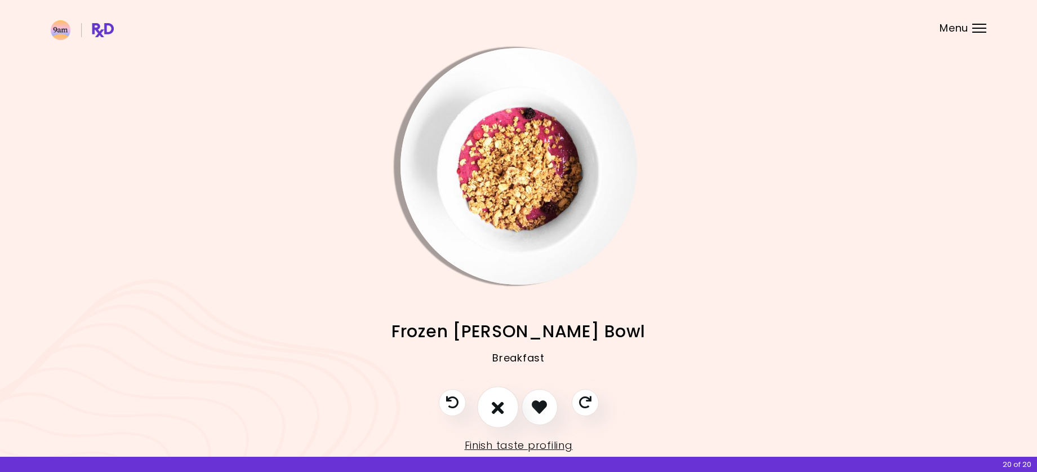
click at [502, 406] on icon "I don't like this recipe" at bounding box center [498, 406] width 12 height 17
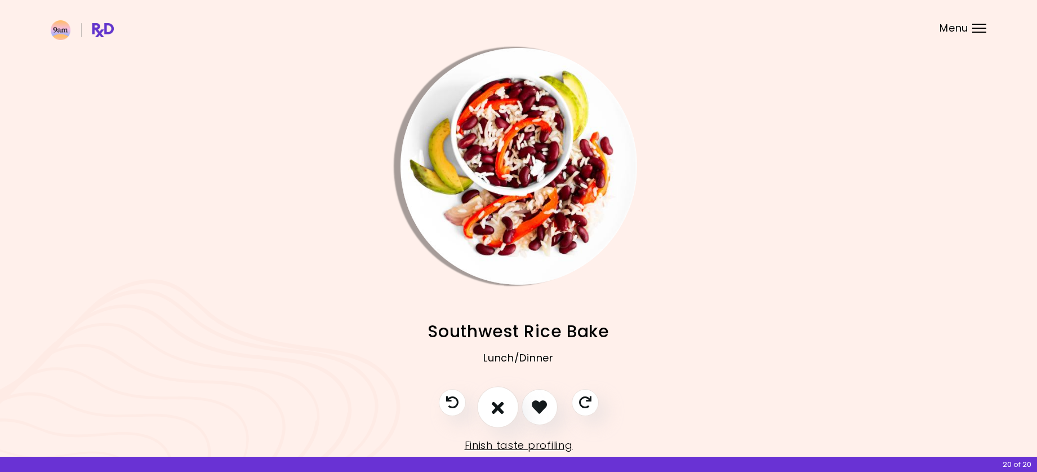
click at [502, 406] on icon "I don't like this recipe" at bounding box center [498, 406] width 12 height 17
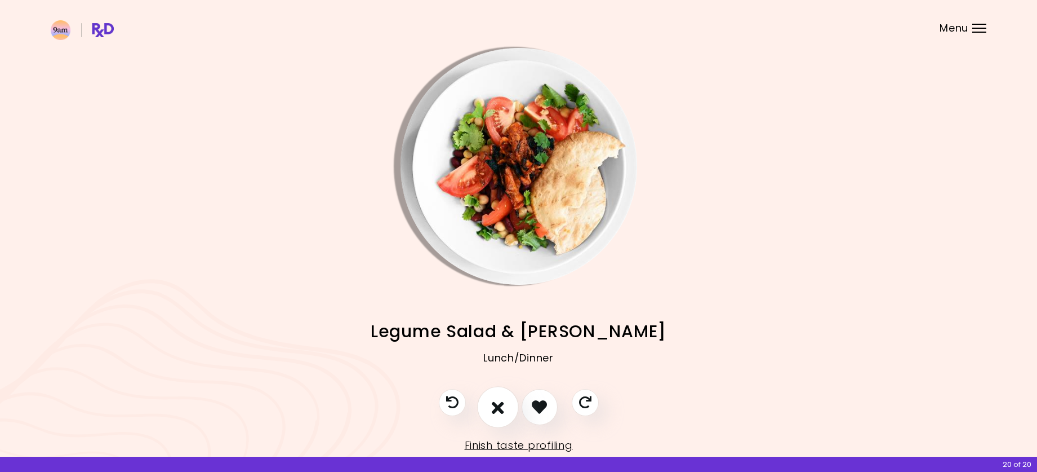
click at [502, 406] on icon "I don't like this recipe" at bounding box center [498, 406] width 12 height 17
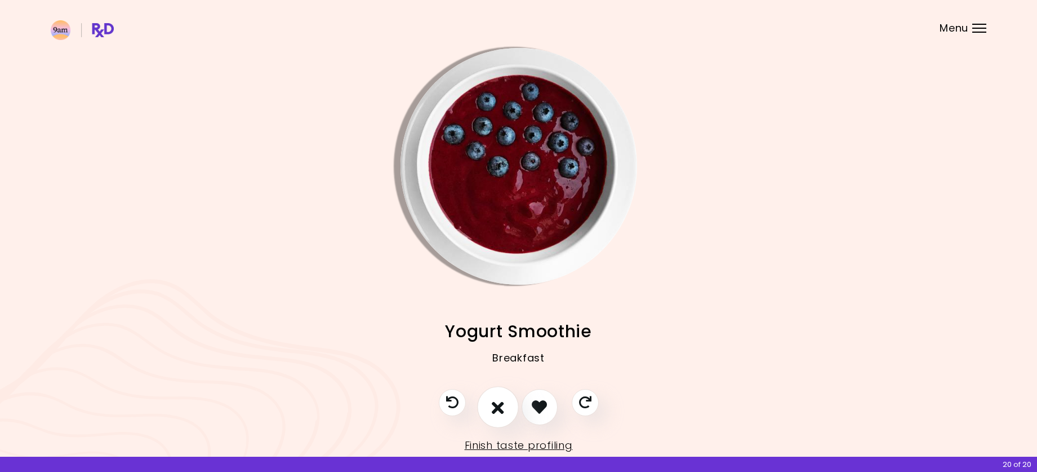
click at [502, 406] on icon "I don't like this recipe" at bounding box center [498, 406] width 12 height 17
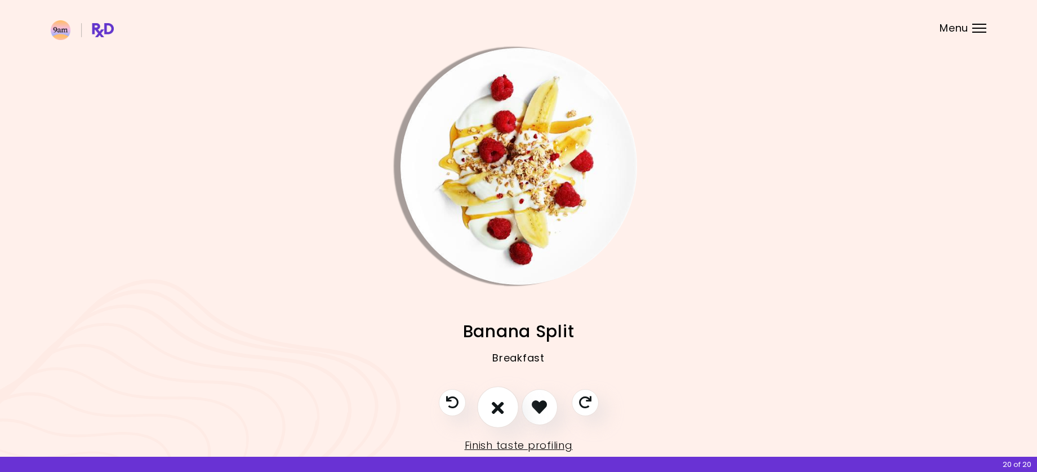
click at [503, 406] on icon "I don't like this recipe" at bounding box center [498, 406] width 12 height 17
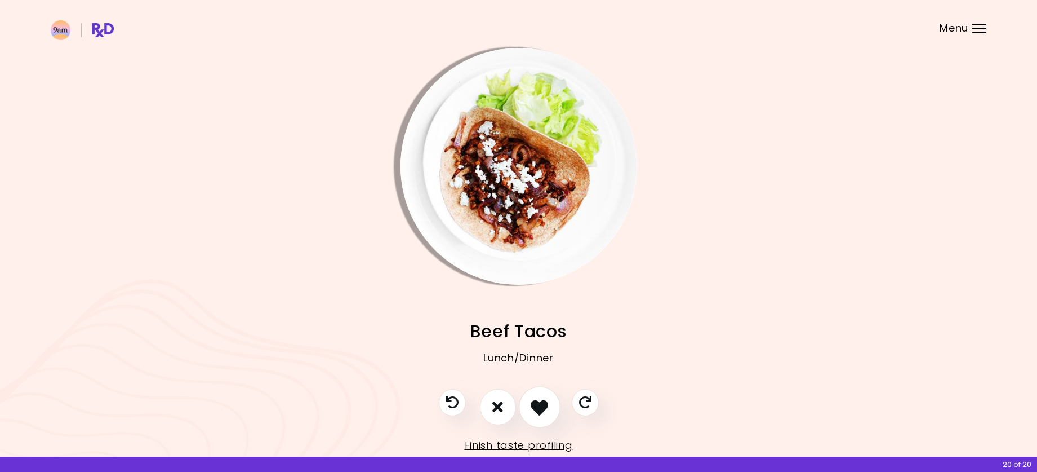
click at [535, 404] on icon "I like this recipe" at bounding box center [539, 406] width 17 height 17
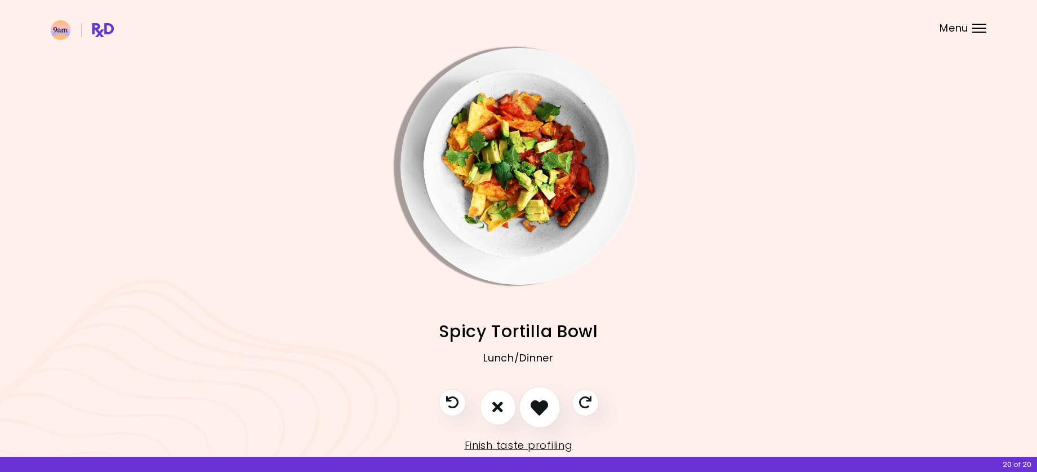
click at [535, 404] on icon "I like this recipe" at bounding box center [539, 406] width 17 height 17
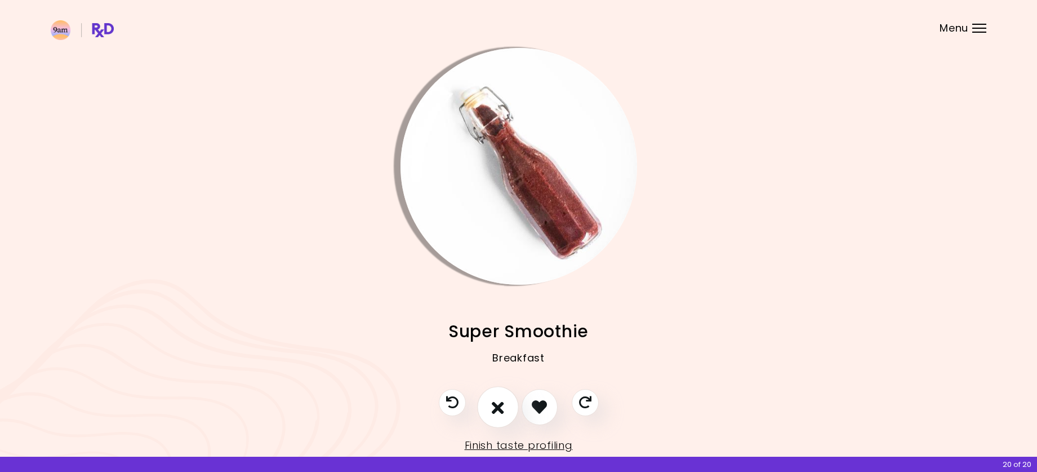
click at [501, 407] on icon "I don't like this recipe" at bounding box center [498, 406] width 12 height 17
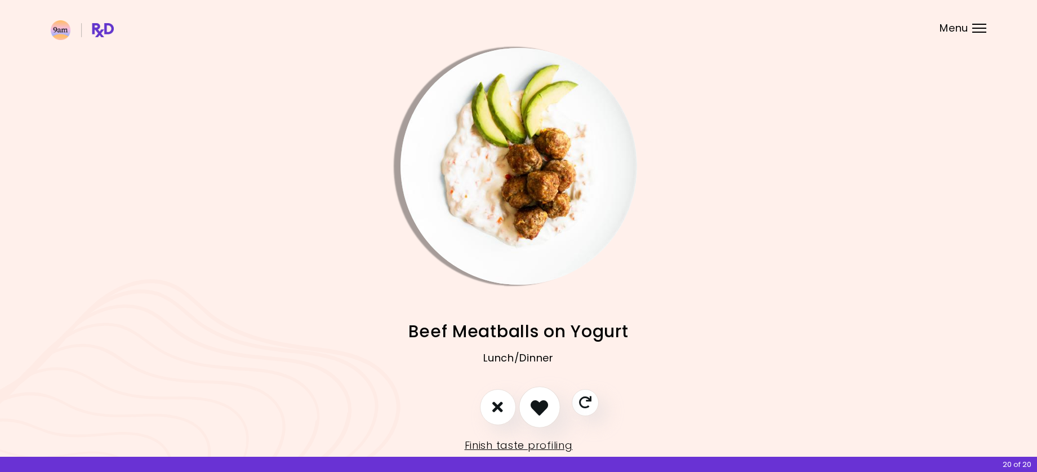
click at [544, 407] on icon "I like this recipe" at bounding box center [539, 406] width 17 height 17
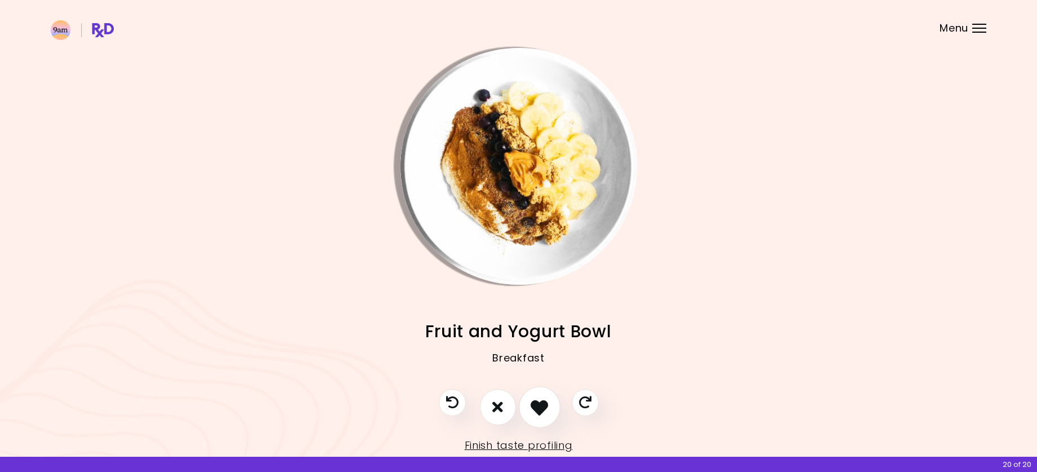
click at [544, 407] on icon "I like this recipe" at bounding box center [539, 406] width 17 height 17
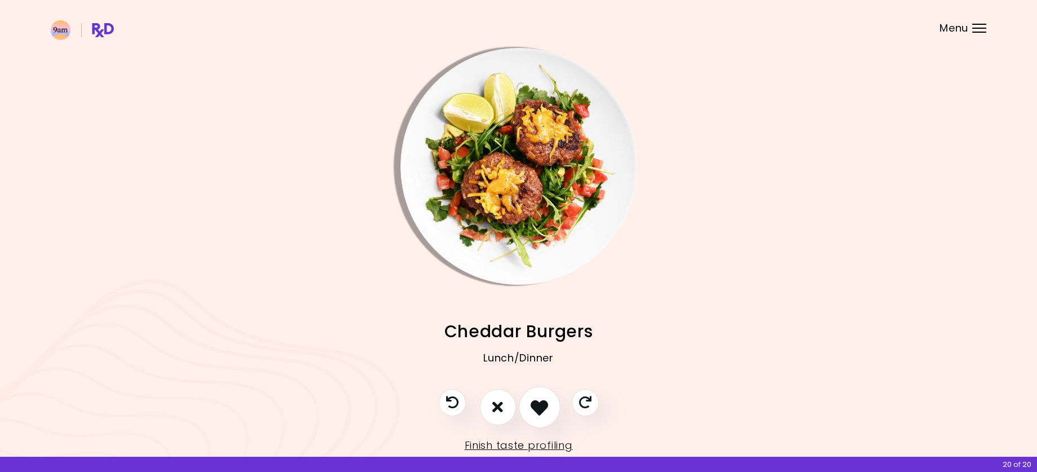
click at [544, 407] on icon "I like this recipe" at bounding box center [539, 406] width 17 height 17
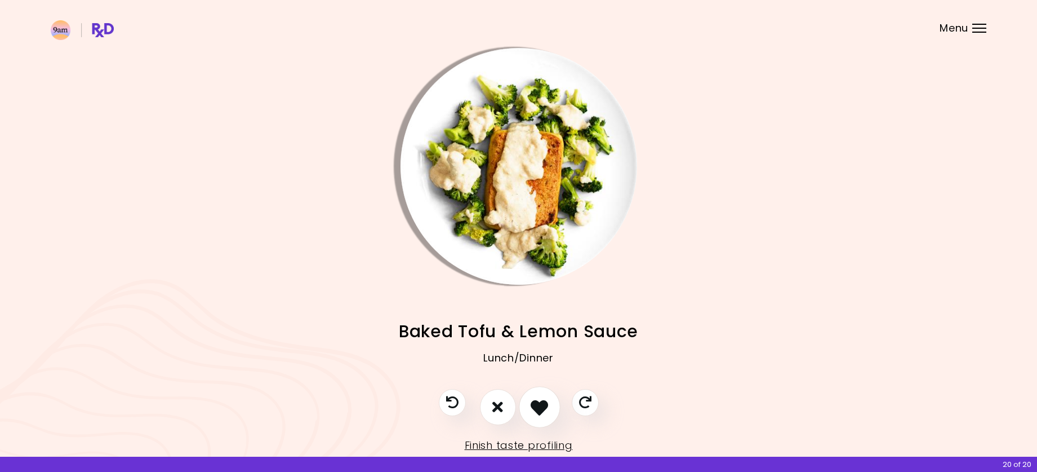
click at [540, 404] on icon "I like this recipe" at bounding box center [539, 406] width 17 height 17
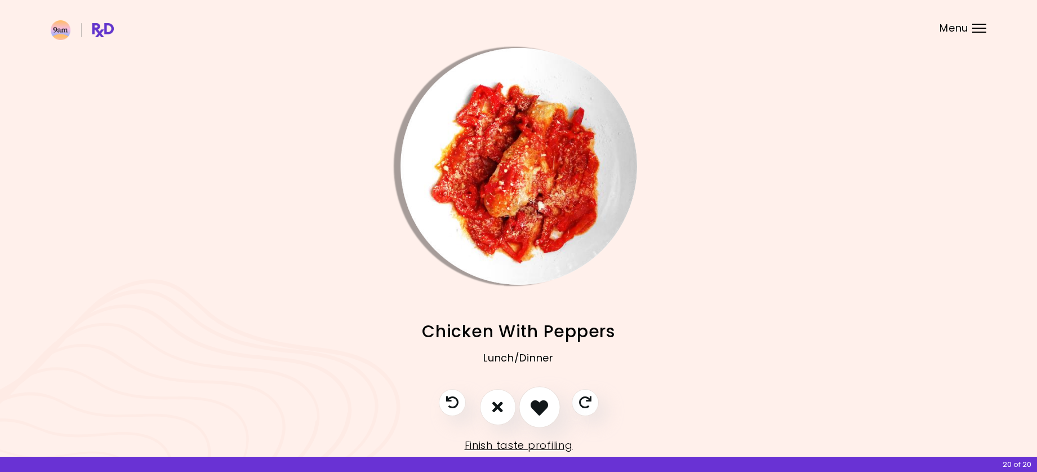
click at [541, 404] on icon "I like this recipe" at bounding box center [539, 406] width 17 height 17
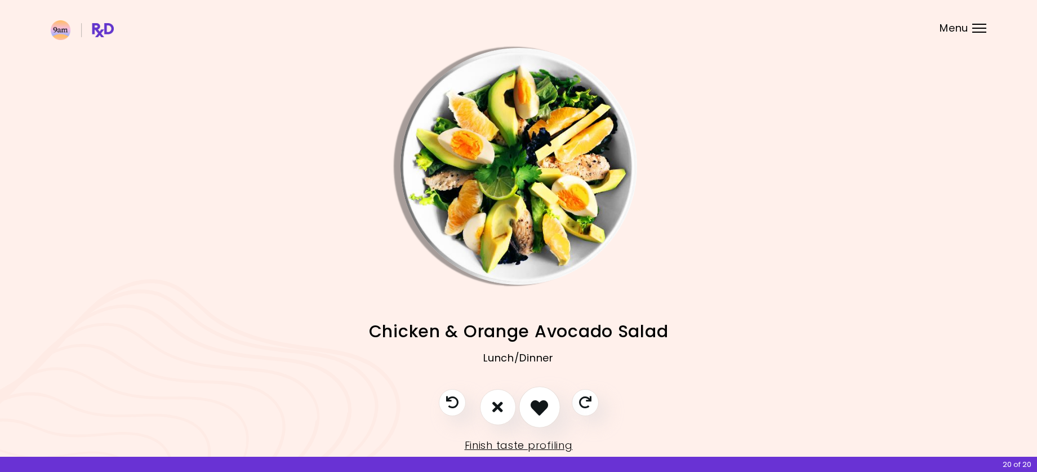
click at [539, 407] on icon "I like this recipe" at bounding box center [539, 406] width 17 height 17
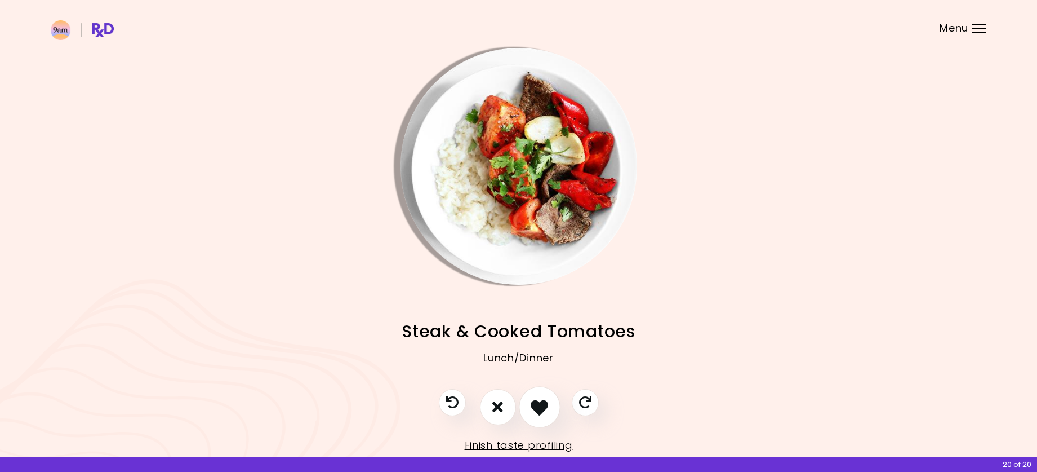
click at [539, 407] on icon "I like this recipe" at bounding box center [539, 406] width 17 height 17
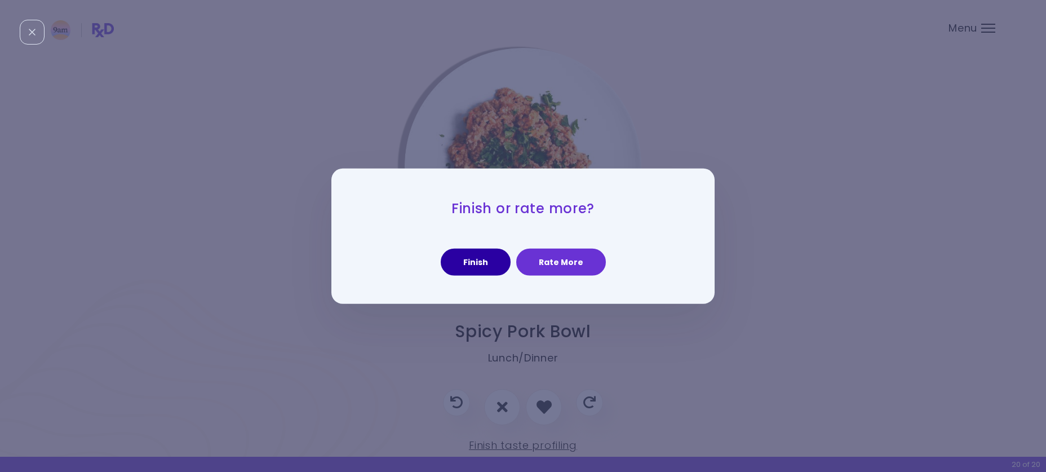
click at [478, 255] on button "Finish" at bounding box center [476, 261] width 70 height 27
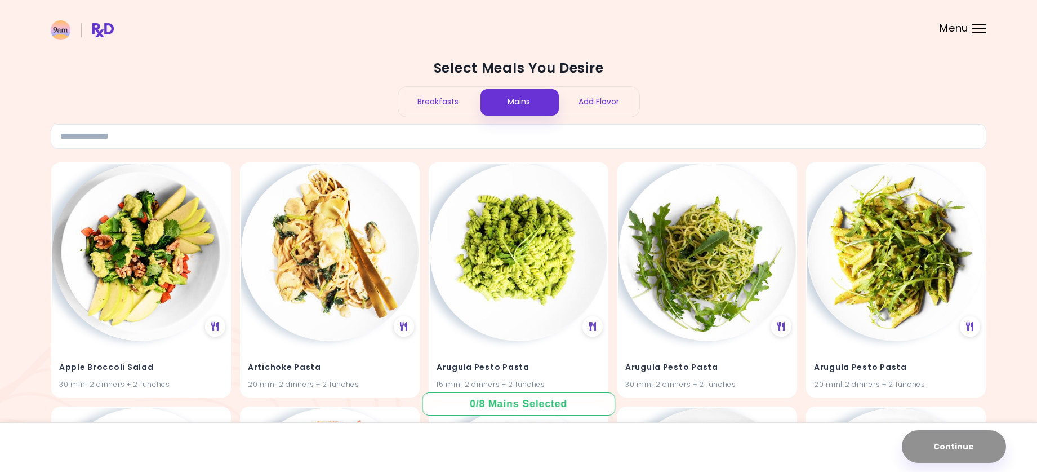
click at [441, 99] on div "Breakfasts" at bounding box center [438, 102] width 81 height 30
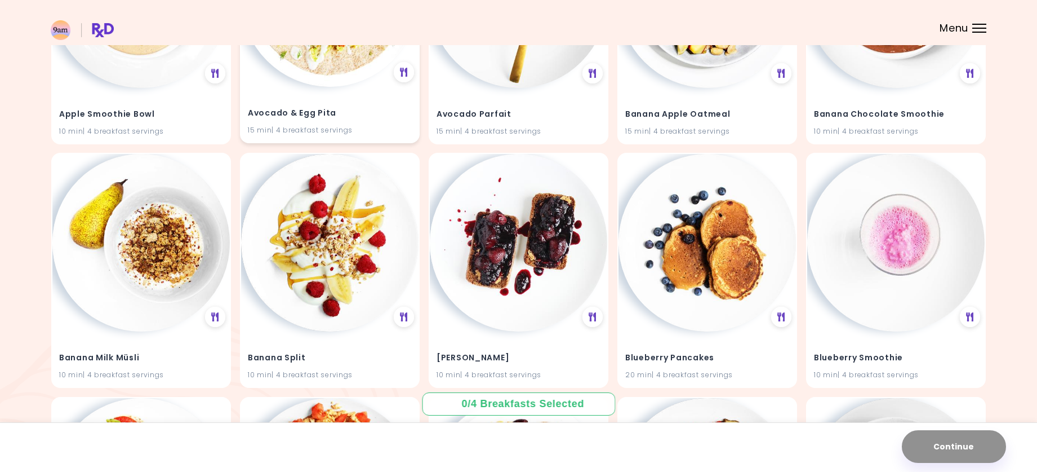
scroll to position [507, 0]
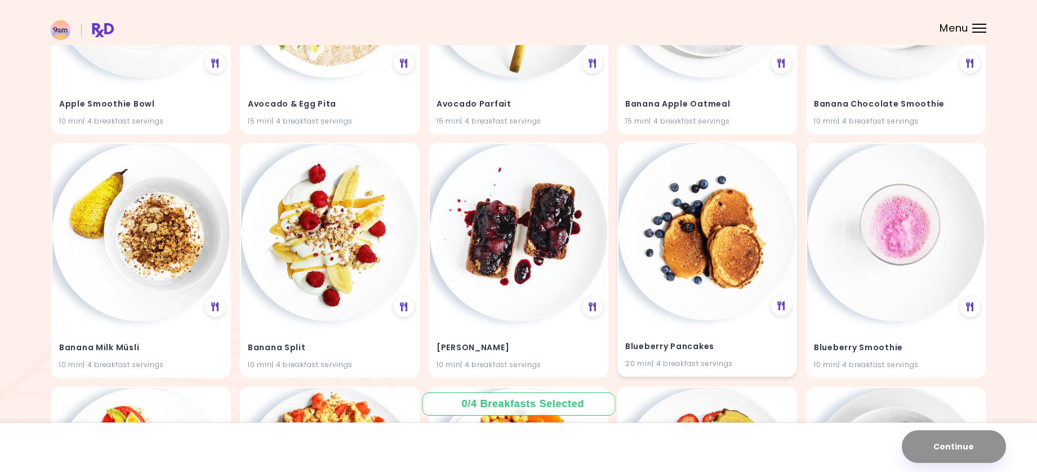
click at [691, 308] on img at bounding box center [707, 231] width 177 height 177
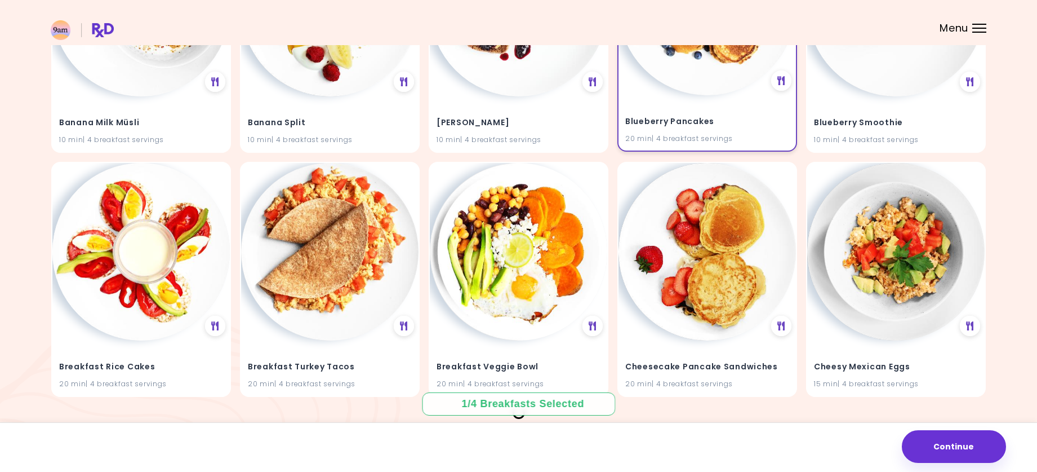
scroll to position [732, 0]
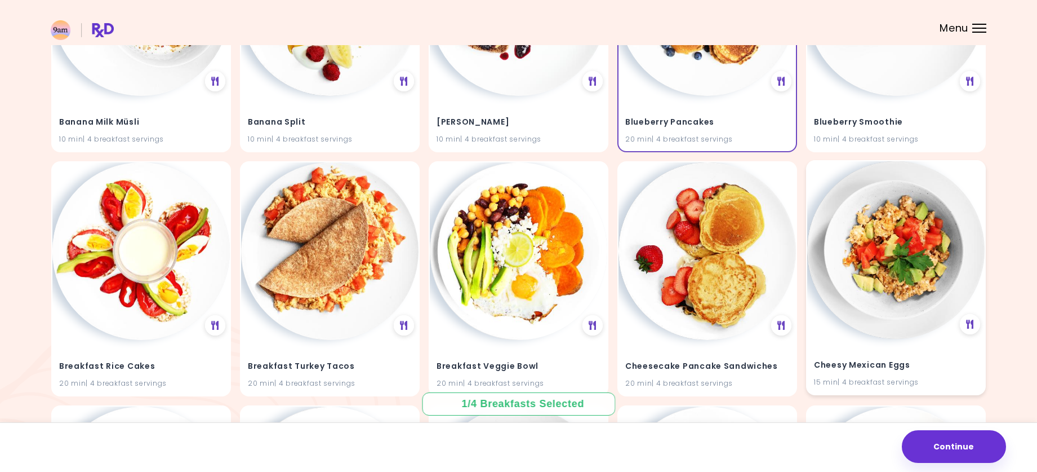
click at [872, 282] on img at bounding box center [895, 249] width 177 height 177
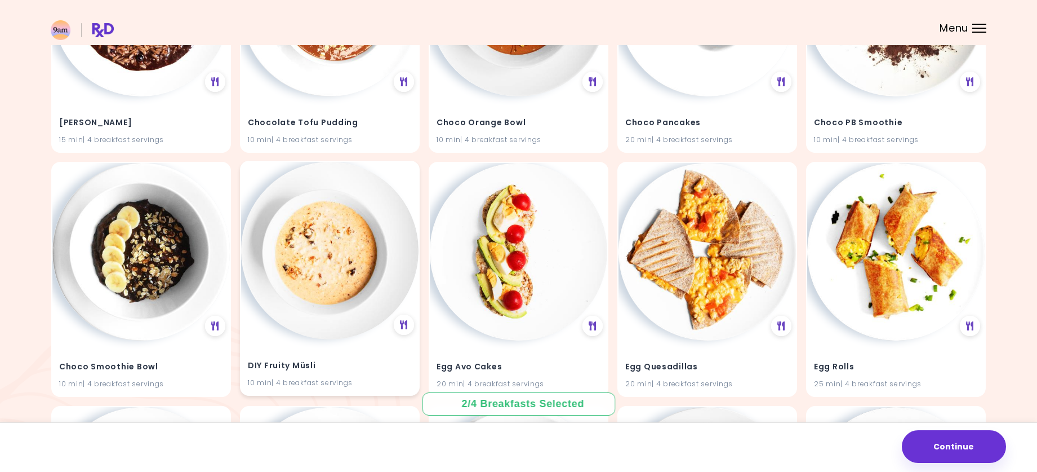
scroll to position [1239, 0]
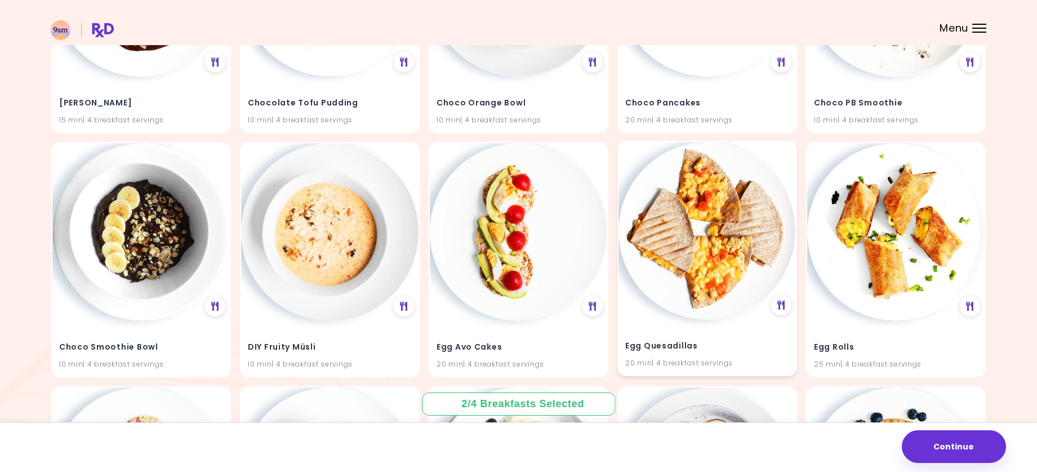
click at [711, 291] on img at bounding box center [707, 230] width 177 height 177
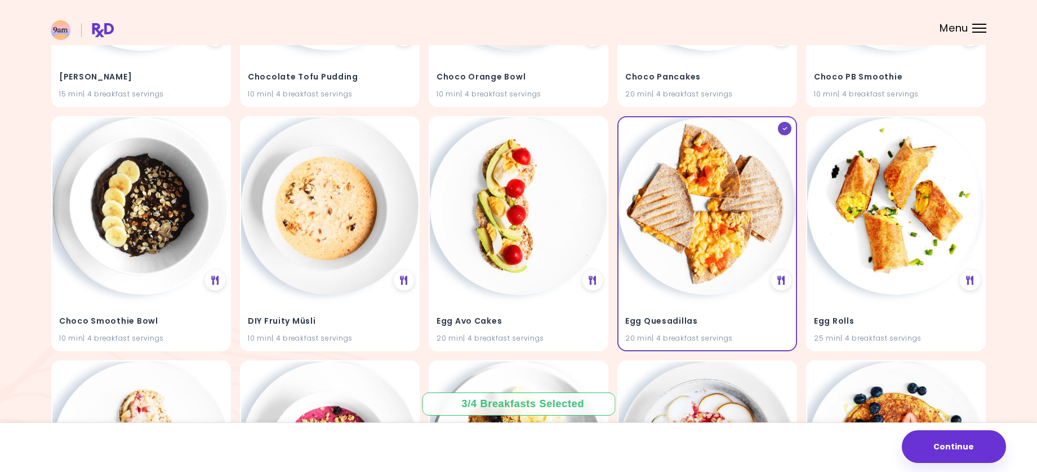
scroll to position [1246, 0]
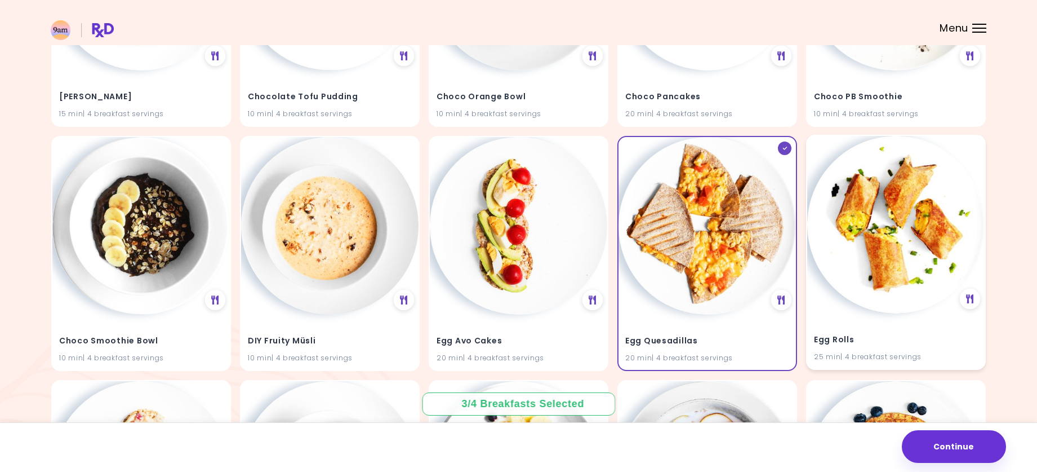
click at [891, 242] on img at bounding box center [895, 224] width 177 height 177
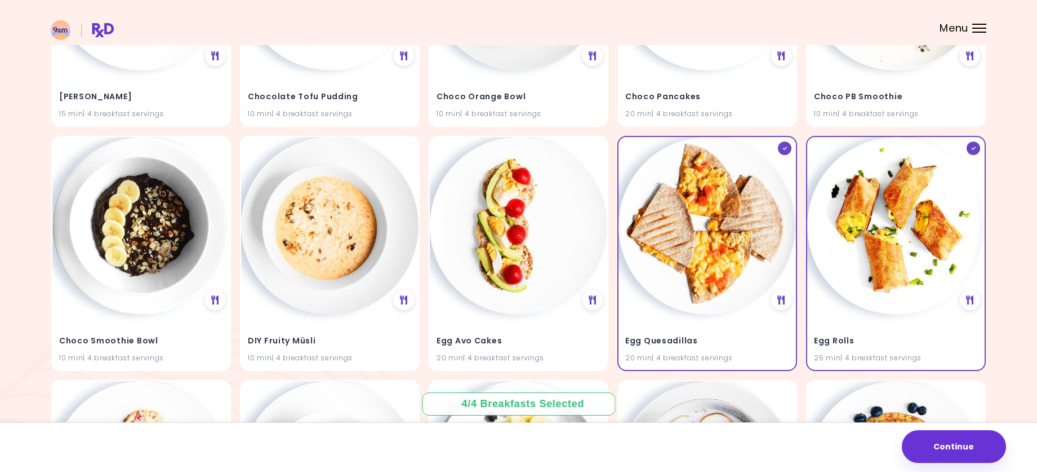
click at [951, 440] on button "Continue" at bounding box center [954, 446] width 104 height 33
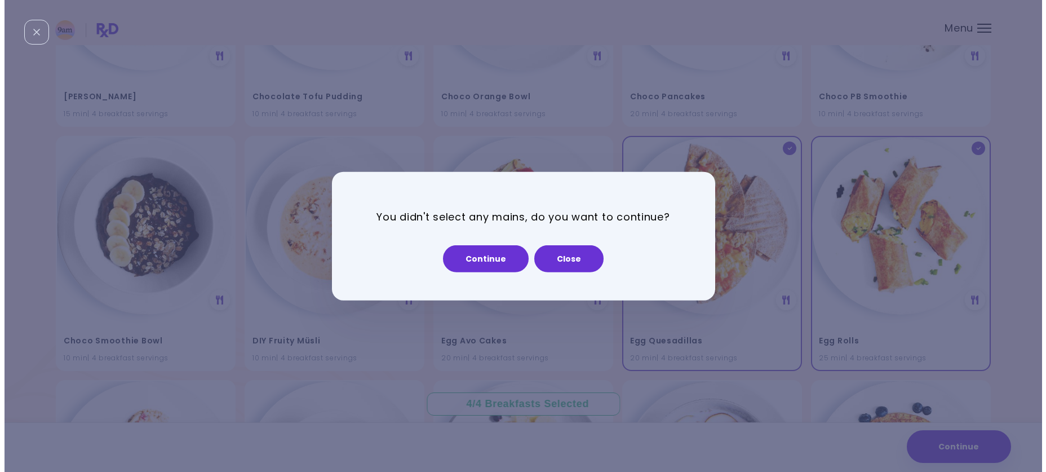
scroll to position [1252, 0]
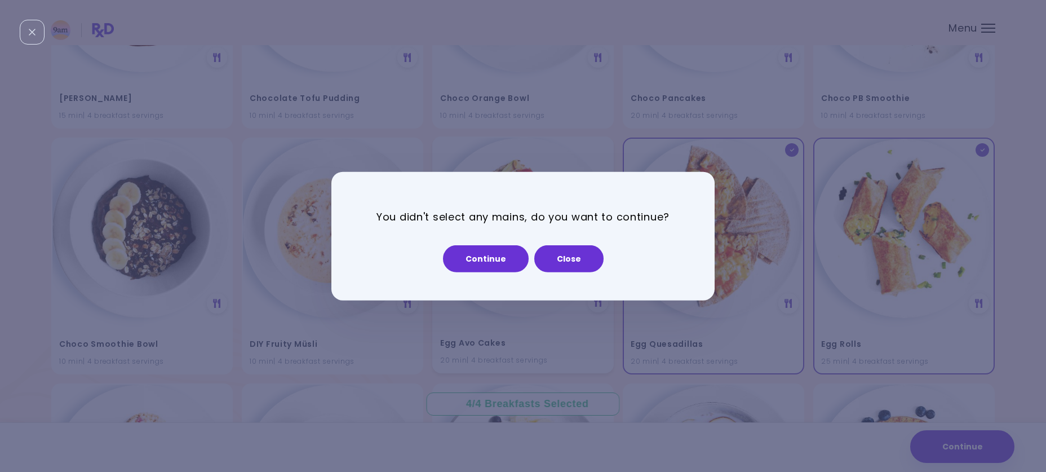
click at [579, 255] on button "Close" at bounding box center [568, 258] width 69 height 27
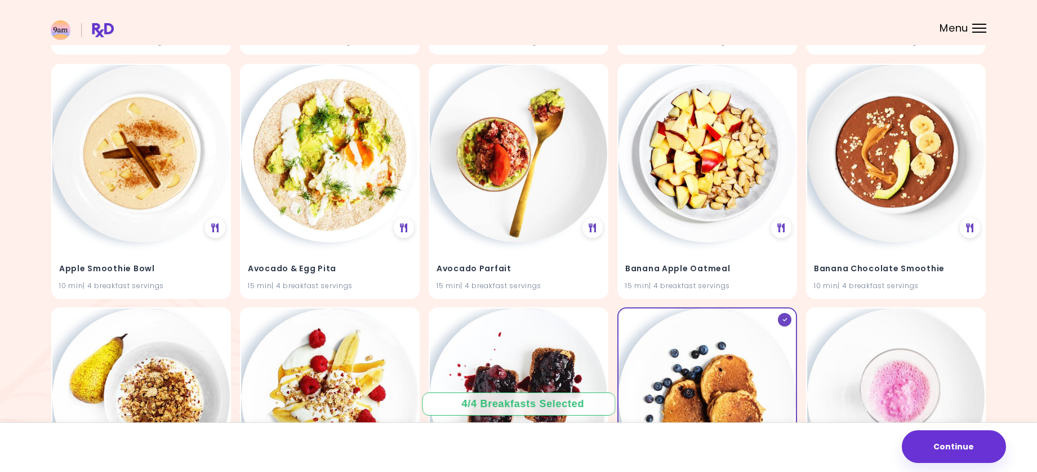
scroll to position [0, 0]
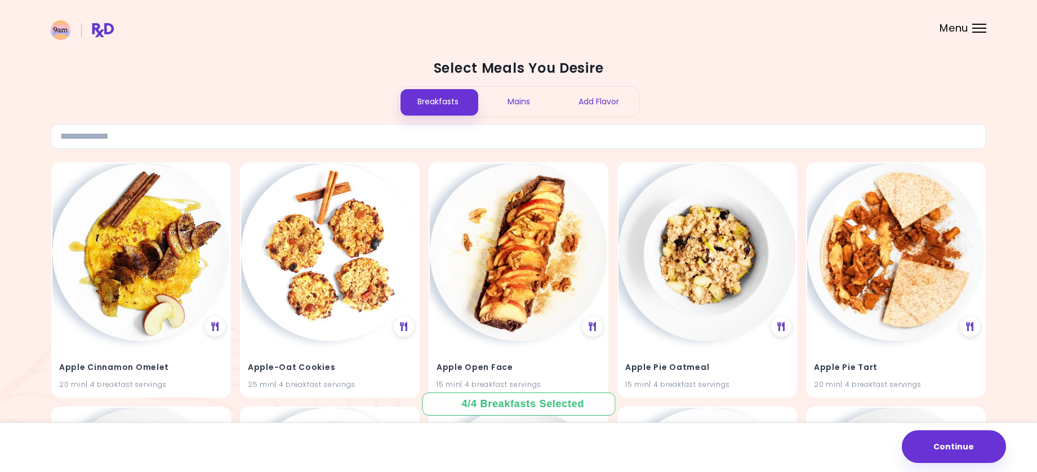
click at [524, 103] on div "Mains" at bounding box center [518, 102] width 81 height 30
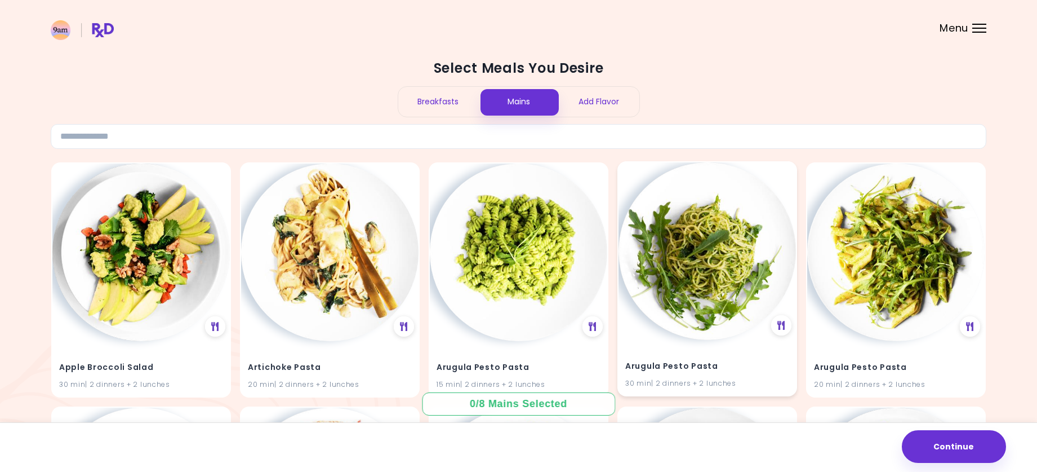
click at [672, 292] on img at bounding box center [707, 250] width 177 height 177
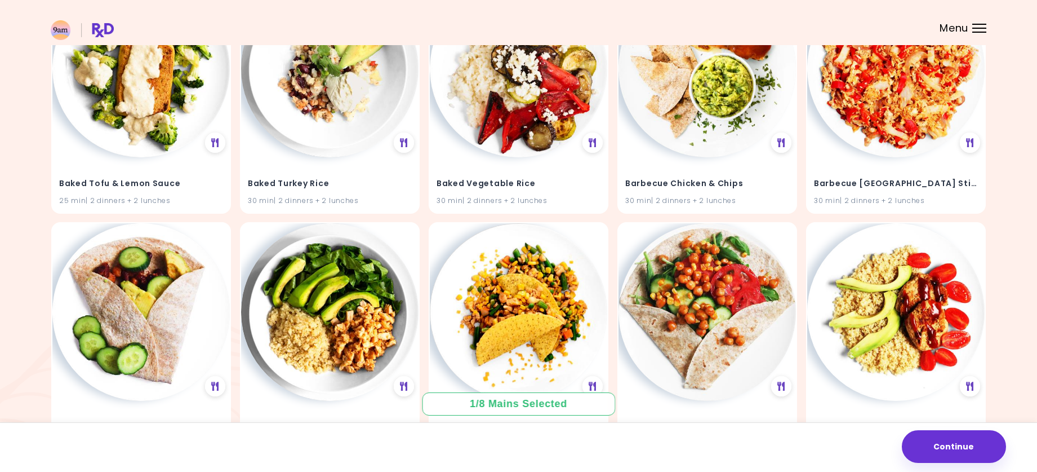
scroll to position [2479, 0]
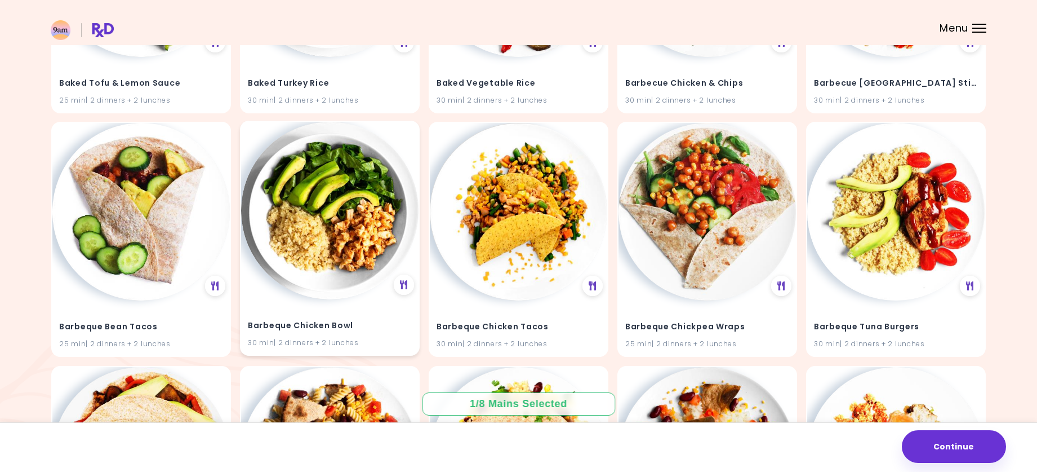
click at [345, 234] on img at bounding box center [329, 210] width 177 height 177
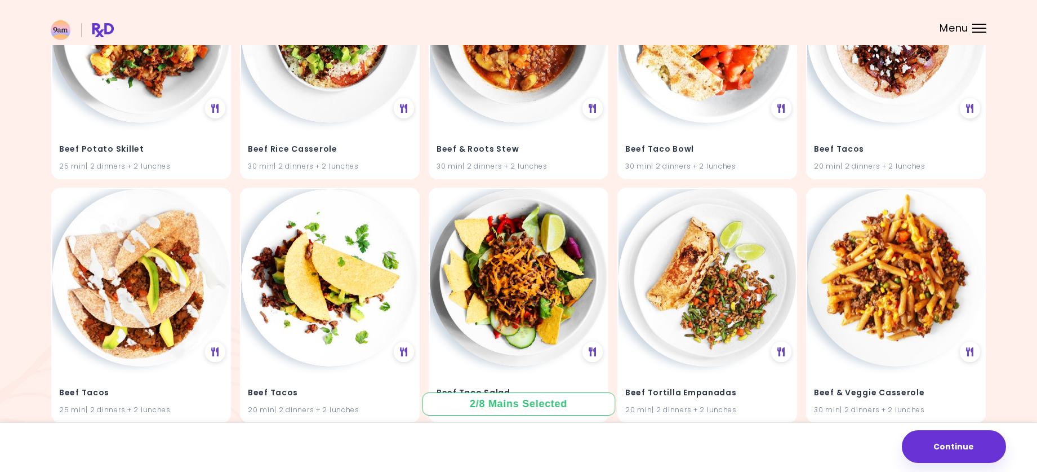
scroll to position [5847, 0]
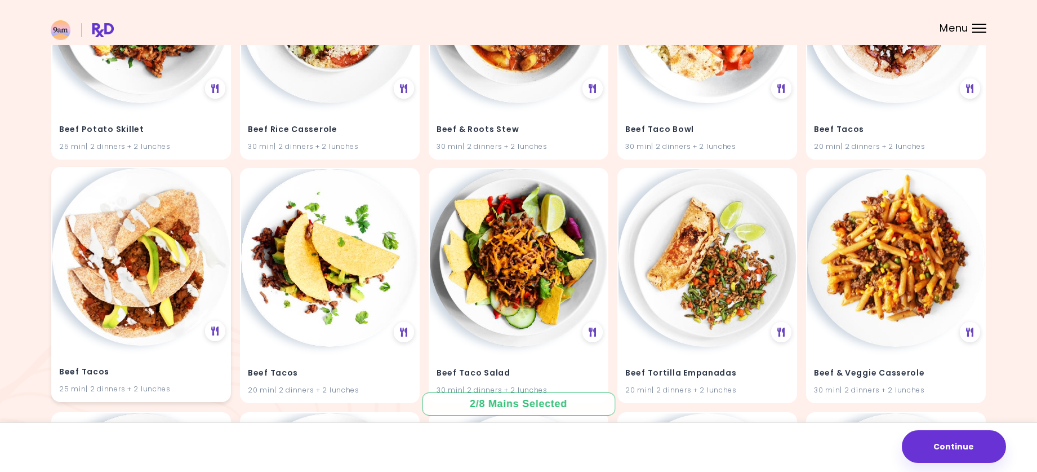
click at [123, 282] on img at bounding box center [140, 256] width 177 height 177
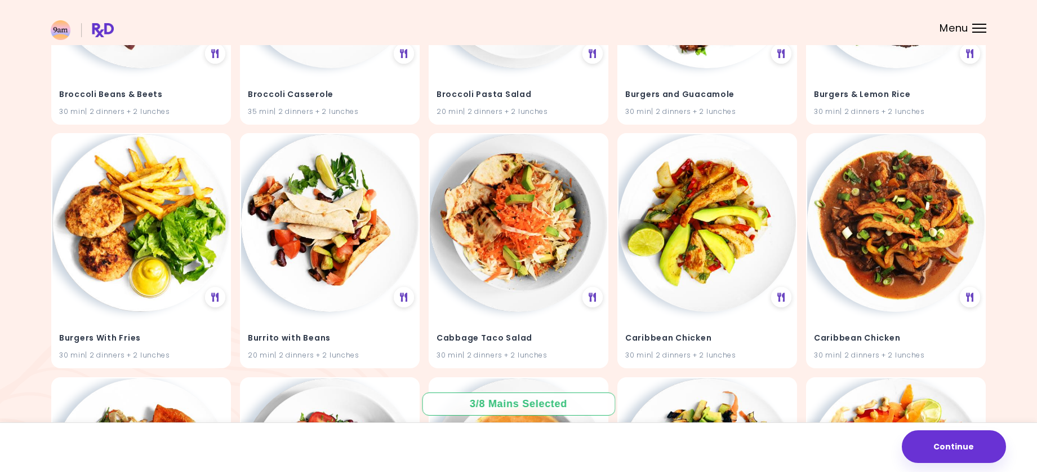
scroll to position [7593, 0]
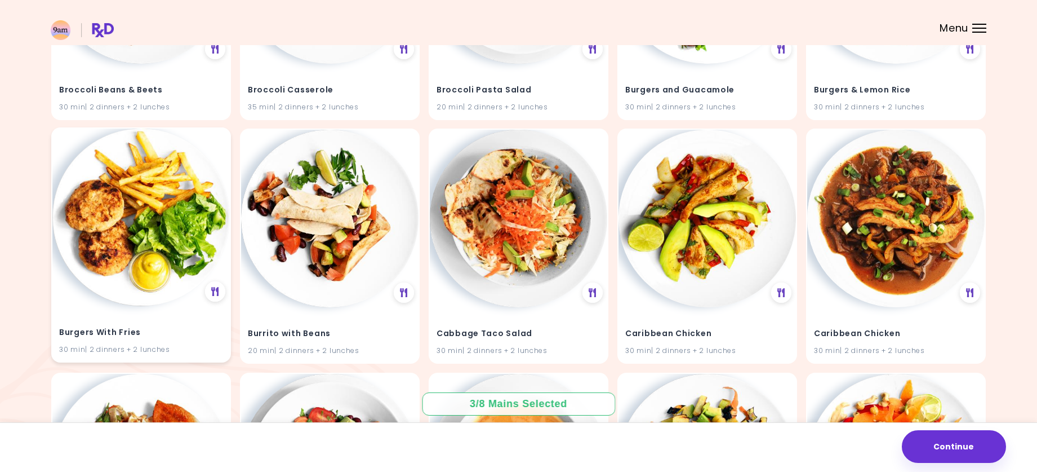
click at [140, 228] on img at bounding box center [140, 216] width 177 height 177
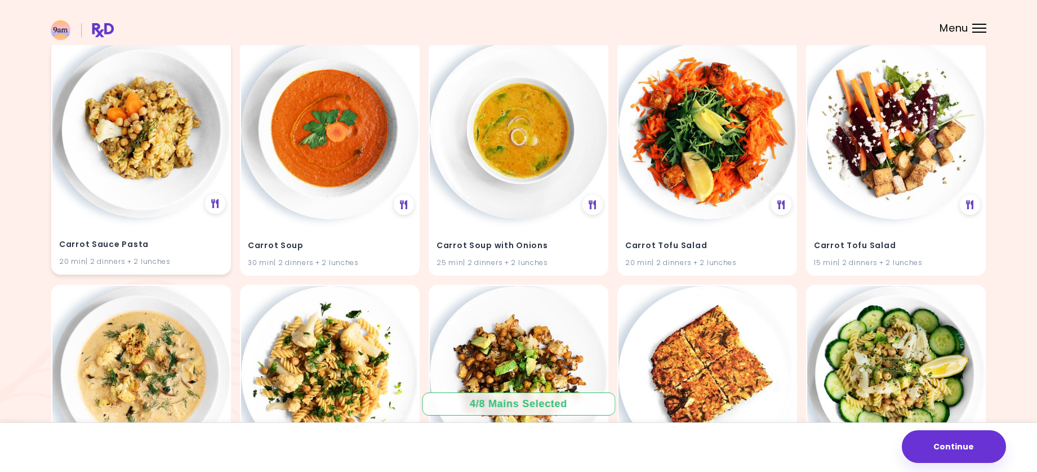
scroll to position [8325, 0]
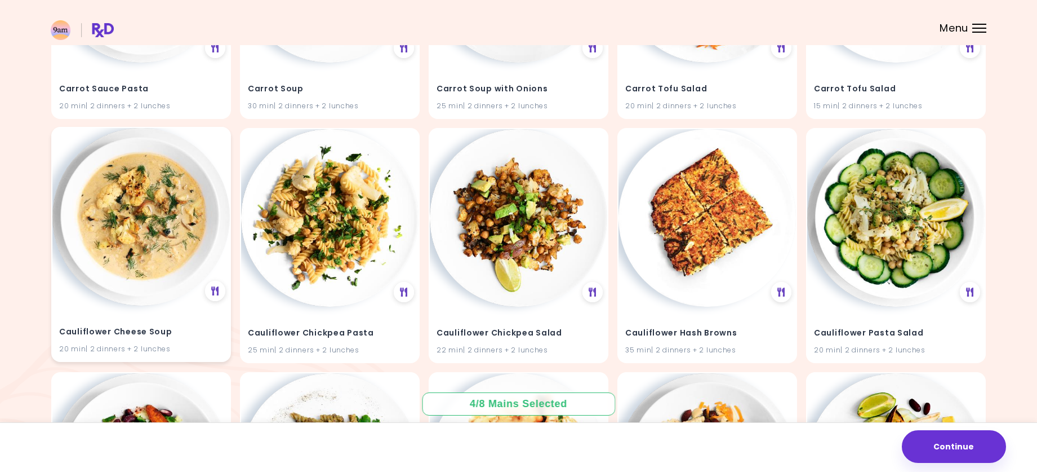
click at [144, 226] on img at bounding box center [140, 216] width 177 height 177
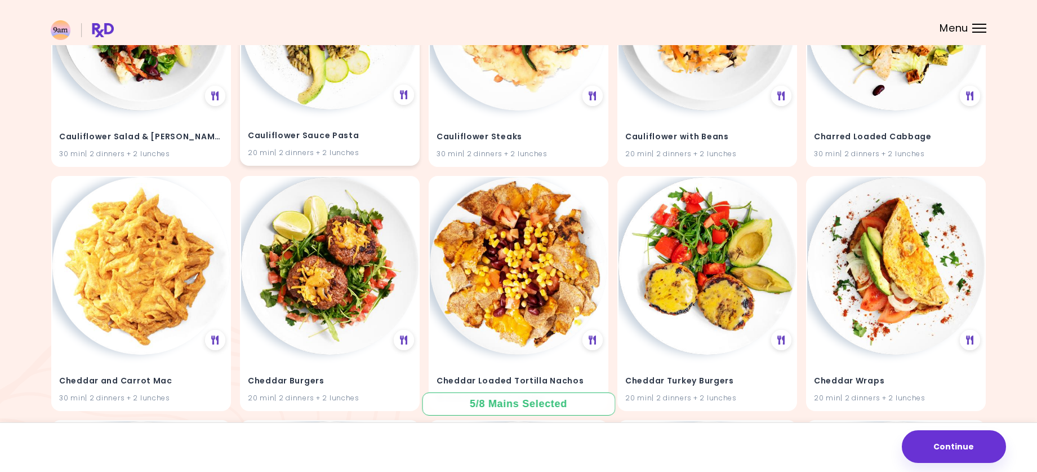
scroll to position [8789, 0]
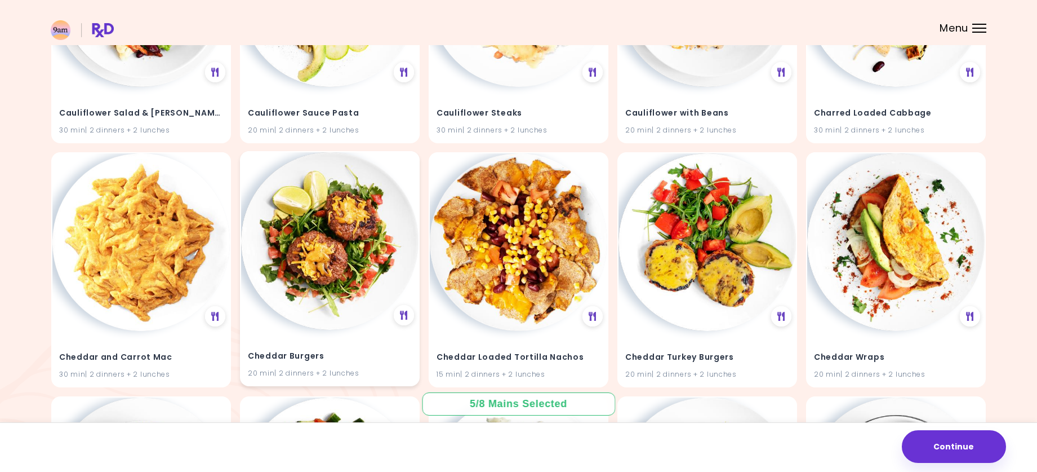
click at [340, 256] on img at bounding box center [329, 240] width 177 height 177
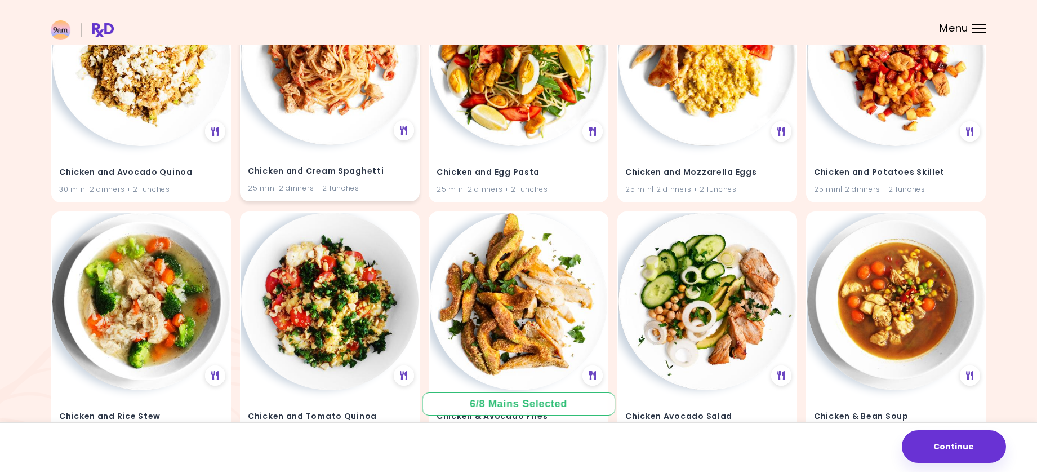
scroll to position [9821, 0]
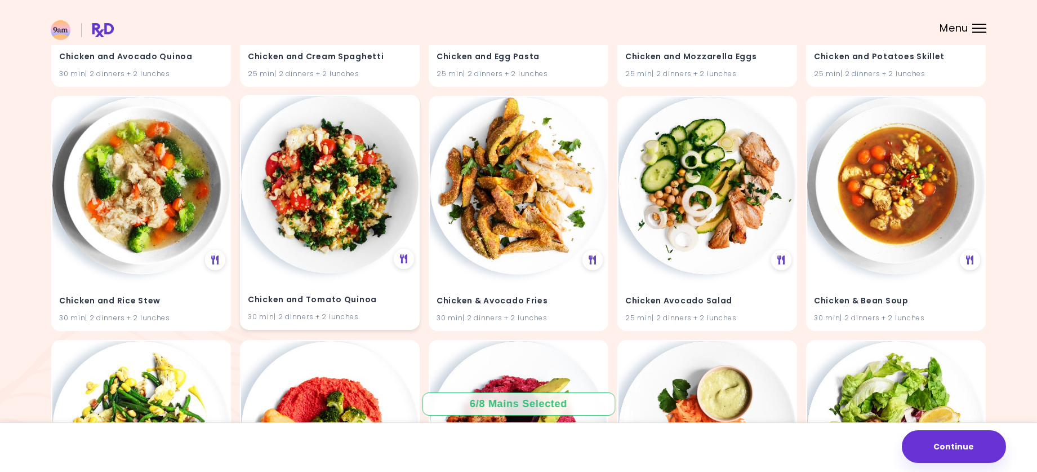
click at [345, 195] on img at bounding box center [329, 184] width 177 height 177
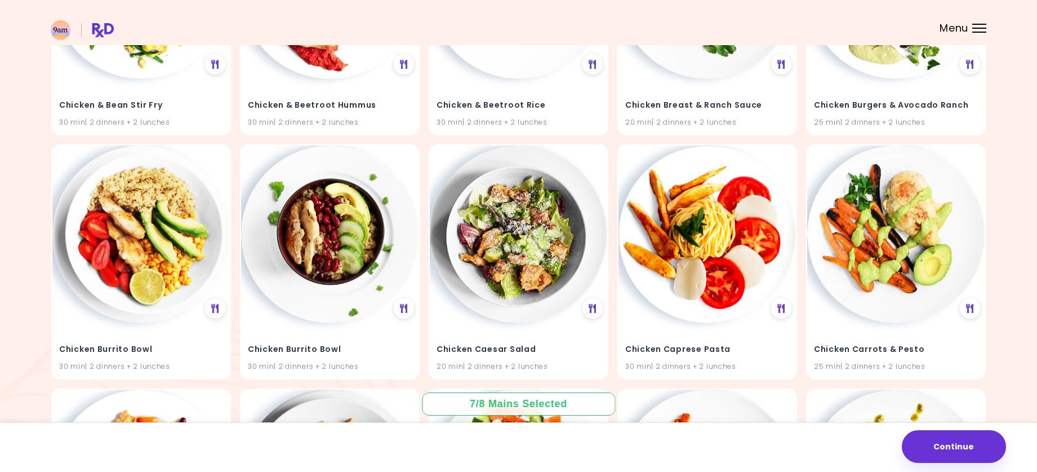
scroll to position [10271, 0]
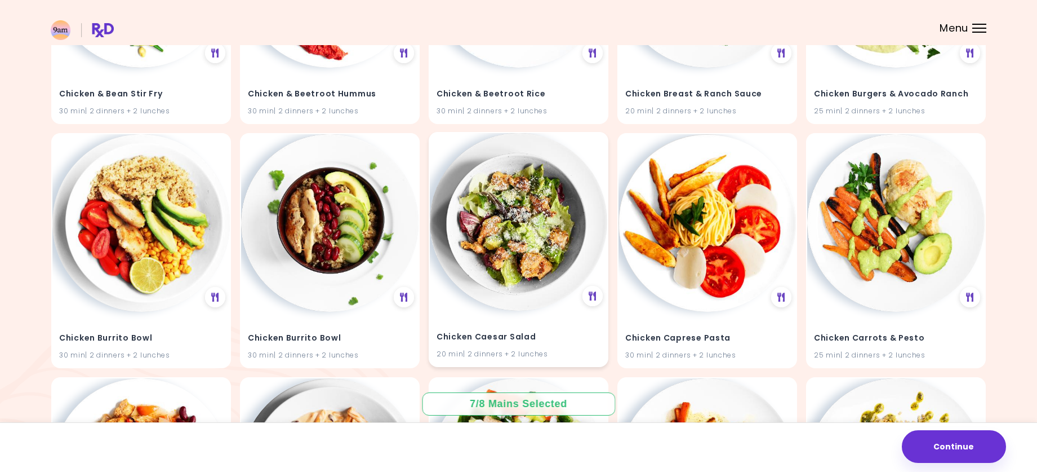
click at [482, 256] on img at bounding box center [518, 221] width 177 height 177
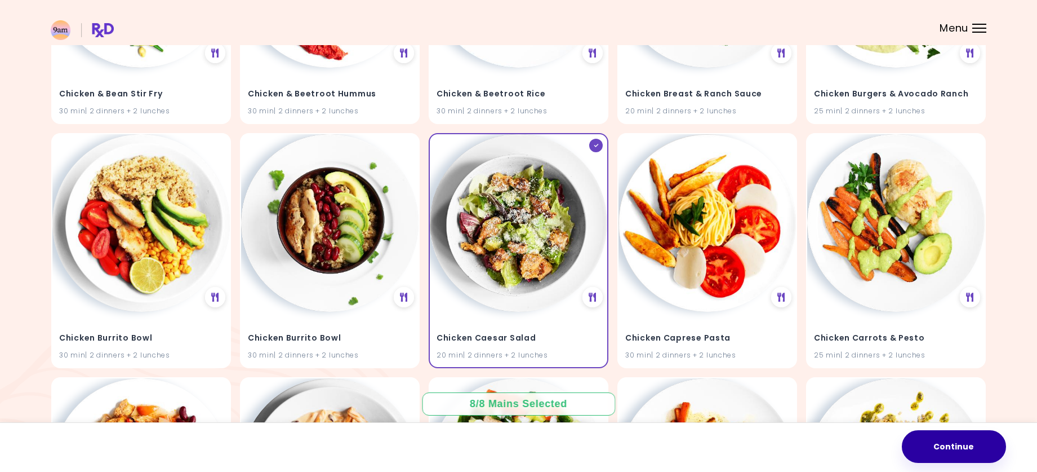
click at [945, 443] on button "Continue" at bounding box center [954, 446] width 104 height 33
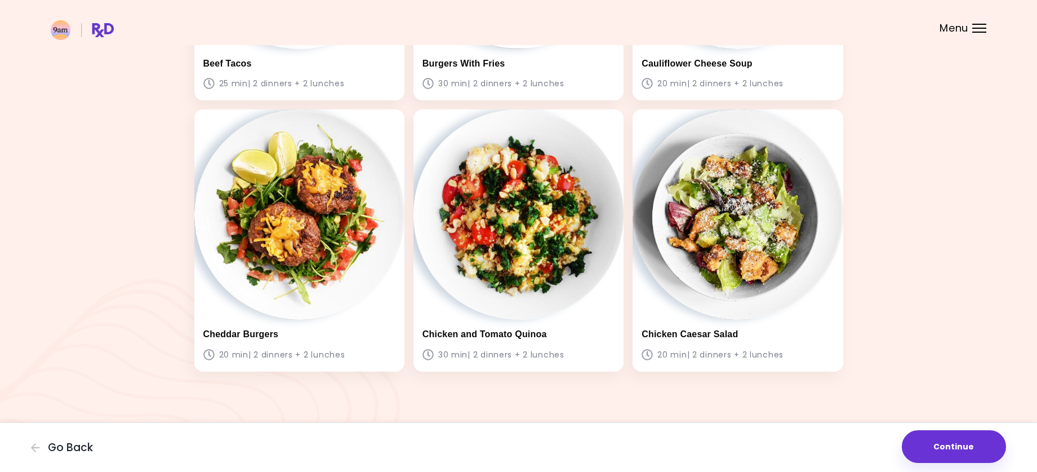
scroll to position [812, 0]
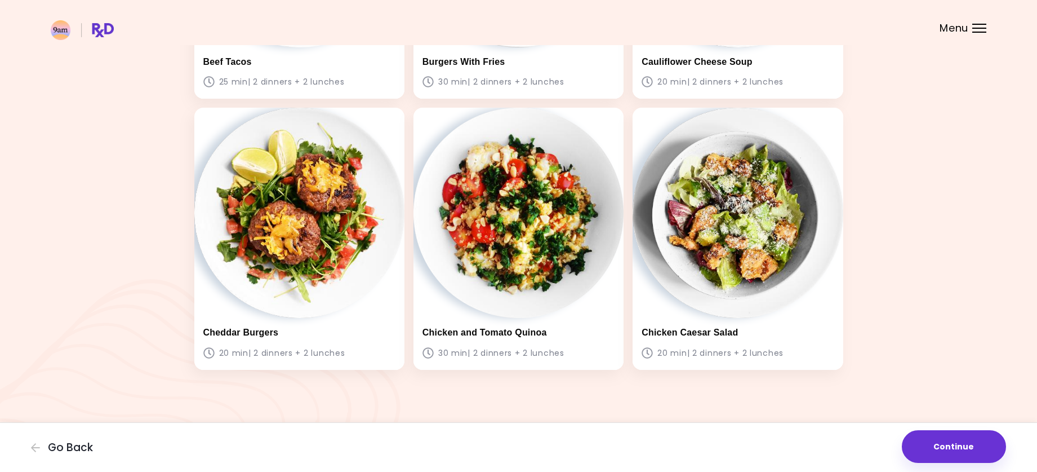
click at [949, 450] on button "Continue" at bounding box center [954, 446] width 104 height 33
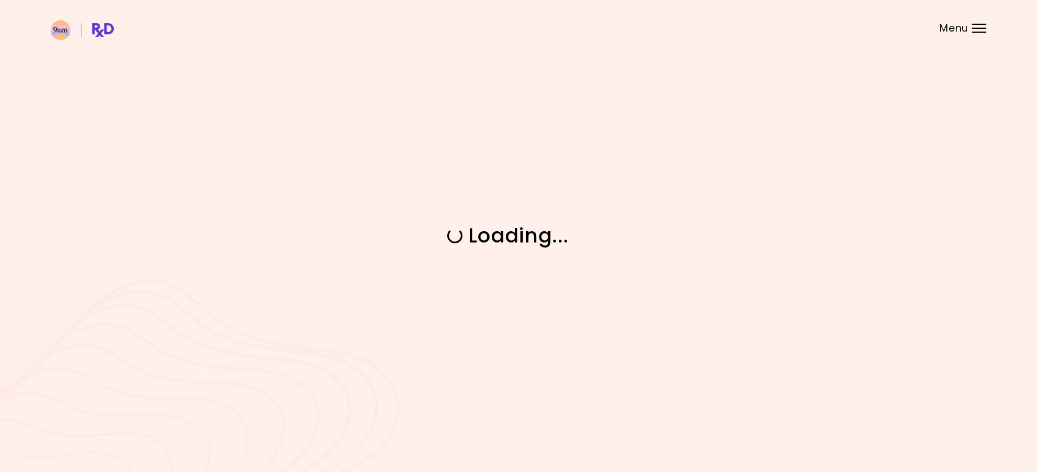
scroll to position [0, 0]
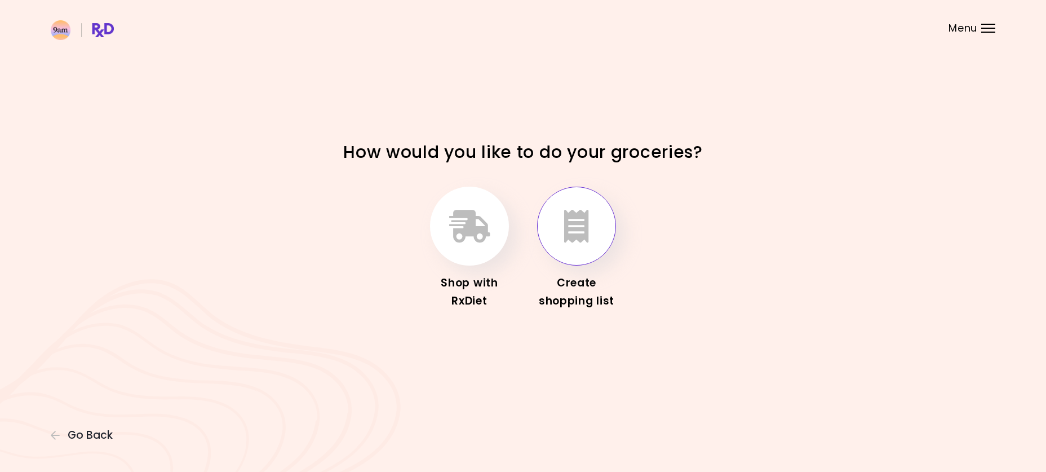
click at [570, 227] on icon "button" at bounding box center [576, 226] width 25 height 33
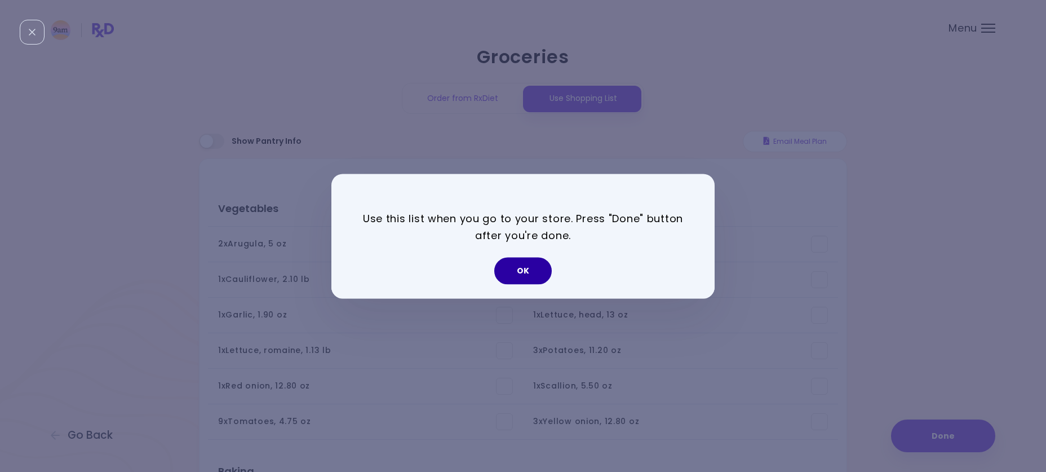
click at [514, 273] on button "OK" at bounding box center [522, 270] width 57 height 27
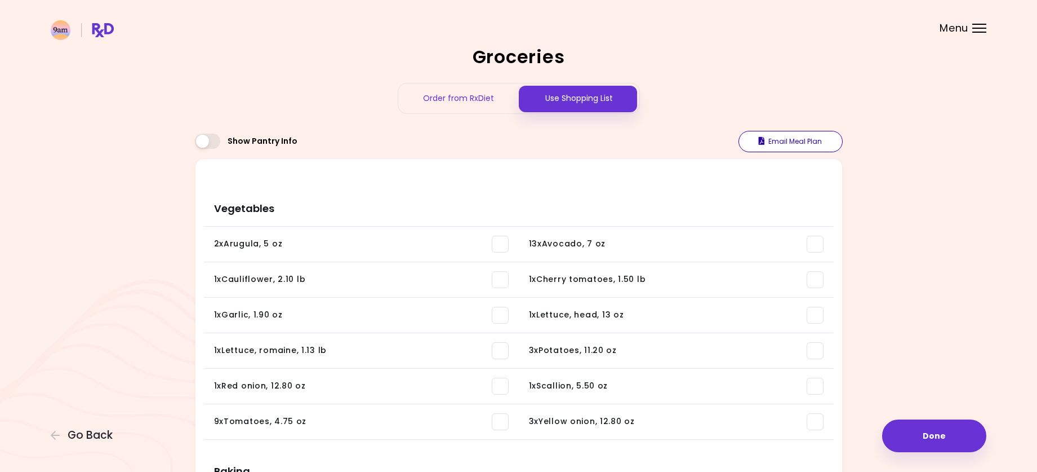
click at [792, 139] on button "Email Meal Plan" at bounding box center [791, 141] width 104 height 21
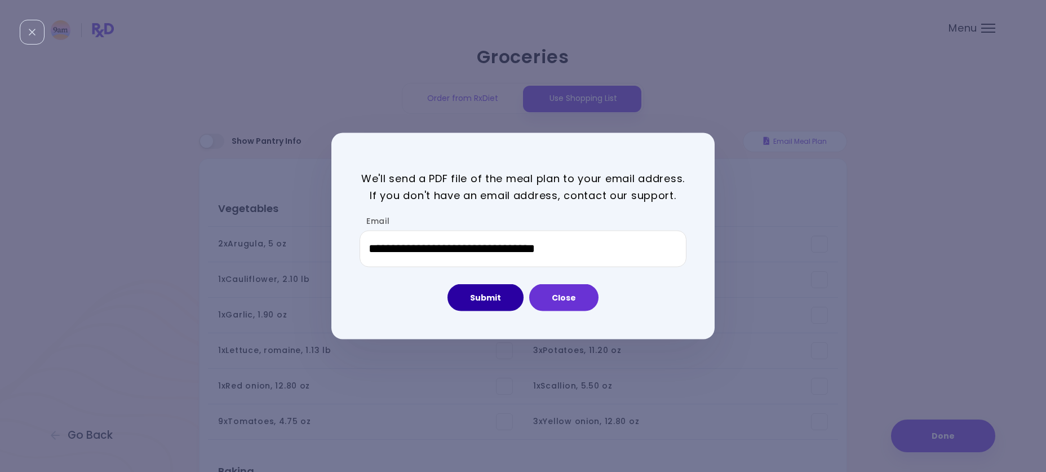
click at [489, 294] on button "Submit" at bounding box center [485, 297] width 76 height 27
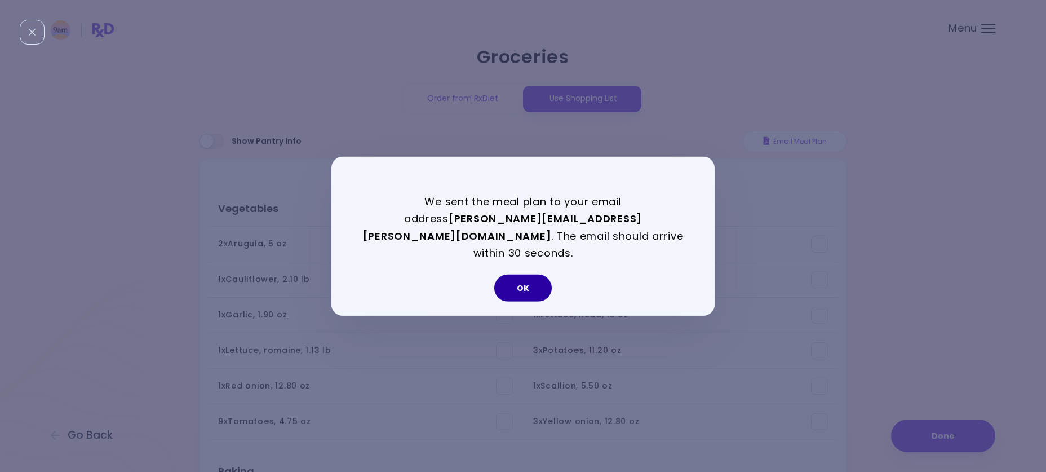
click at [524, 279] on button "OK" at bounding box center [522, 287] width 57 height 27
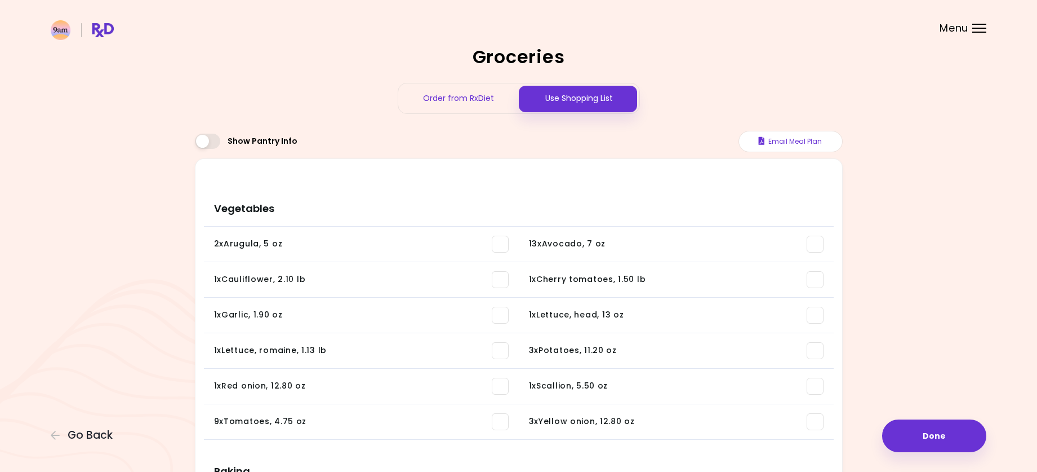
click at [976, 29] on div "Menu" at bounding box center [979, 28] width 14 height 9
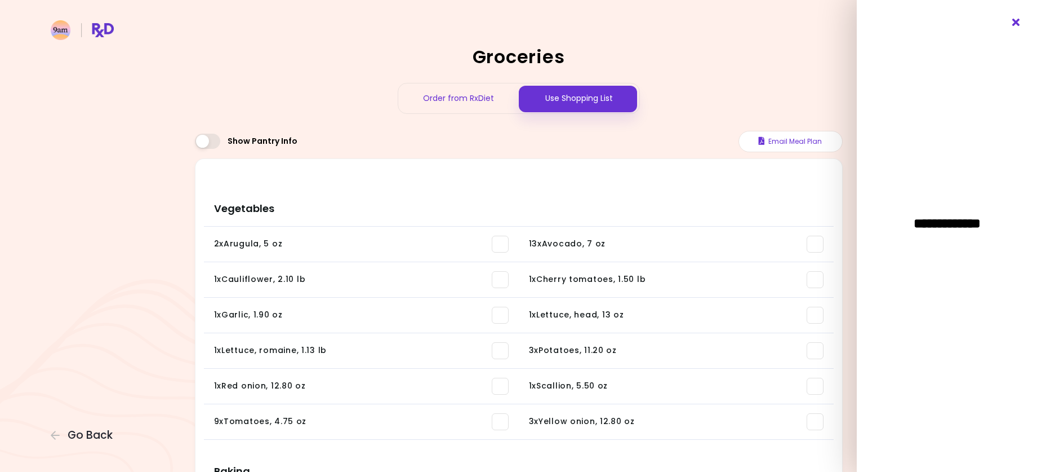
click at [1016, 21] on icon "Close" at bounding box center [1016, 23] width 11 height 8
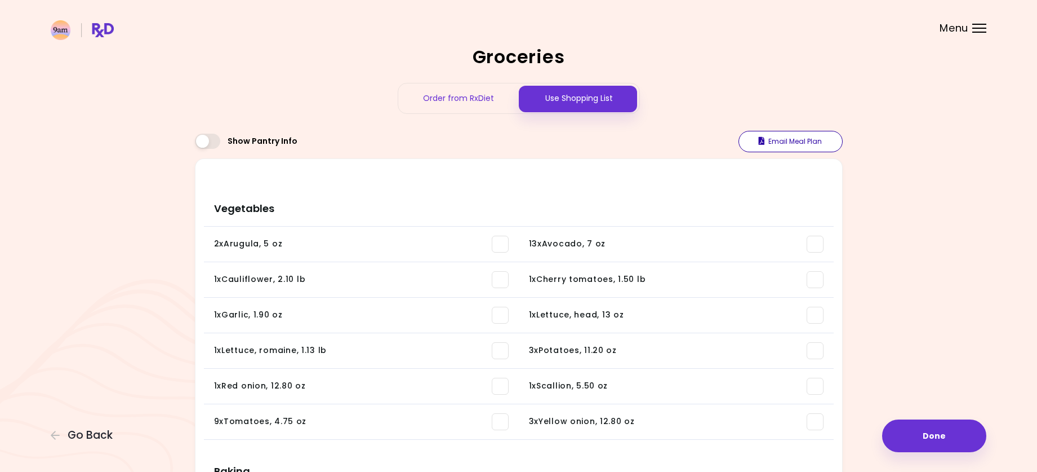
click at [790, 137] on button "Email Meal Plan" at bounding box center [791, 141] width 104 height 21
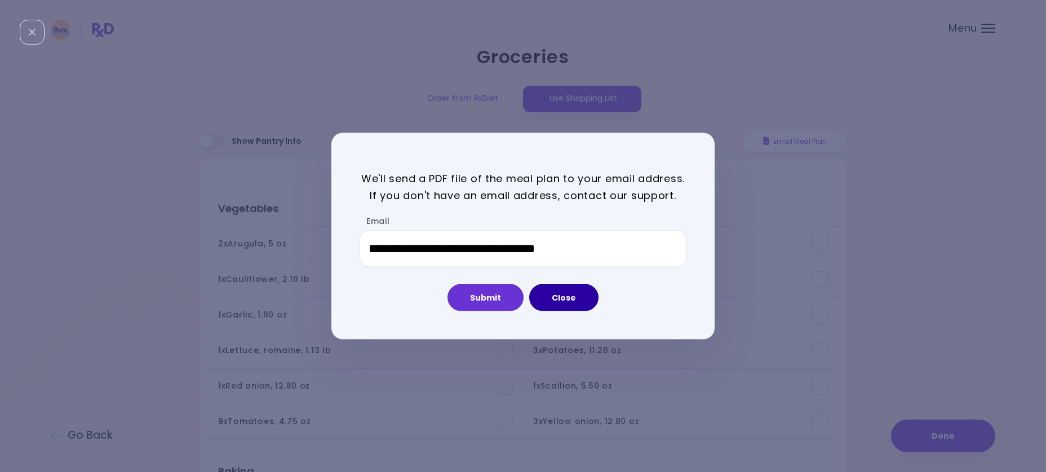
click at [553, 301] on button "Close" at bounding box center [563, 297] width 69 height 27
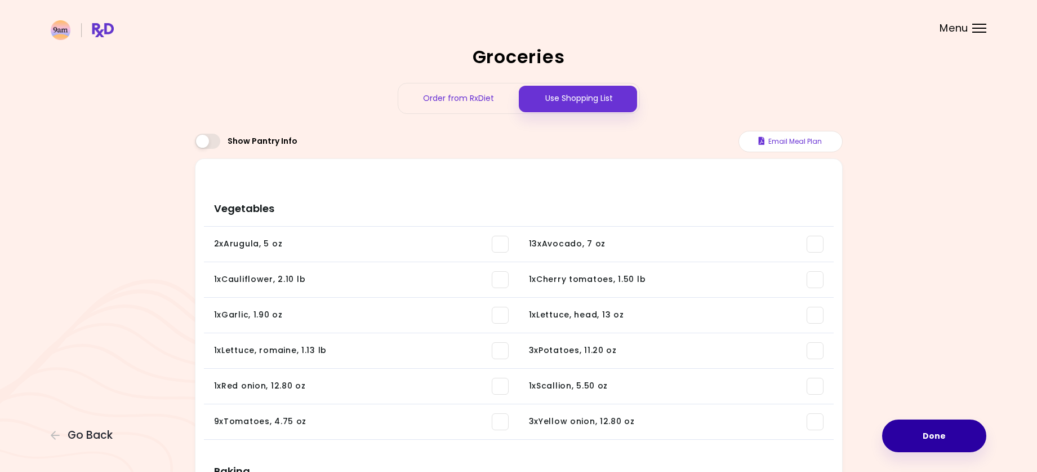
click at [931, 428] on button "Done" at bounding box center [934, 435] width 104 height 33
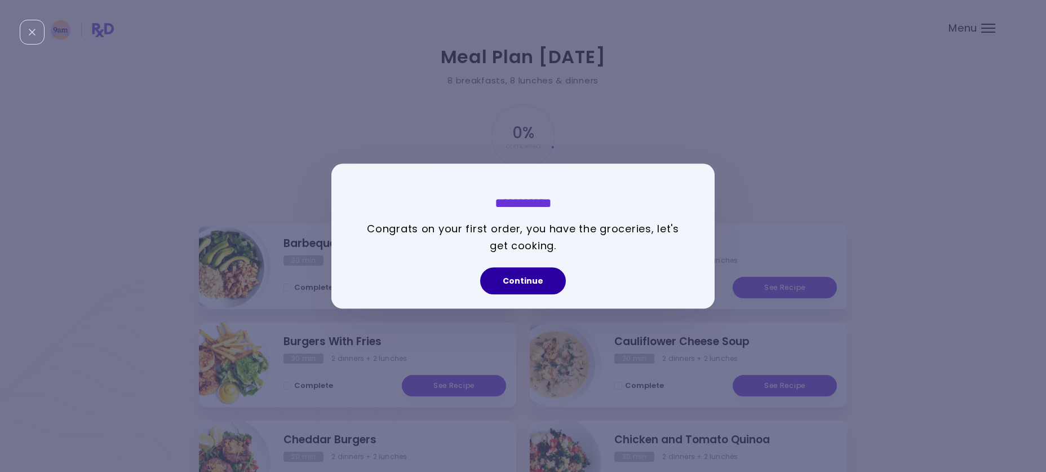
click at [516, 287] on button "Continue" at bounding box center [523, 280] width 86 height 27
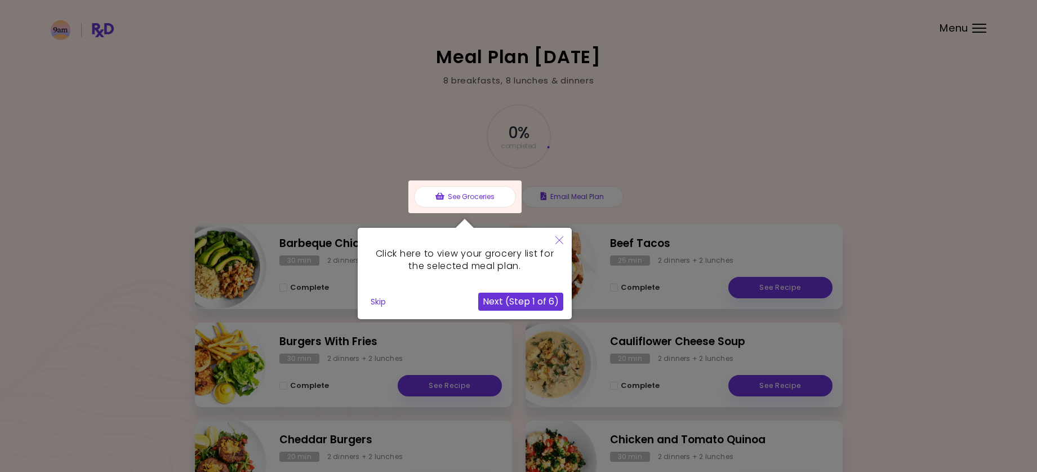
click at [570, 241] on button "Close" at bounding box center [559, 241] width 25 height 26
